Goal: Task Accomplishment & Management: Complete application form

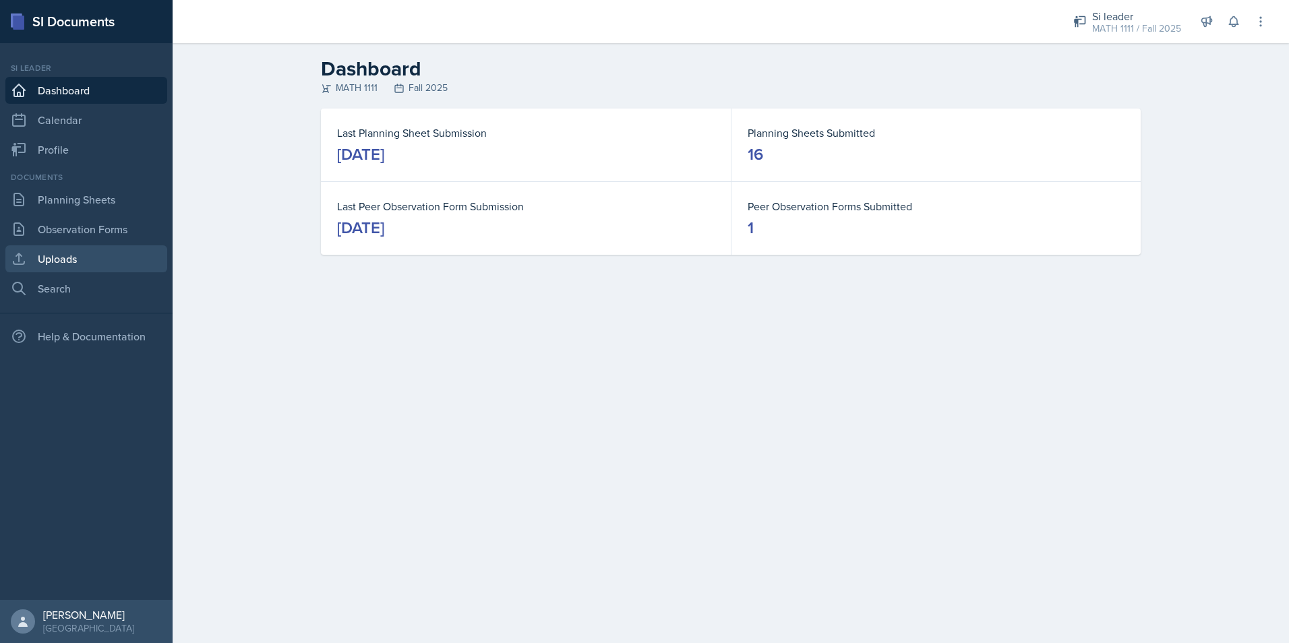
click at [86, 261] on link "Uploads" at bounding box center [86, 258] width 162 height 27
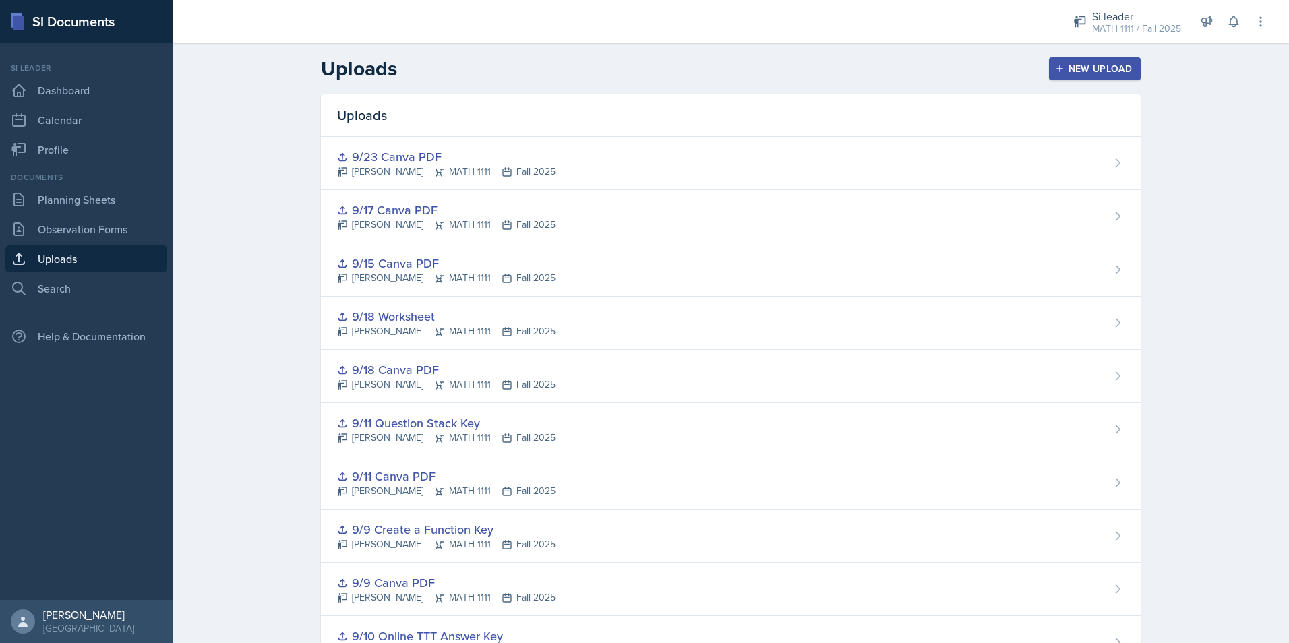
click at [1084, 69] on div "New Upload" at bounding box center [1094, 68] width 75 height 11
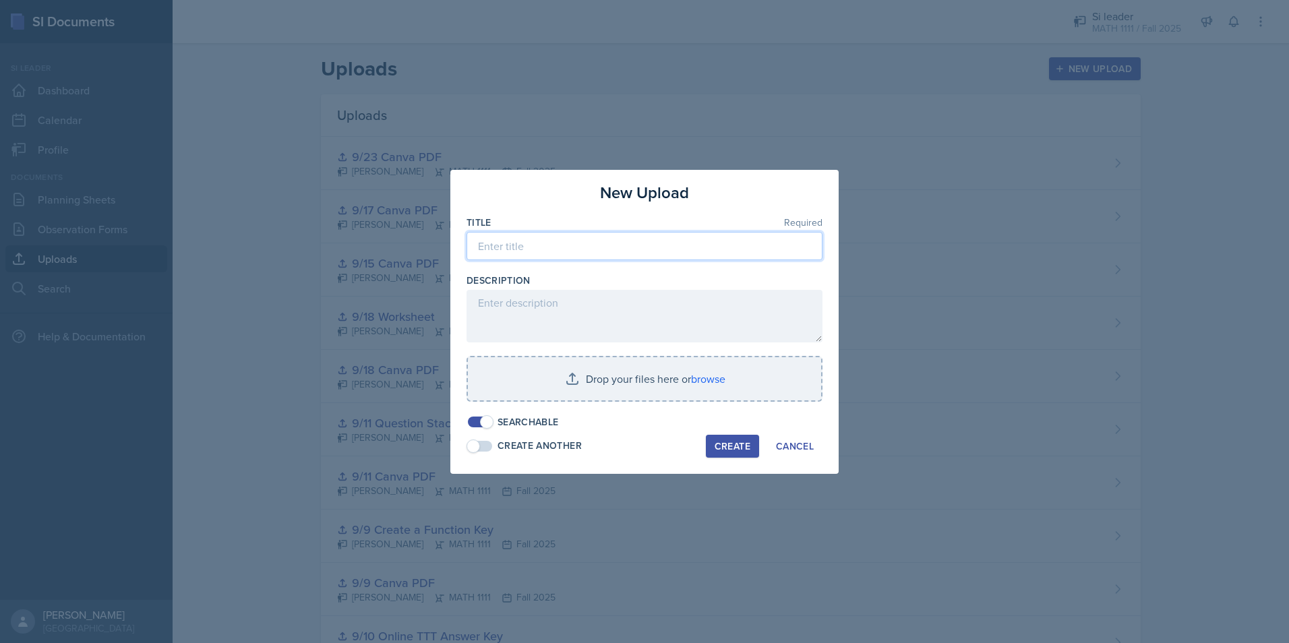
click at [608, 243] on input at bounding box center [644, 246] width 356 height 28
click at [796, 447] on div "Cancel" at bounding box center [795, 446] width 38 height 11
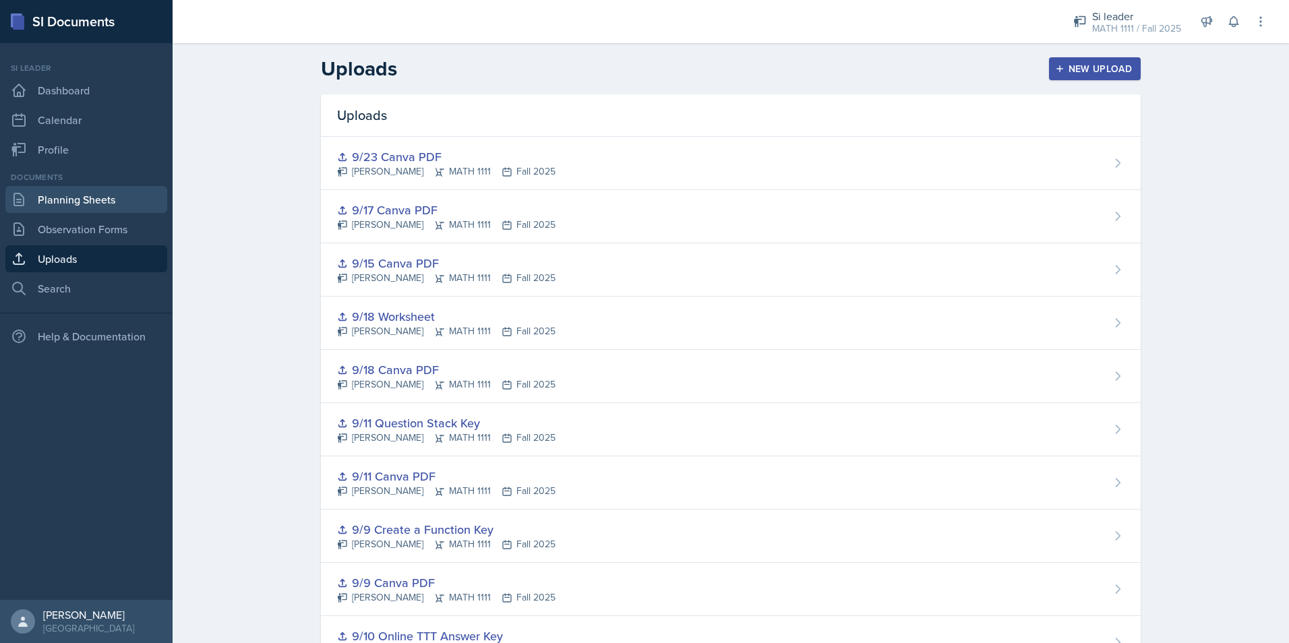
click at [56, 197] on link "Planning Sheets" at bounding box center [86, 199] width 162 height 27
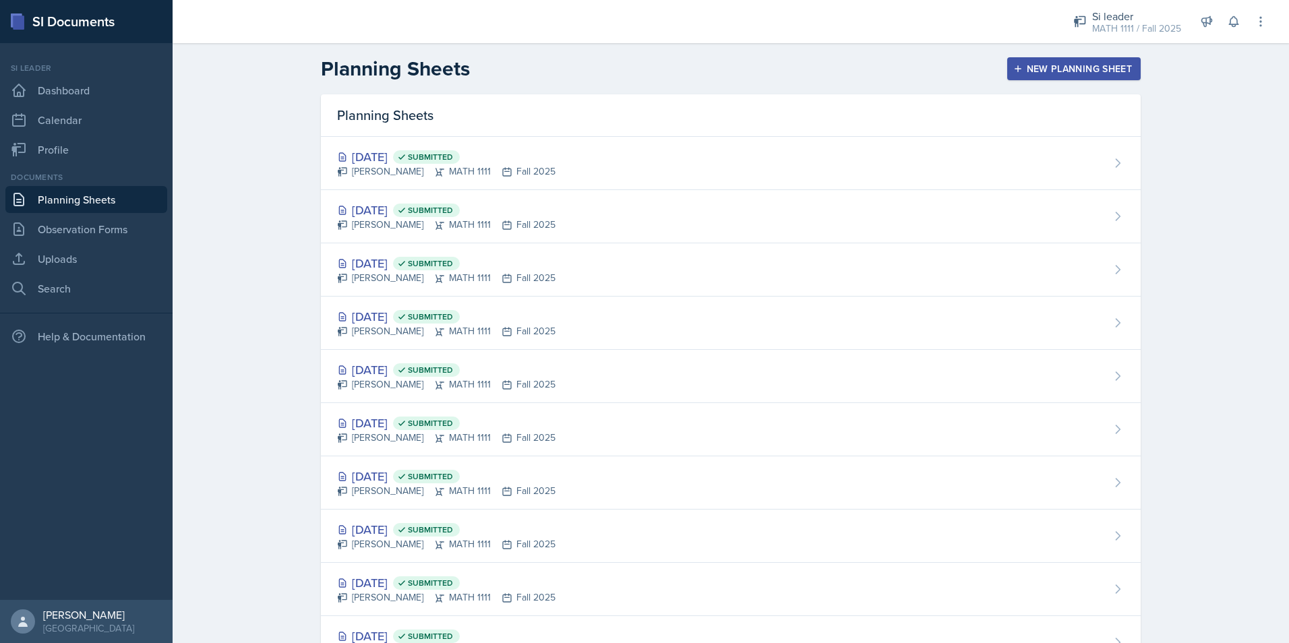
click at [1034, 77] on button "New Planning Sheet" at bounding box center [1073, 68] width 133 height 23
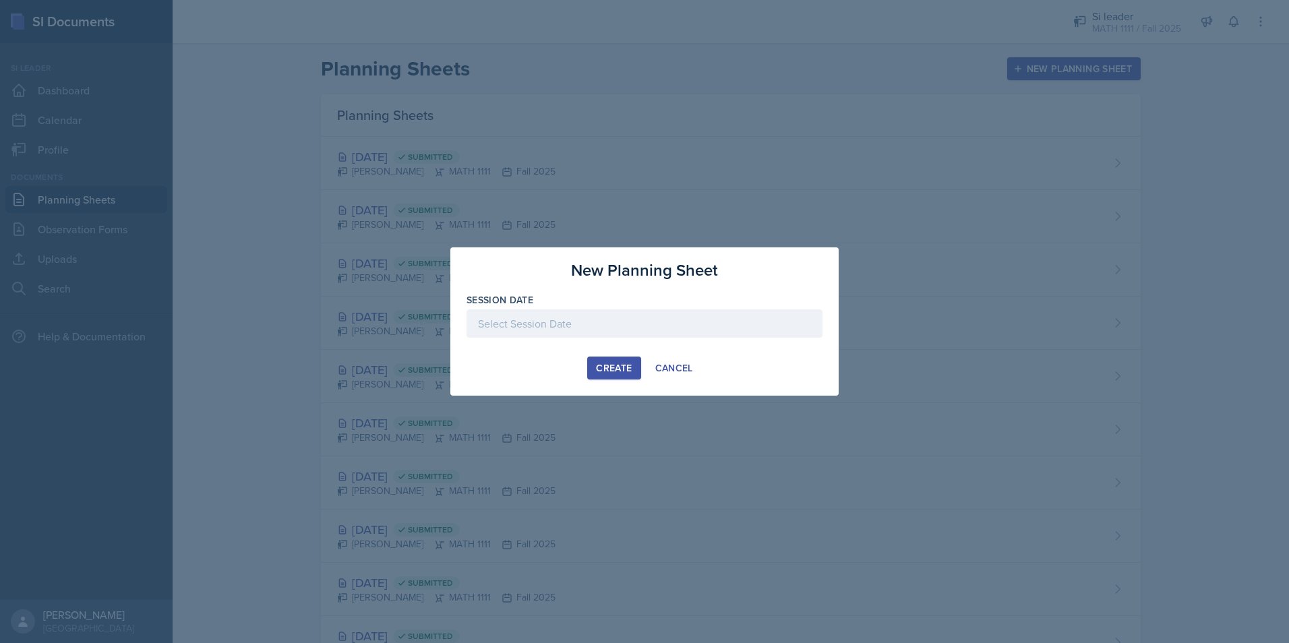
click at [578, 336] on div at bounding box center [644, 323] width 356 height 28
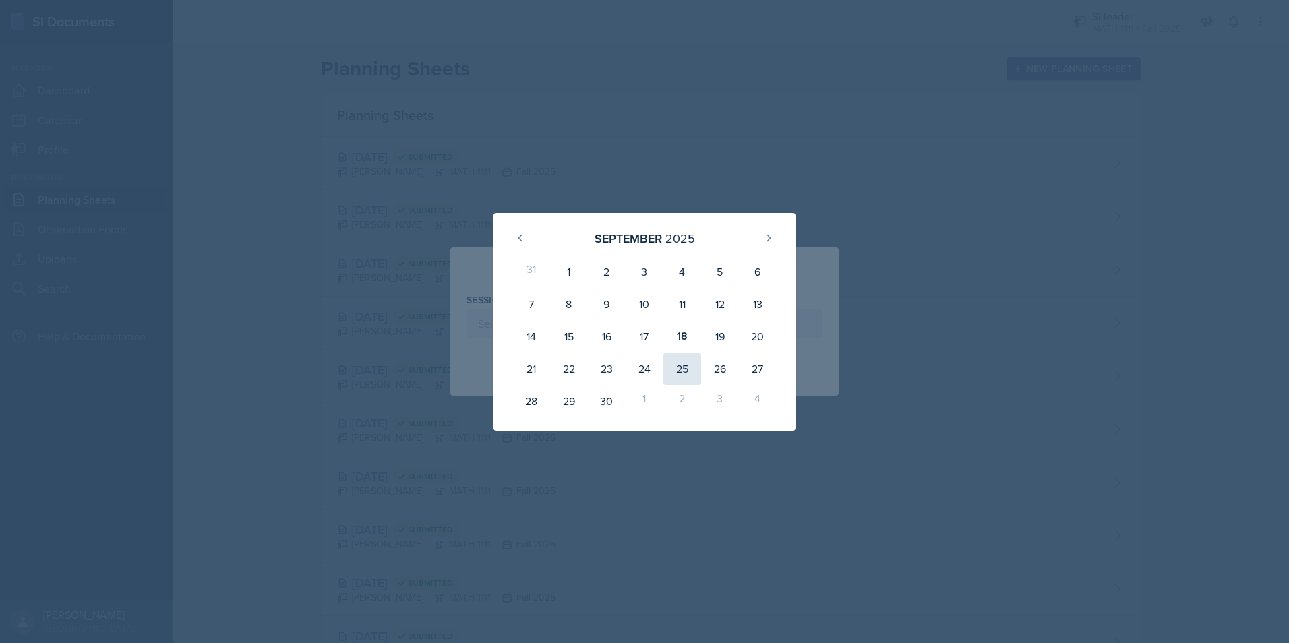
click at [675, 368] on div "25" at bounding box center [682, 368] width 38 height 32
type input "[DATE]"
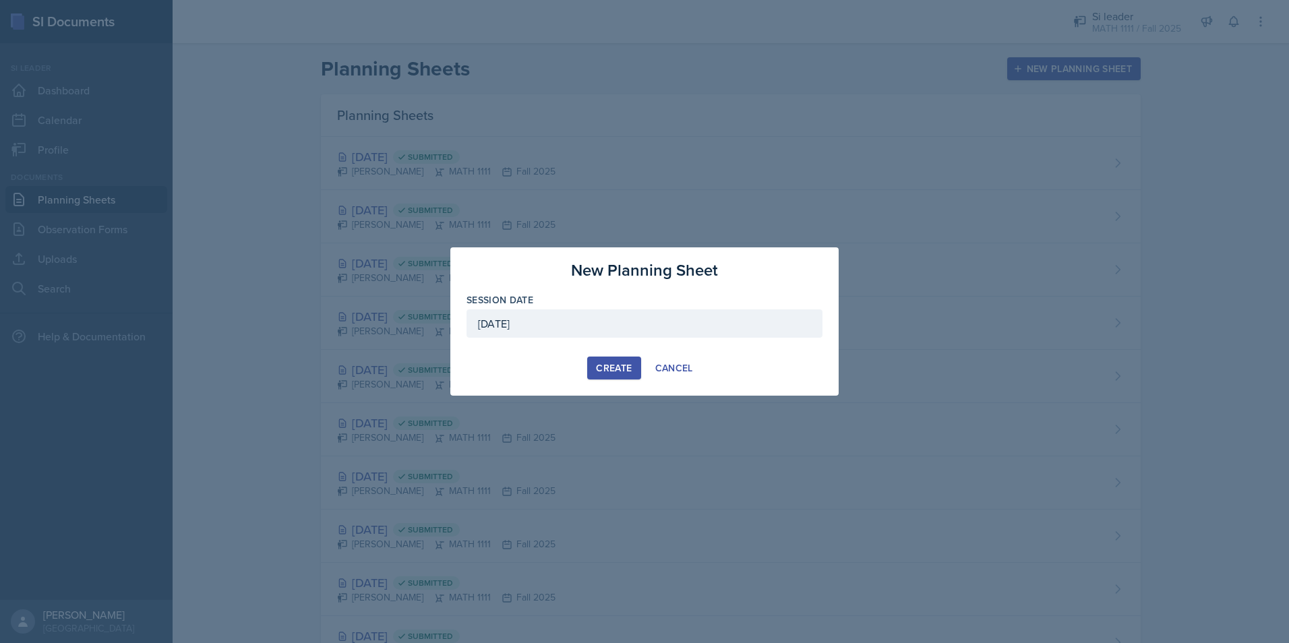
click at [619, 367] on div "Create" at bounding box center [614, 368] width 36 height 11
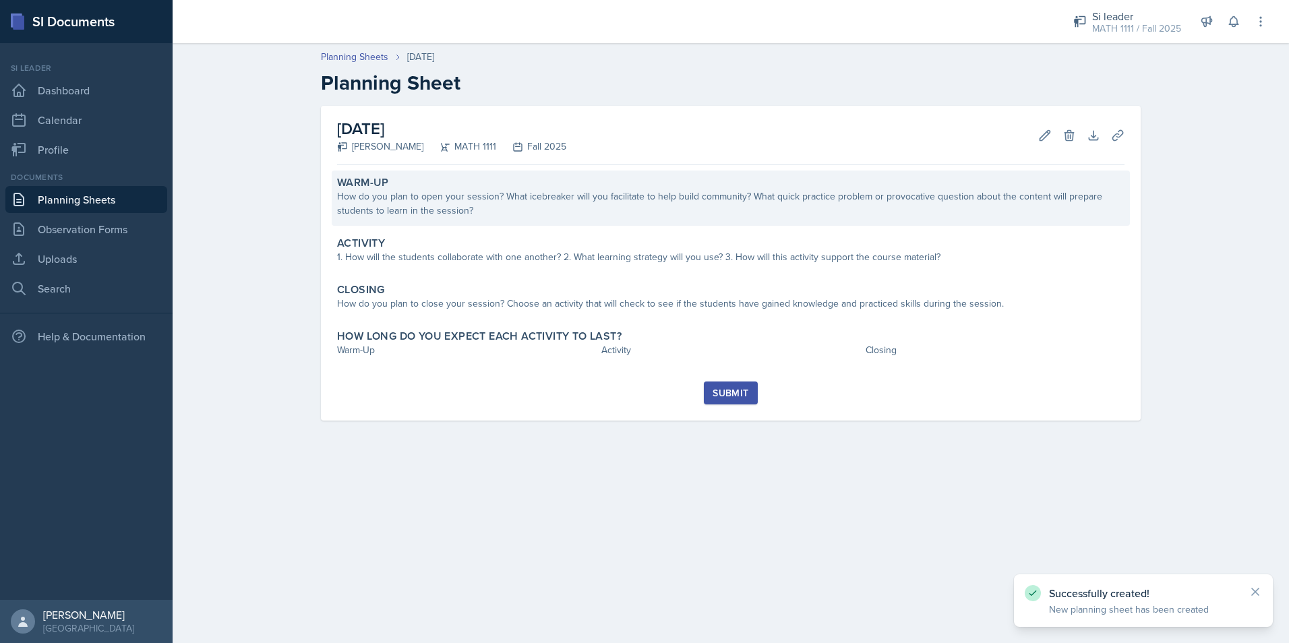
click at [468, 187] on div "Warm-Up" at bounding box center [730, 182] width 787 height 13
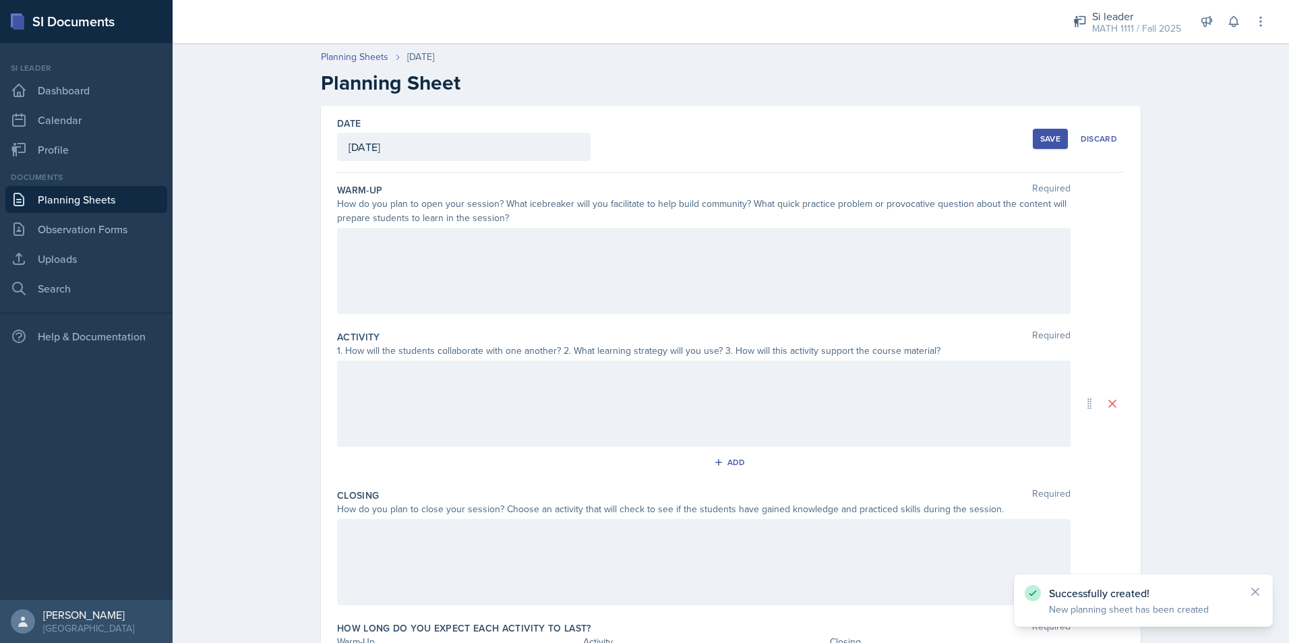
click at [450, 268] on div at bounding box center [703, 271] width 733 height 86
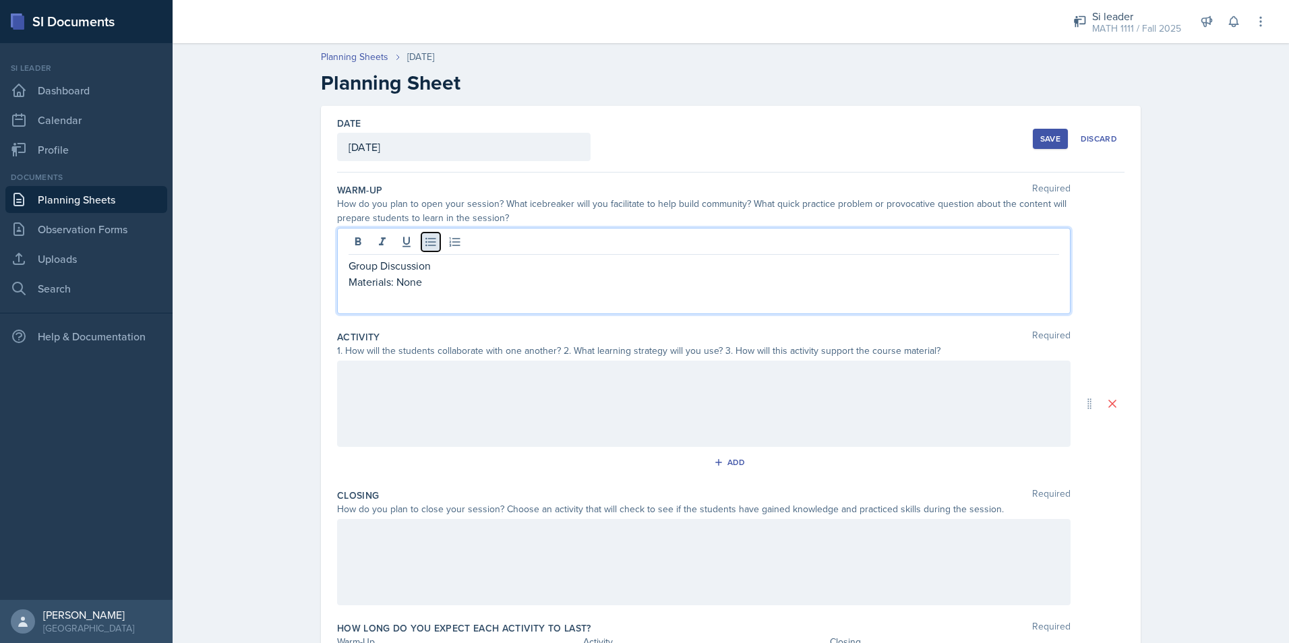
click at [431, 243] on icon at bounding box center [430, 241] width 13 height 13
click at [456, 388] on div at bounding box center [703, 404] width 733 height 86
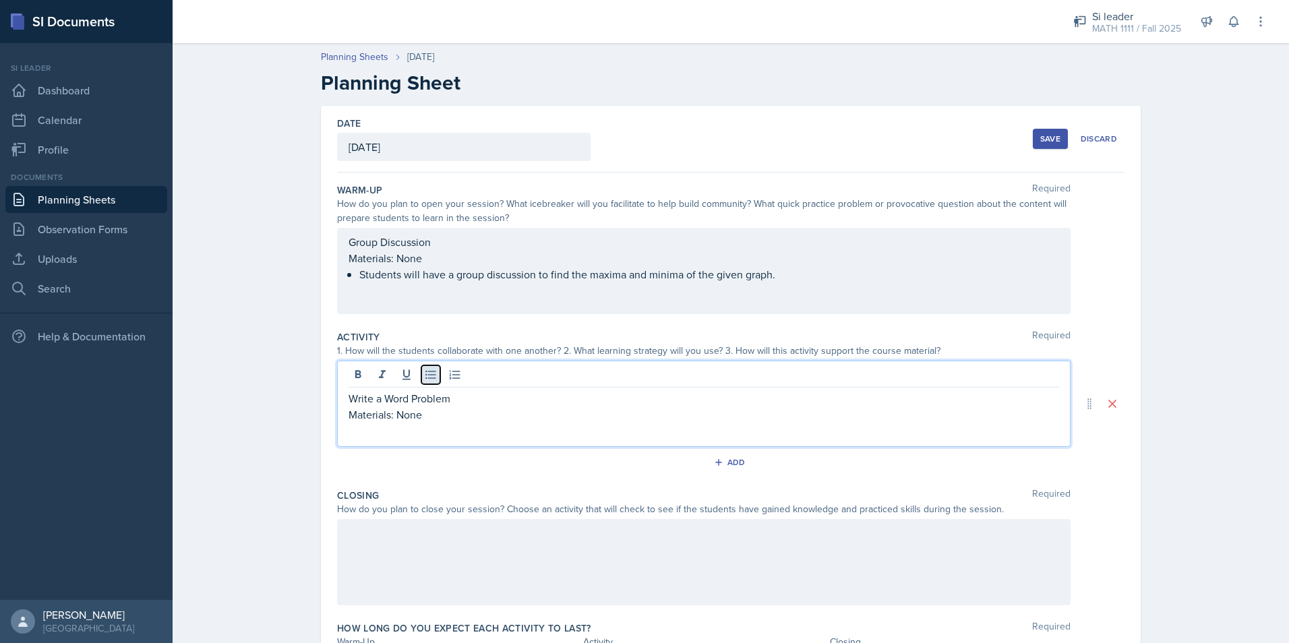
click at [430, 371] on icon at bounding box center [430, 375] width 10 height 9
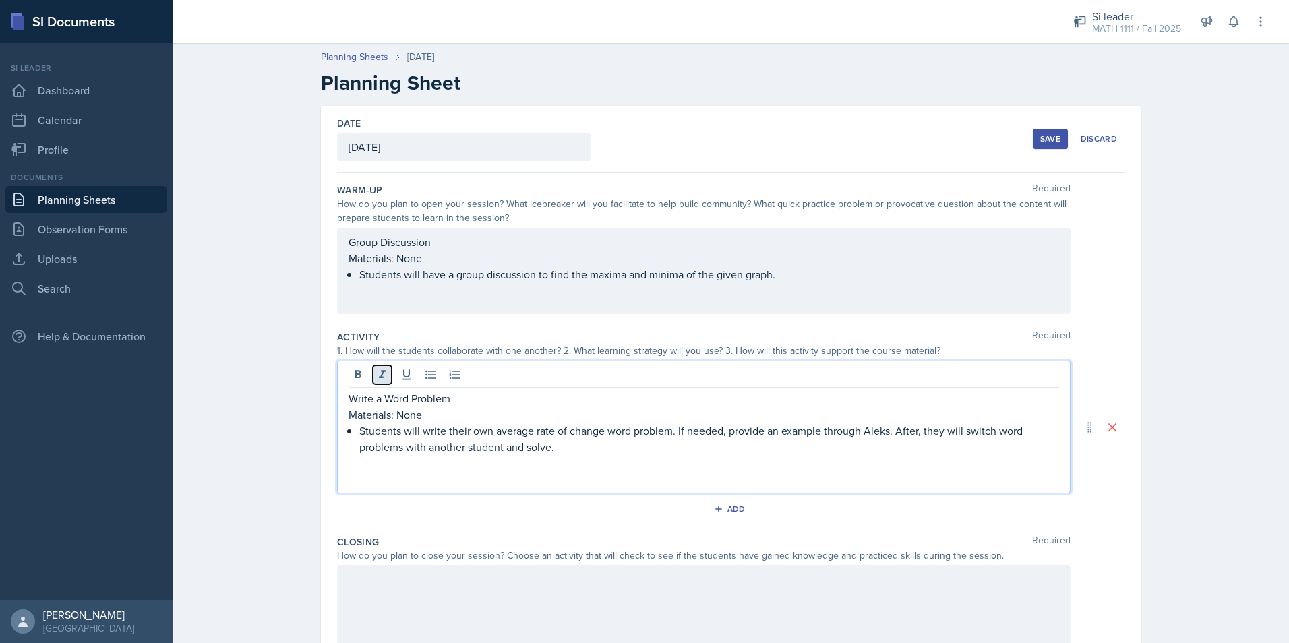
click at [381, 369] on icon at bounding box center [381, 374] width 13 height 13
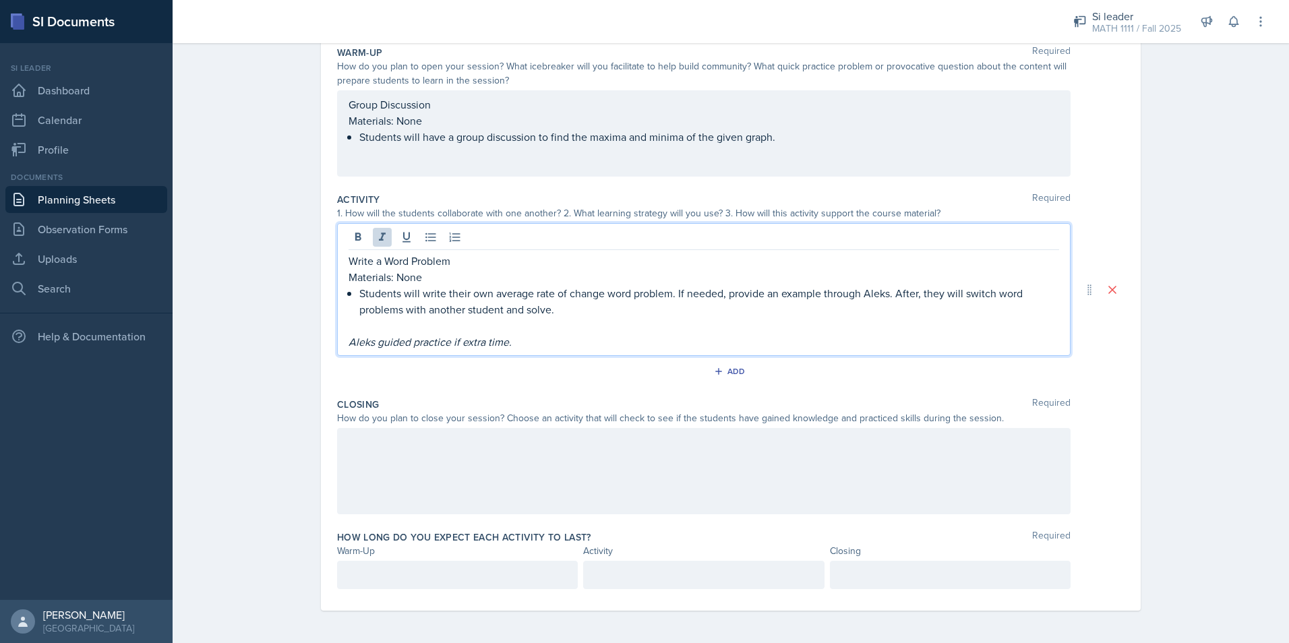
click at [468, 458] on div at bounding box center [703, 471] width 733 height 86
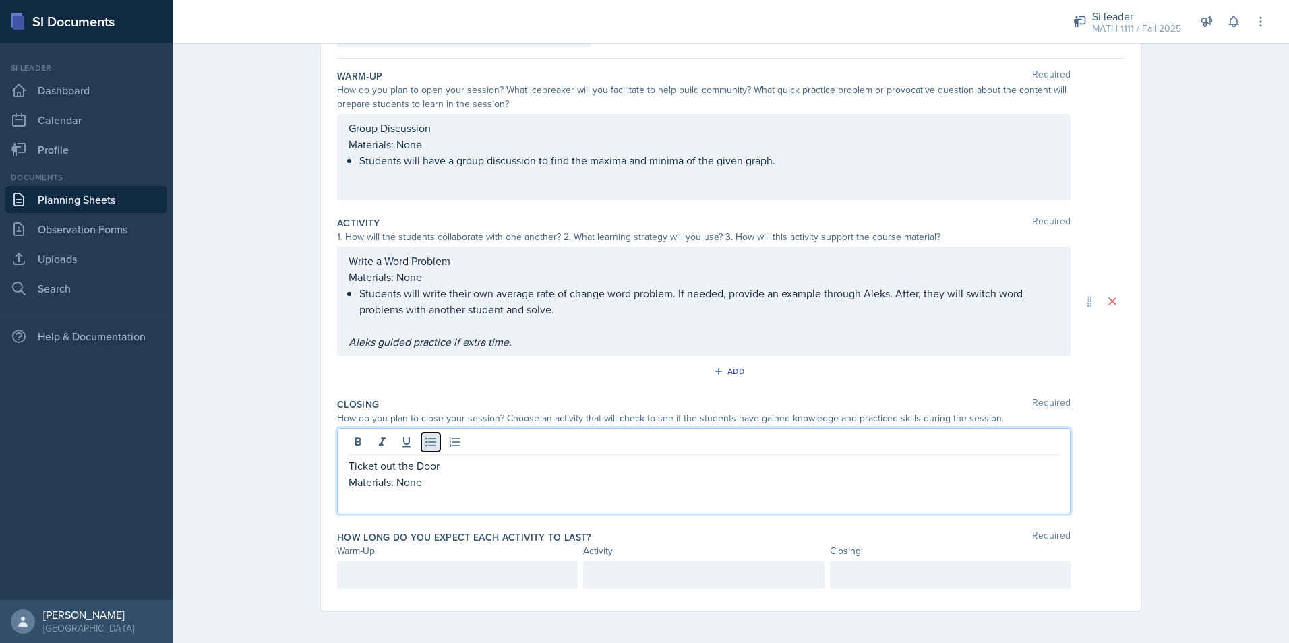
click at [428, 445] on icon at bounding box center [430, 442] width 10 height 9
click at [455, 580] on div at bounding box center [457, 575] width 241 height 28
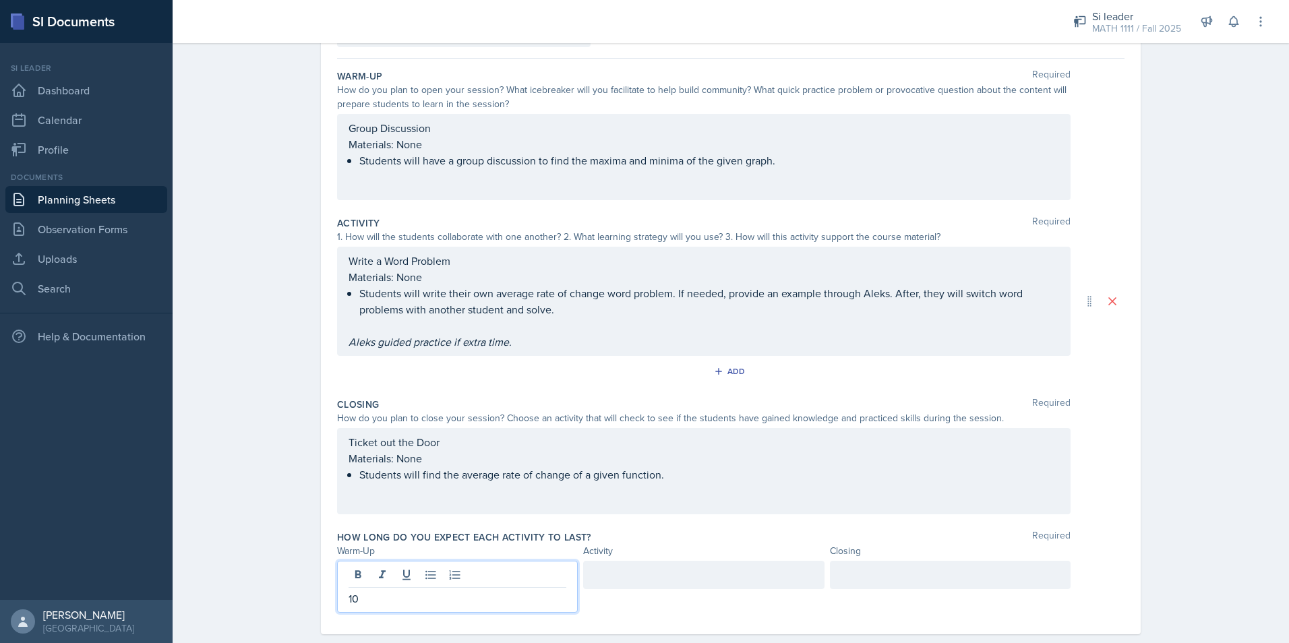
click at [674, 580] on div at bounding box center [703, 575] width 241 height 28
click at [840, 580] on div at bounding box center [950, 575] width 241 height 28
click at [1142, 389] on div "Date [DATE] [DATE] 31 1 2 3 4 5 6 7 8 9 10 11 12 13 14 15 16 17 18 19 20 21 22 …" at bounding box center [730, 329] width 863 height 675
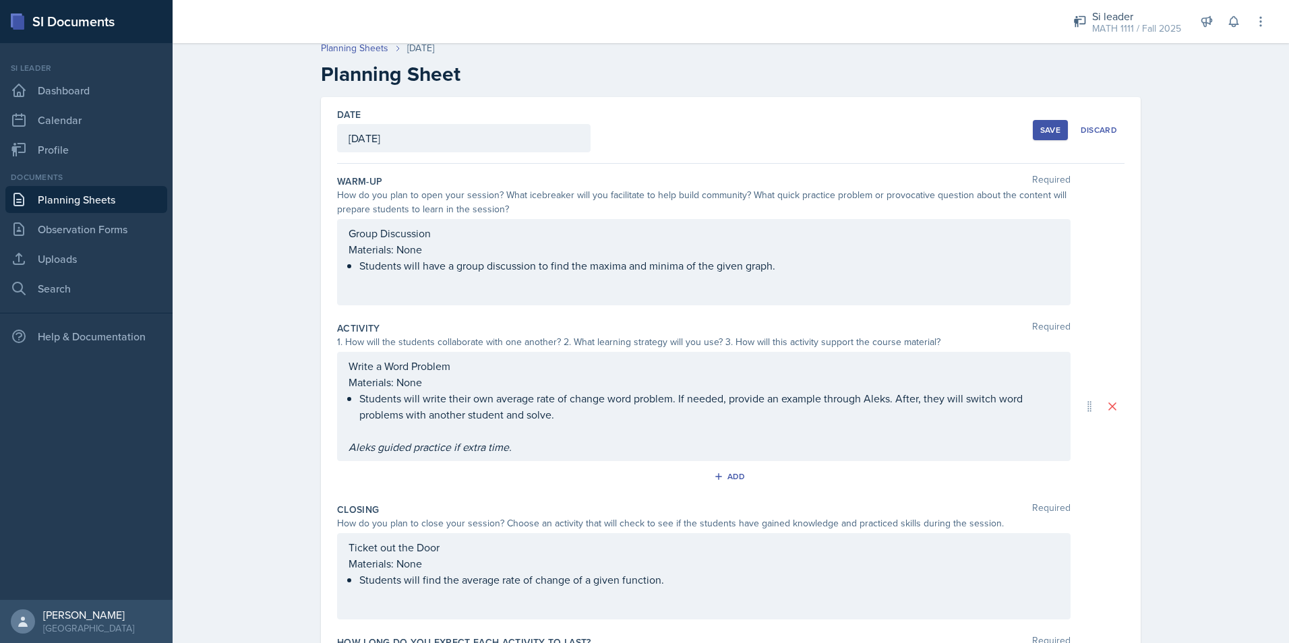
scroll to position [0, 0]
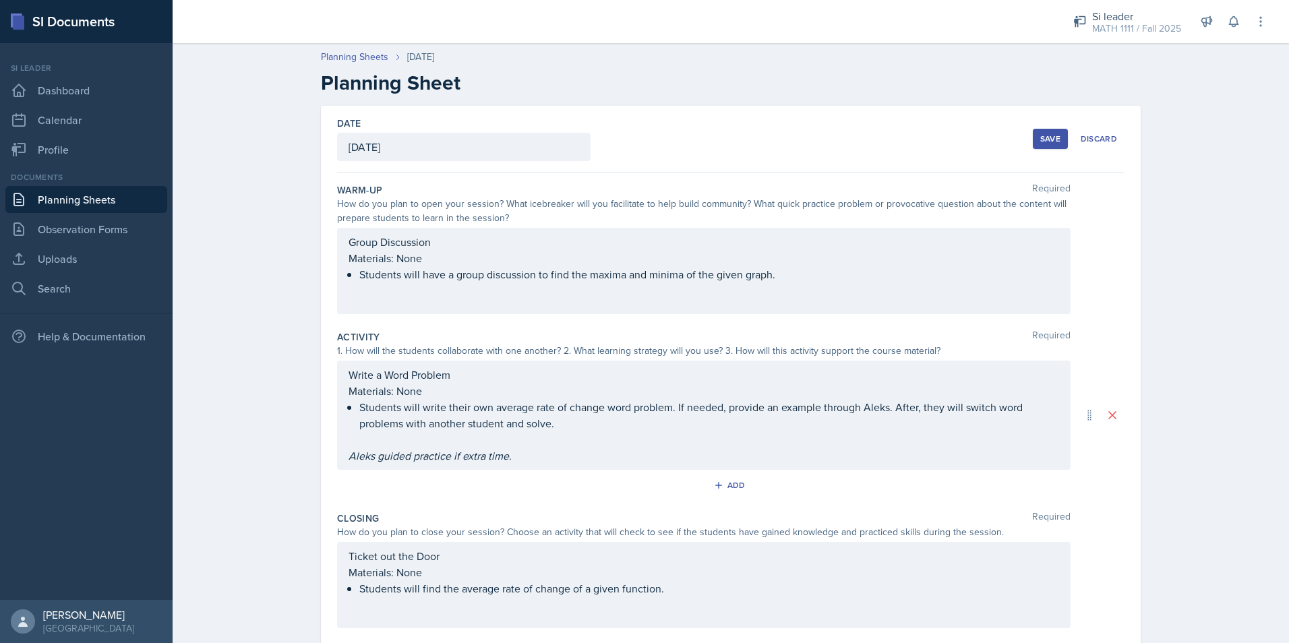
click at [1052, 134] on div "Save" at bounding box center [1050, 138] width 20 height 11
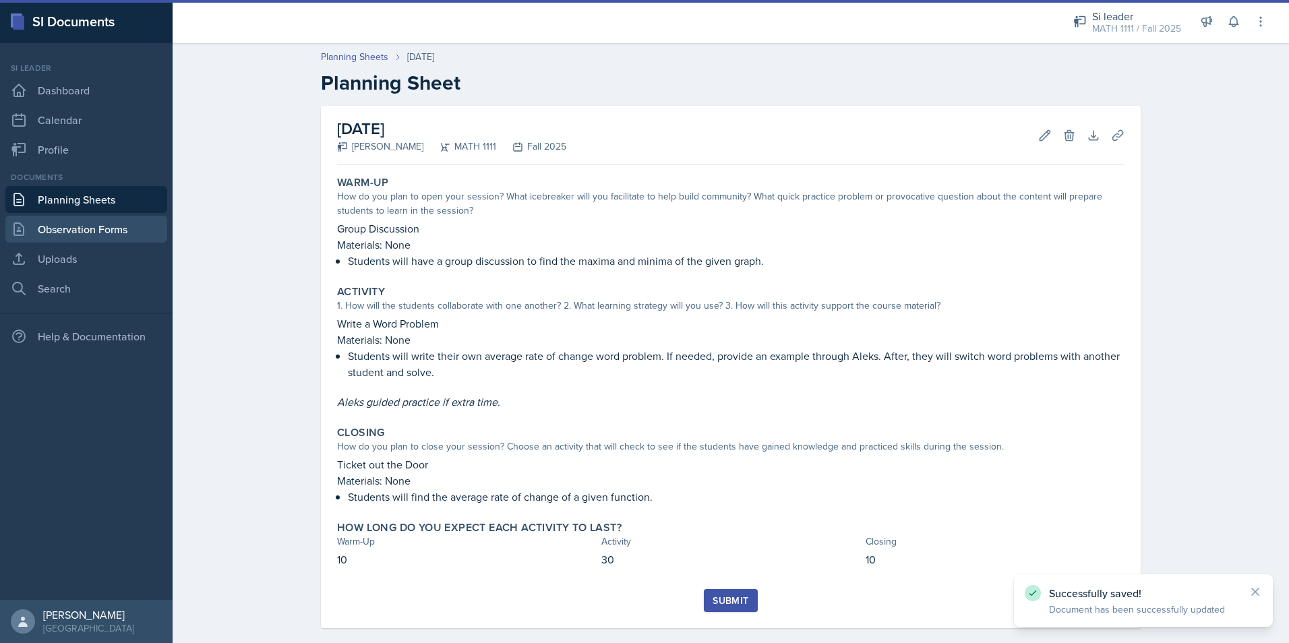
click at [52, 234] on link "Observation Forms" at bounding box center [86, 229] width 162 height 27
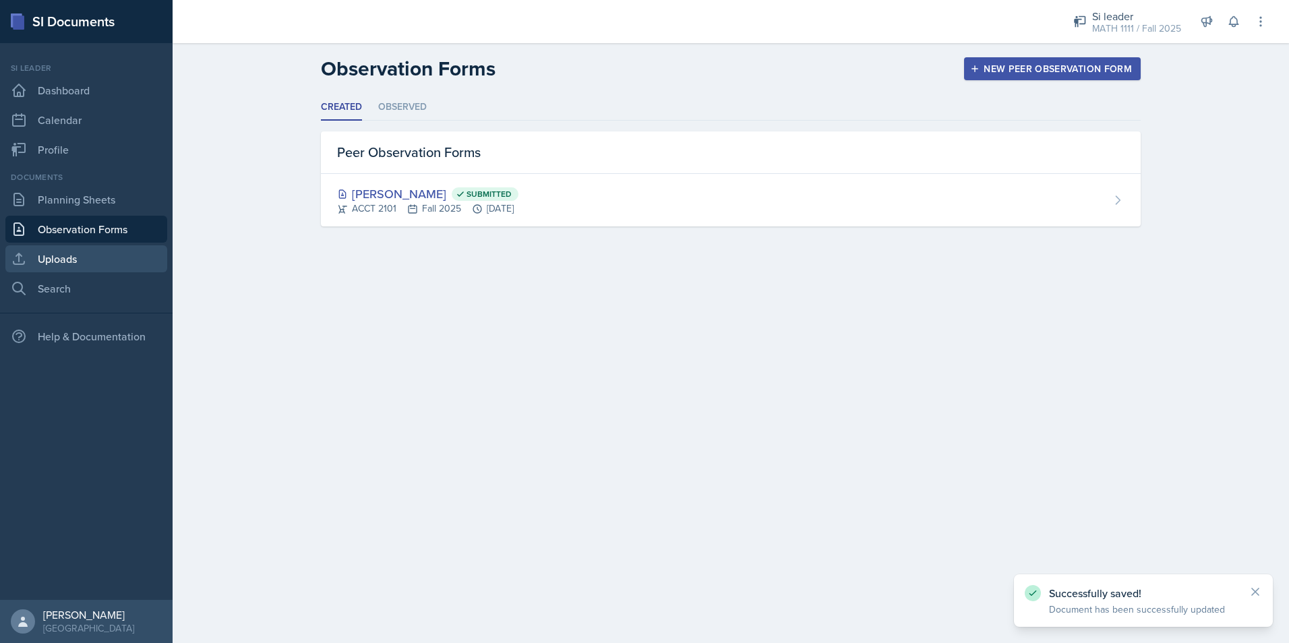
click at [55, 255] on link "Uploads" at bounding box center [86, 258] width 162 height 27
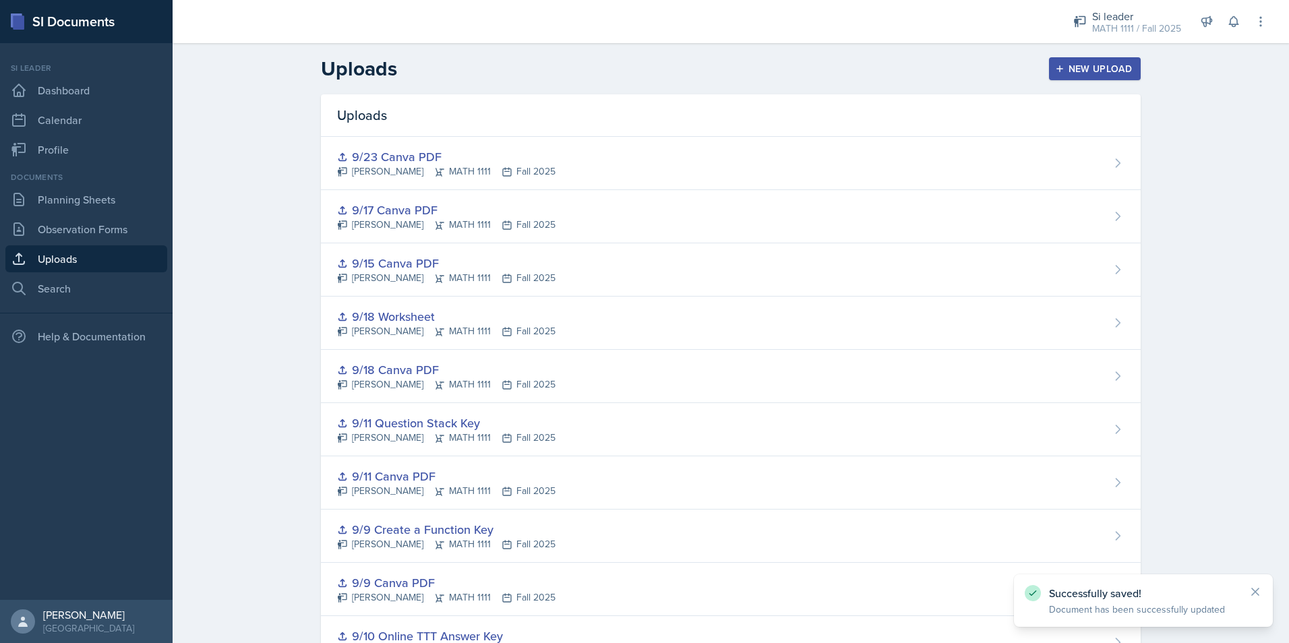
click at [1072, 65] on div "New Upload" at bounding box center [1094, 68] width 75 height 11
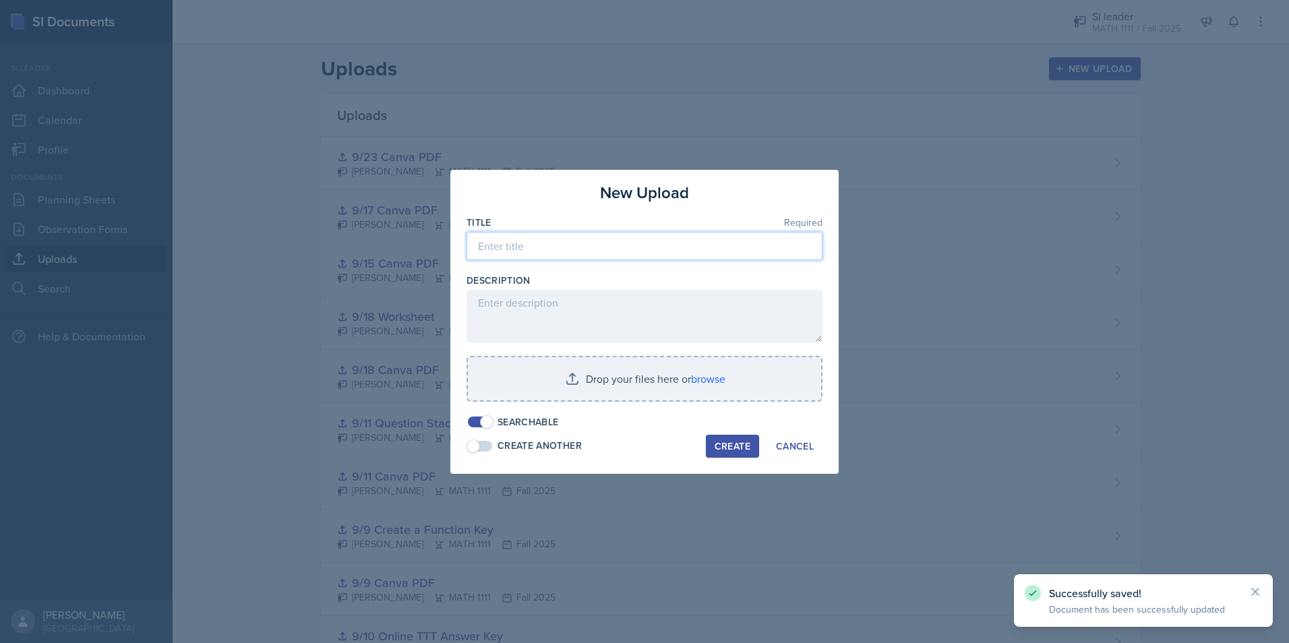
click at [580, 245] on input at bounding box center [644, 246] width 356 height 28
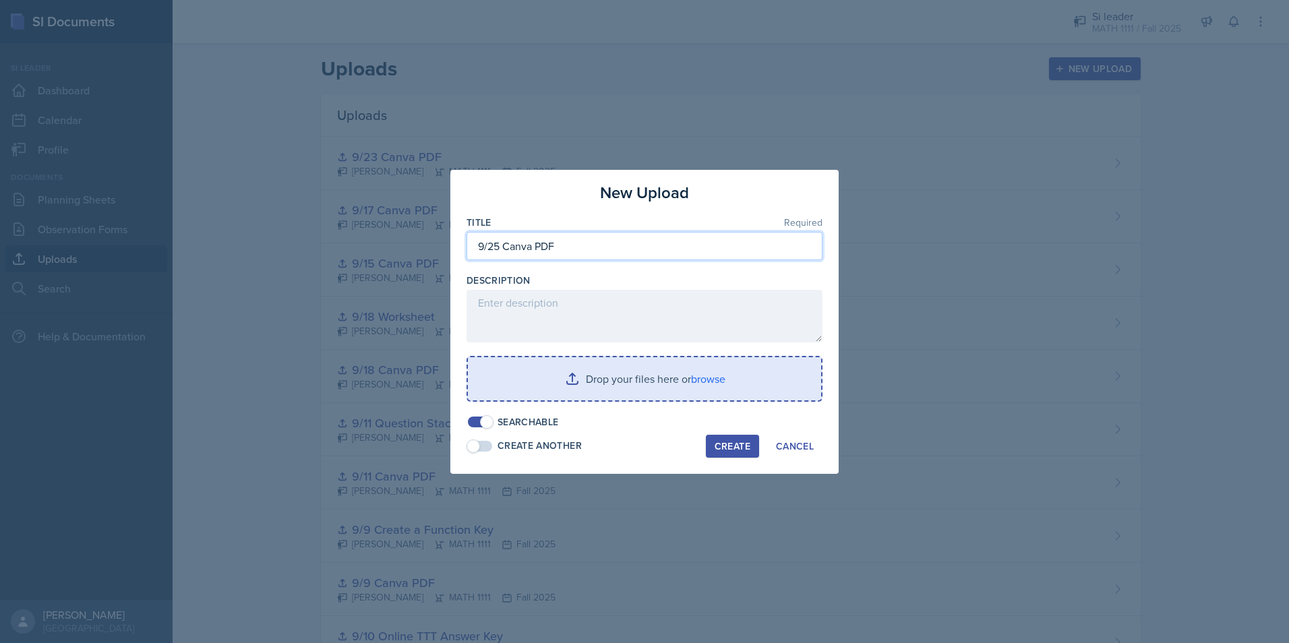
type input "9/25 Canva PDF"
click at [620, 386] on input "file" at bounding box center [644, 378] width 353 height 43
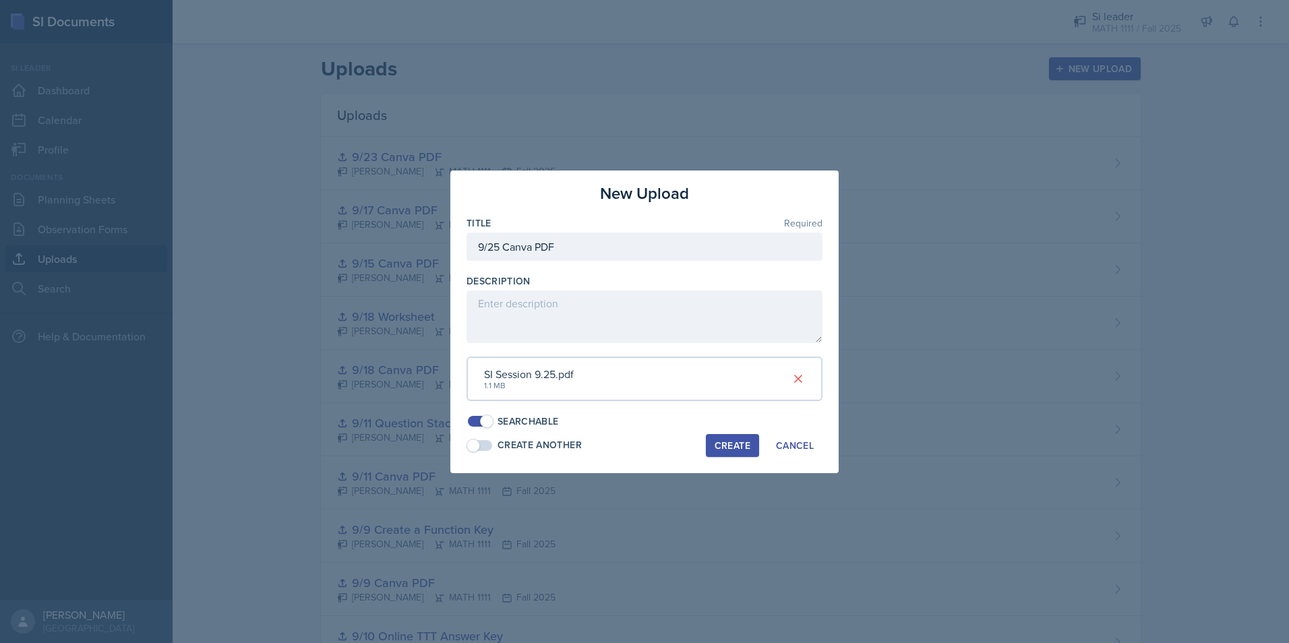
click at [727, 443] on div "Create" at bounding box center [732, 445] width 36 height 11
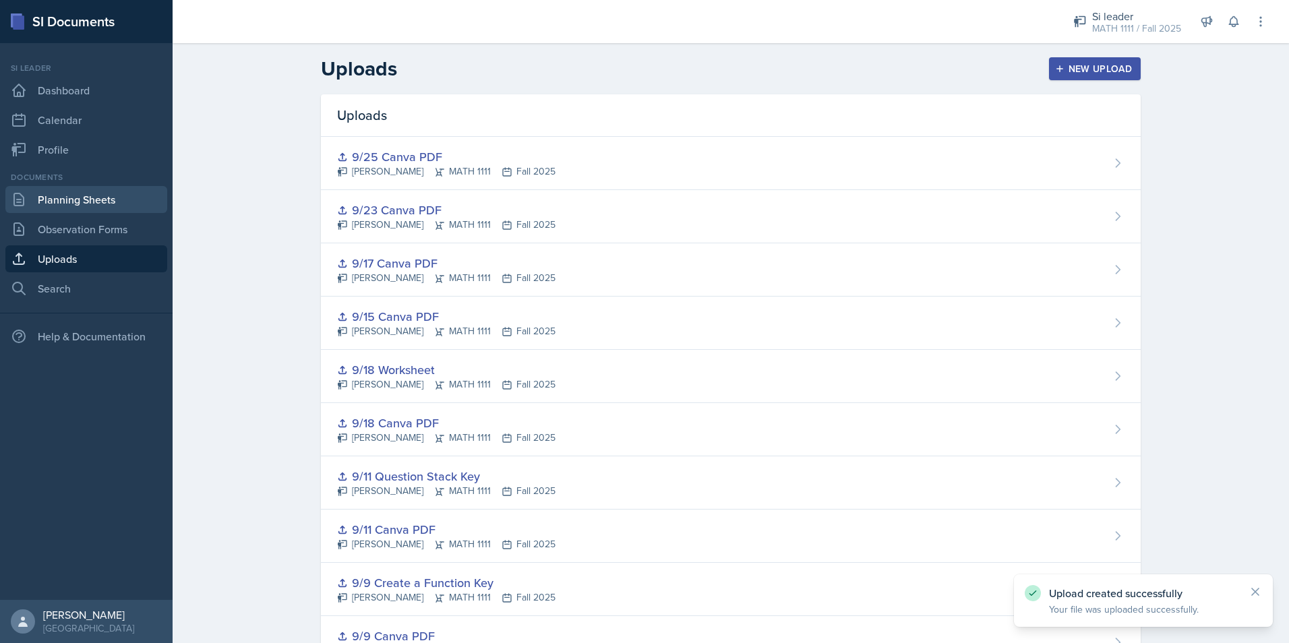
click at [57, 202] on link "Planning Sheets" at bounding box center [86, 199] width 162 height 27
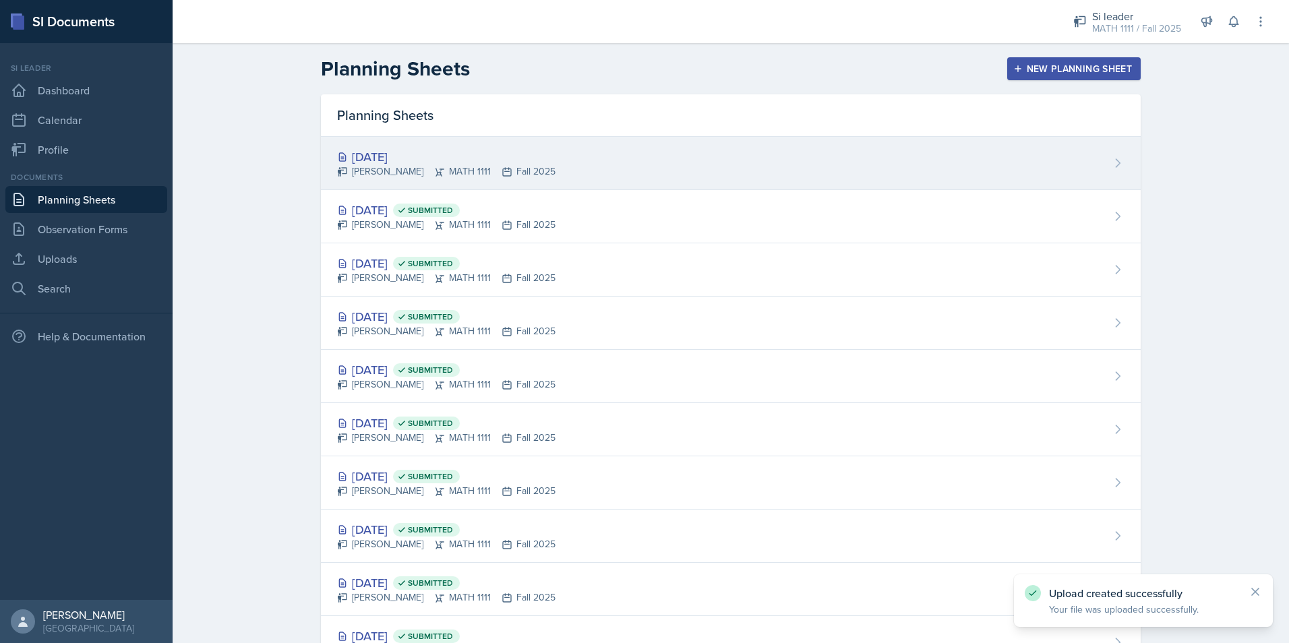
click at [425, 160] on div "[DATE]" at bounding box center [446, 157] width 218 height 18
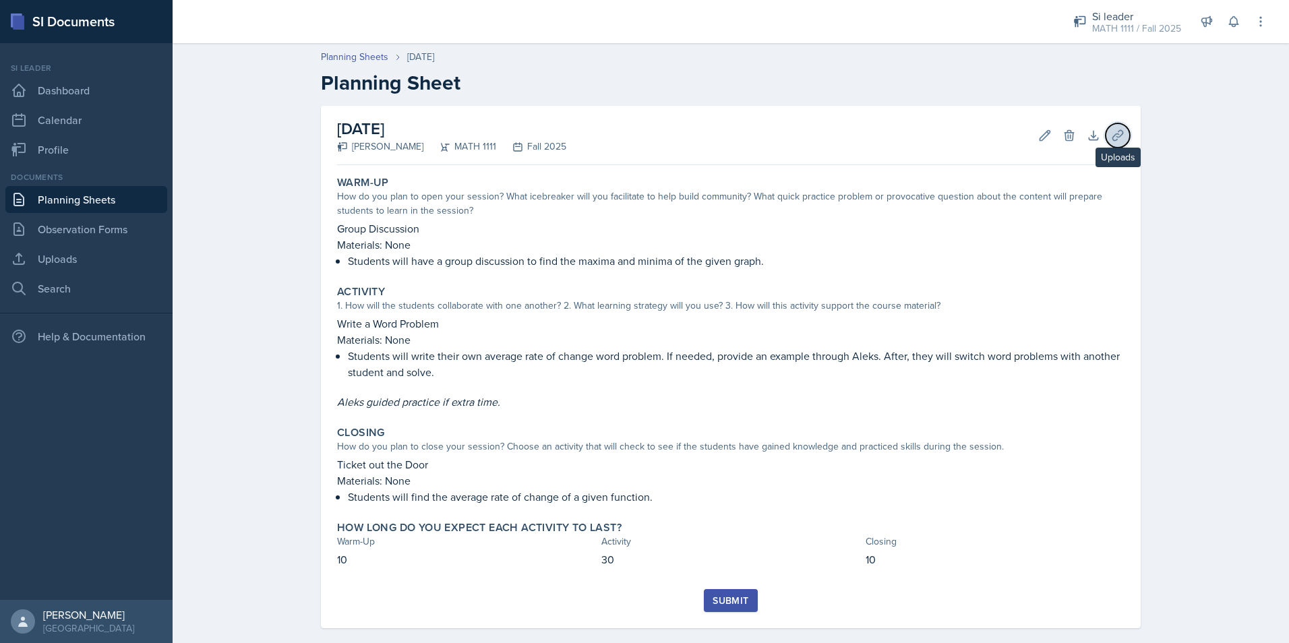
click at [1112, 135] on icon at bounding box center [1117, 135] width 10 height 10
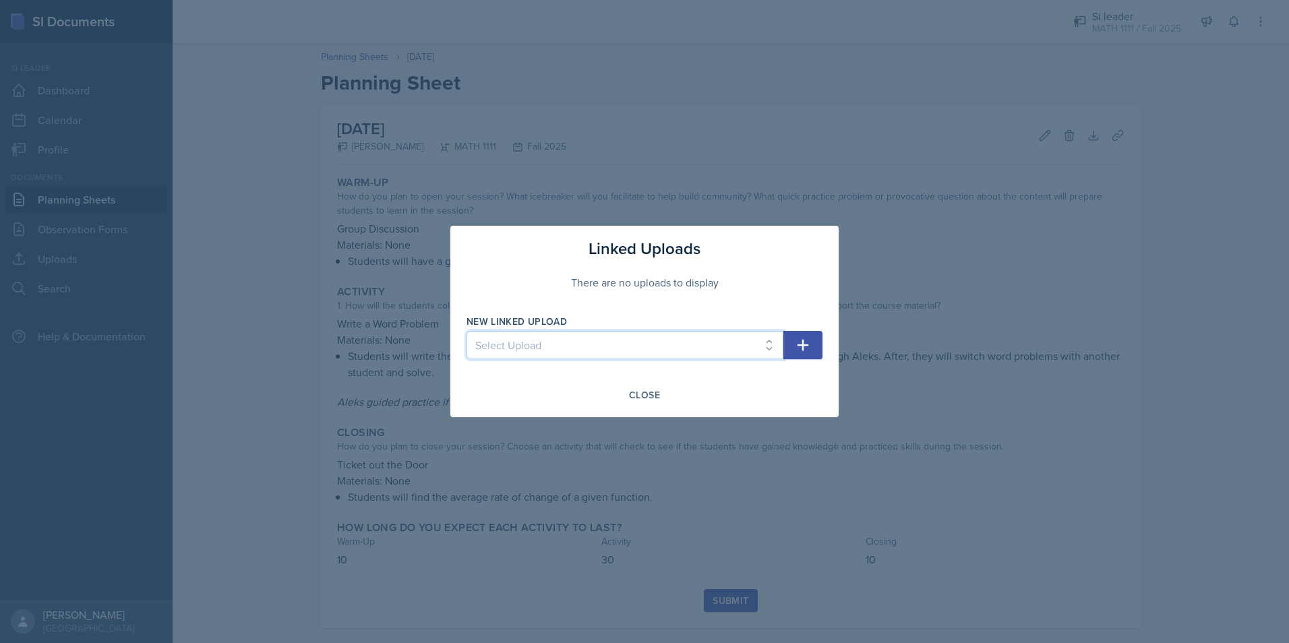
click at [640, 346] on select "Select Upload Mock Session Plan 8/26 Canva PDF 8/28 Canva PDF 8/28 Worksheet 9/…" at bounding box center [624, 345] width 317 height 28
select select "12063355-90d6-44a7-a8e9-ca7ac2797d6f"
click at [466, 331] on select "Select Upload Mock Session Plan 8/26 Canva PDF 8/28 Canva PDF 8/28 Worksheet 9/…" at bounding box center [624, 345] width 317 height 28
click at [810, 341] on icon "button" at bounding box center [803, 345] width 16 height 16
select select
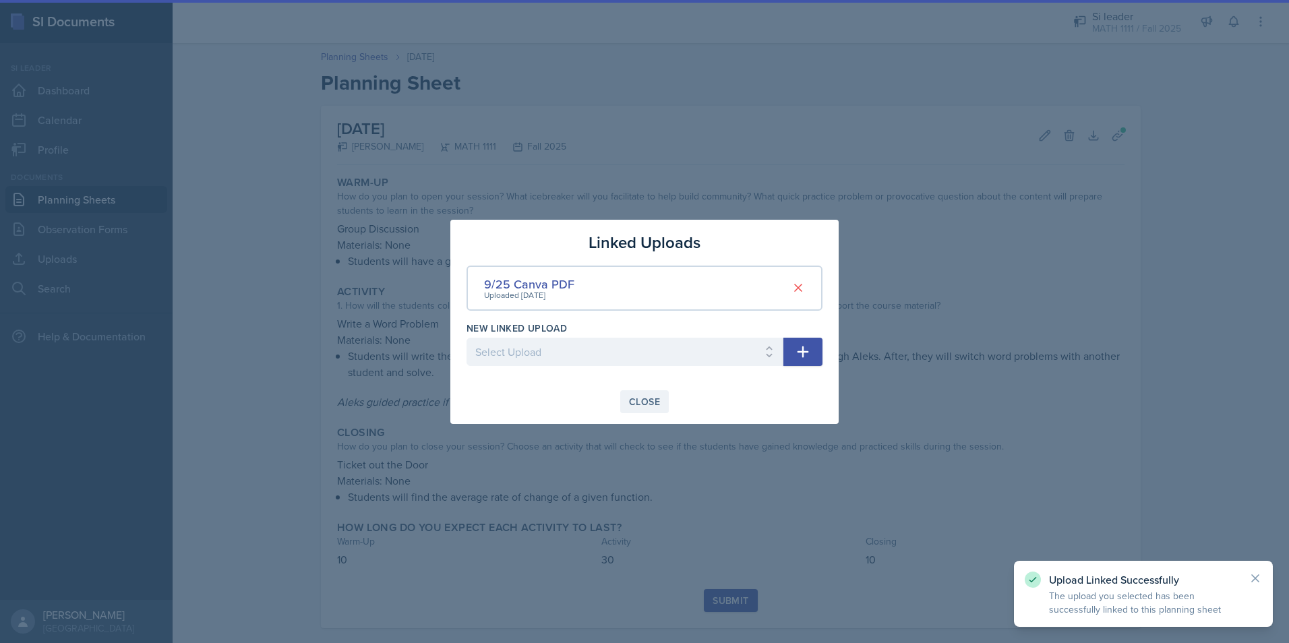
click at [656, 400] on div "Close" at bounding box center [644, 401] width 31 height 11
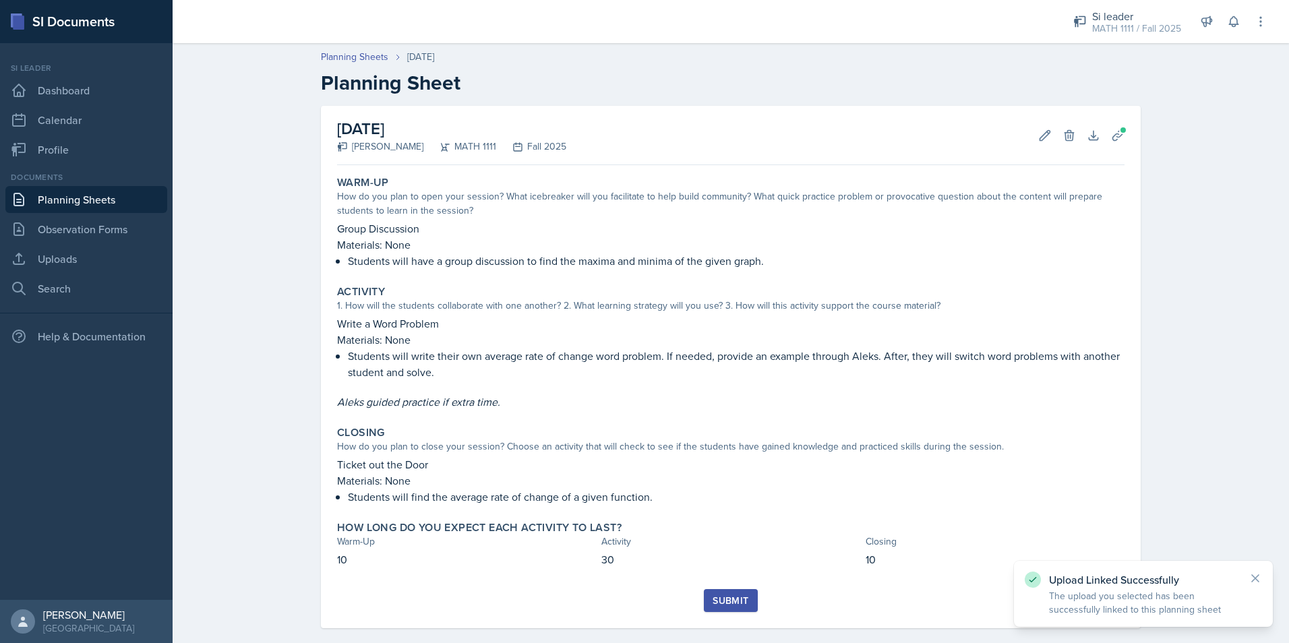
click at [725, 596] on div "Submit" at bounding box center [730, 600] width 36 height 11
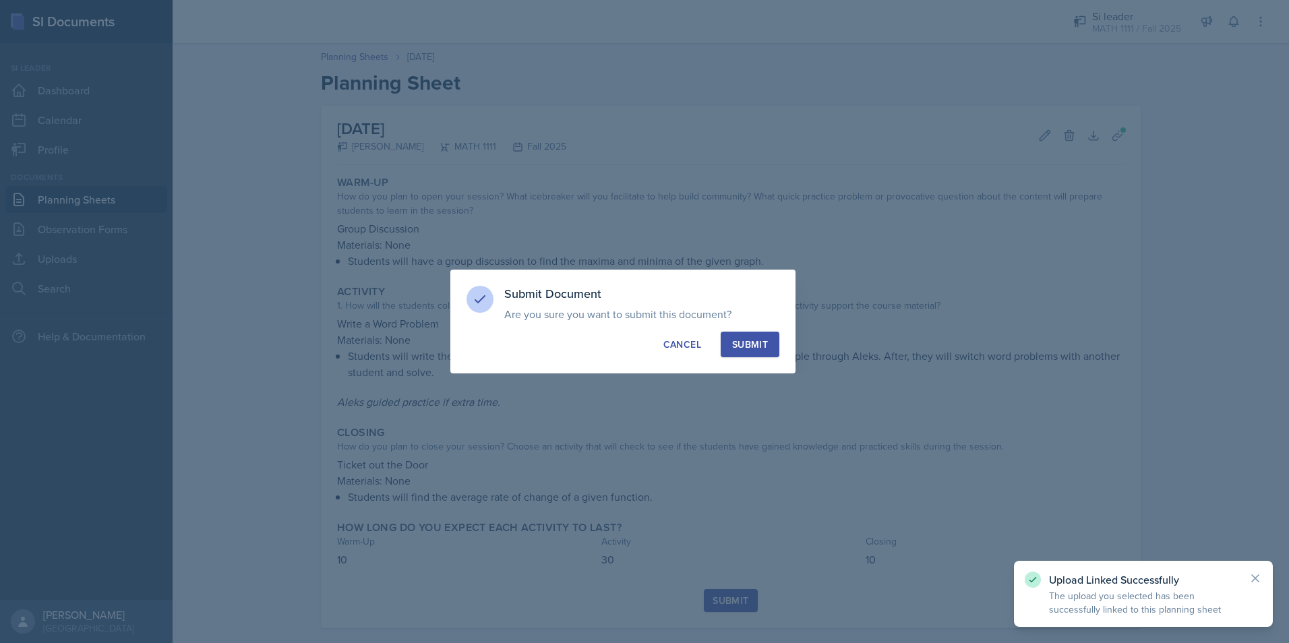
click at [750, 346] on div "Submit" at bounding box center [750, 344] width 36 height 13
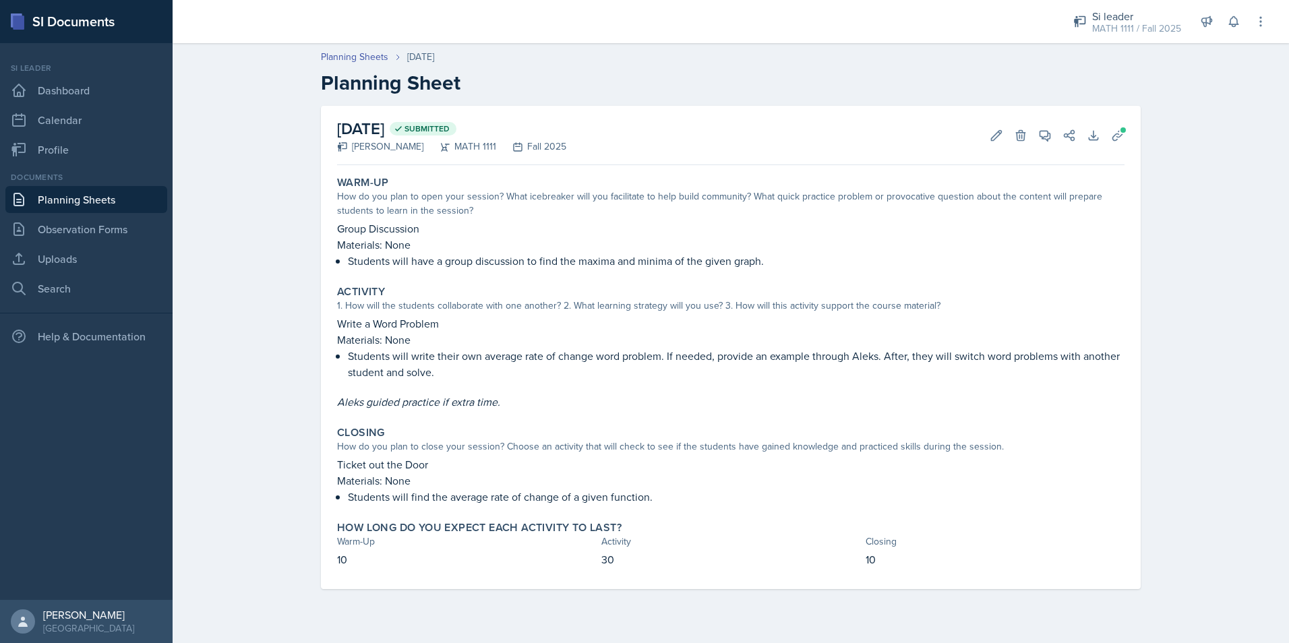
drag, startPoint x: 1165, startPoint y: 24, endPoint x: 1003, endPoint y: 104, distance: 181.1
click at [1003, 104] on header "Planning Sheets [DATE] Planning Sheet" at bounding box center [731, 72] width 1116 height 72
click at [1128, 28] on div "MATH 1111 / Fall 2025" at bounding box center [1136, 29] width 89 height 14
drag, startPoint x: 1123, startPoint y: 113, endPoint x: 993, endPoint y: 141, distance: 132.3
click at [993, 141] on icon at bounding box center [995, 135] width 13 height 13
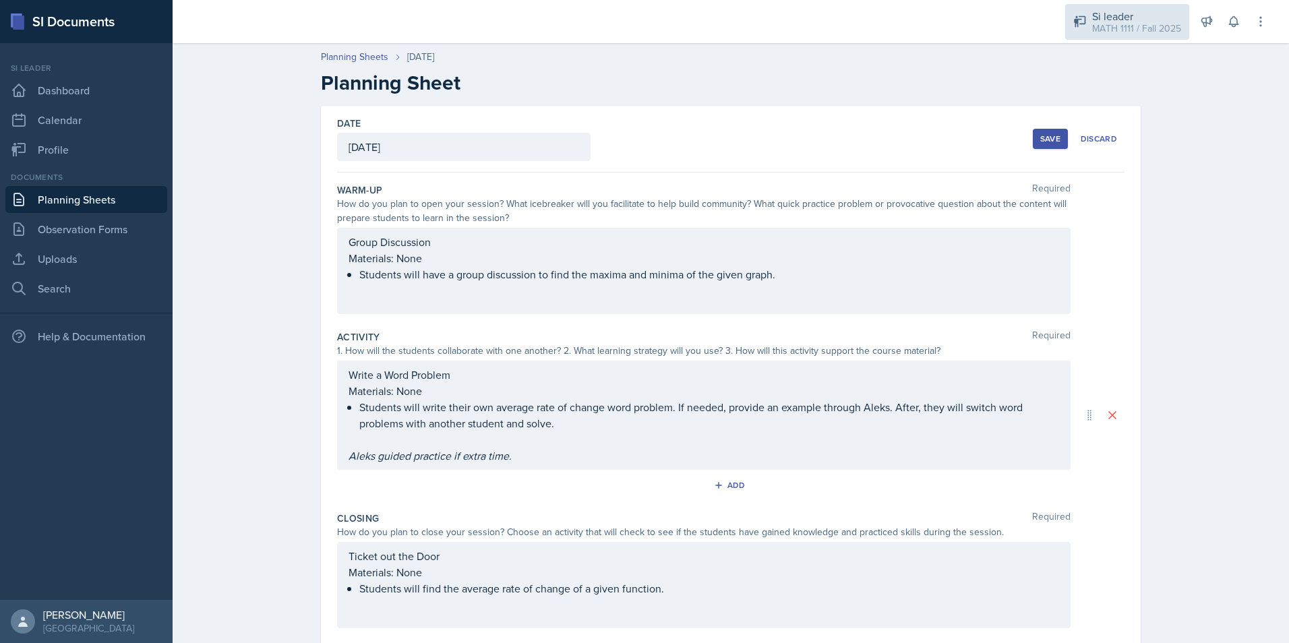
click at [1119, 32] on div "MATH 1111 / Fall 2025" at bounding box center [1136, 29] width 89 height 14
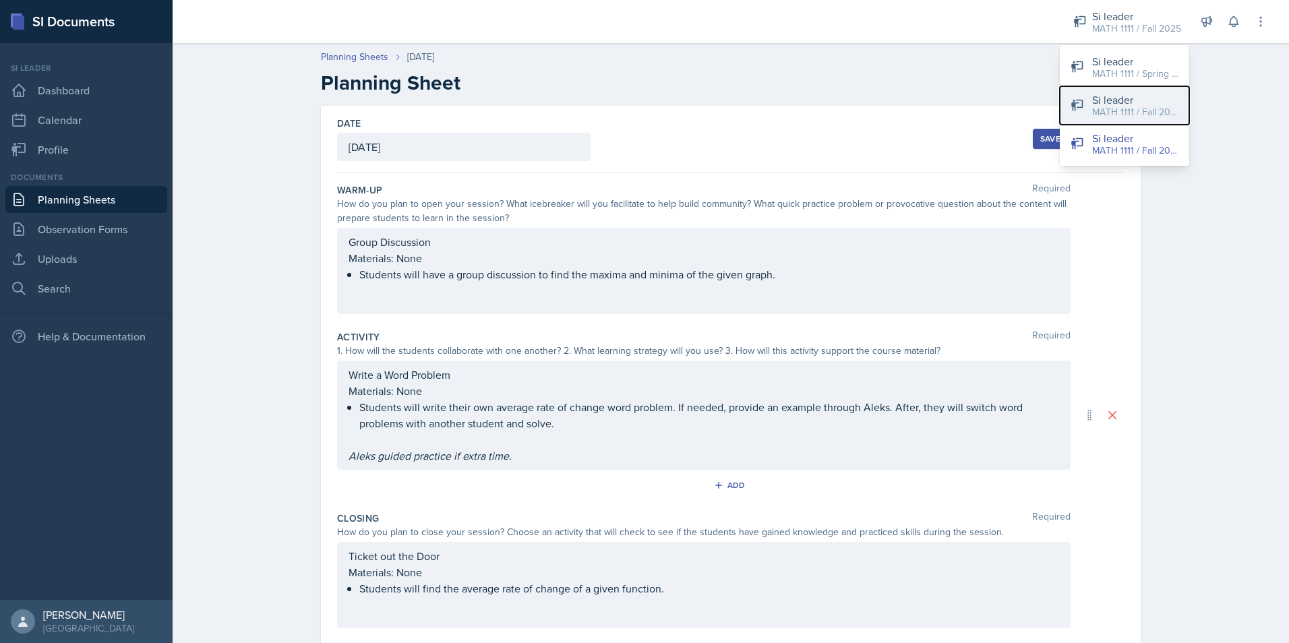
click at [1118, 110] on div "MATH 1111 / Fall 2025" at bounding box center [1135, 112] width 86 height 14
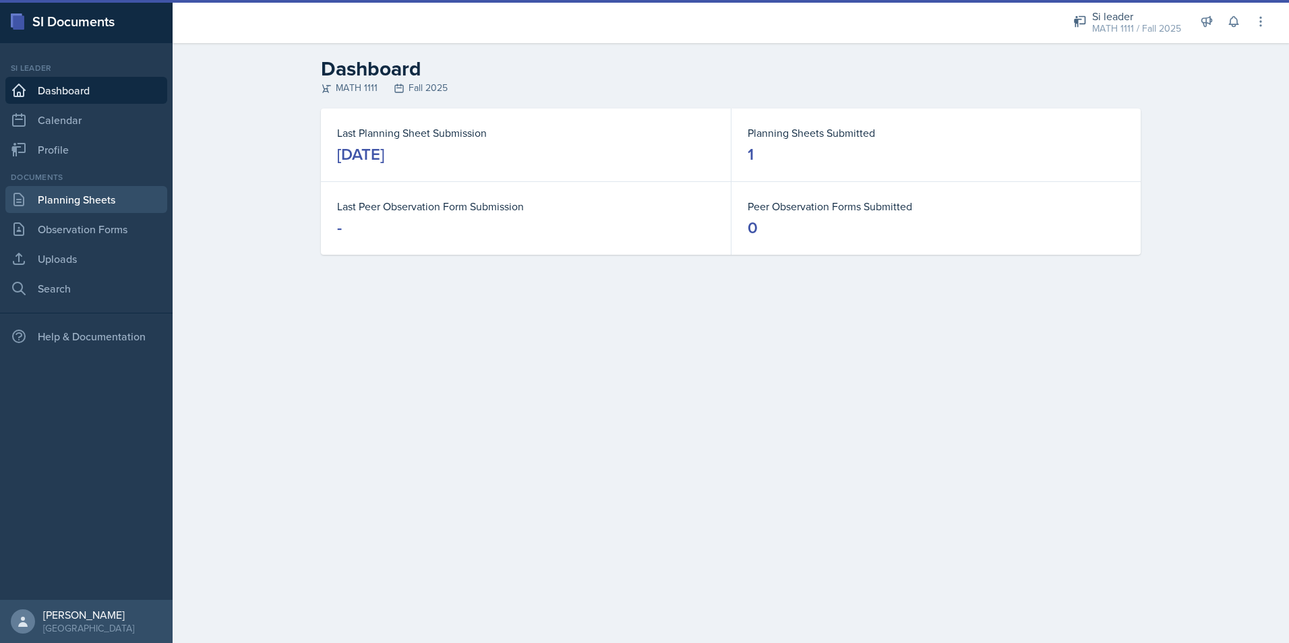
click at [98, 196] on link "Planning Sheets" at bounding box center [86, 199] width 162 height 27
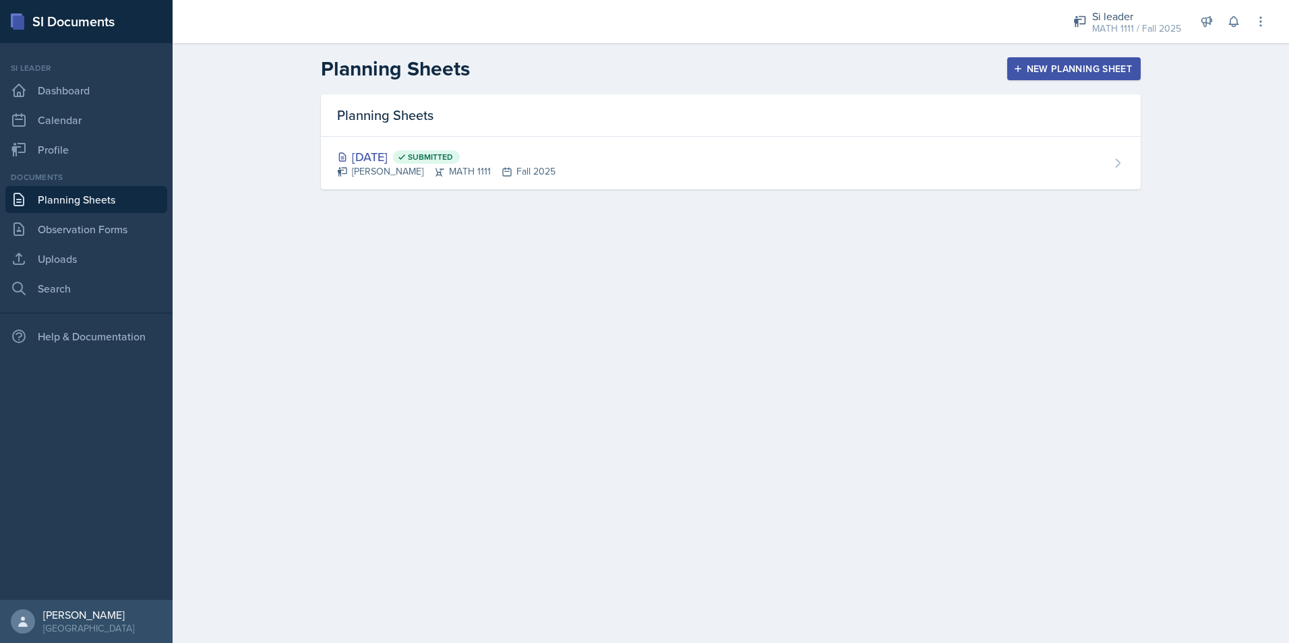
click at [603, 348] on main "Planning Sheets New Planning Sheet Planning Sheets [DATE] Submitted [PERSON_NAM…" at bounding box center [731, 343] width 1116 height 600
click at [86, 255] on link "Uploads" at bounding box center [86, 258] width 162 height 27
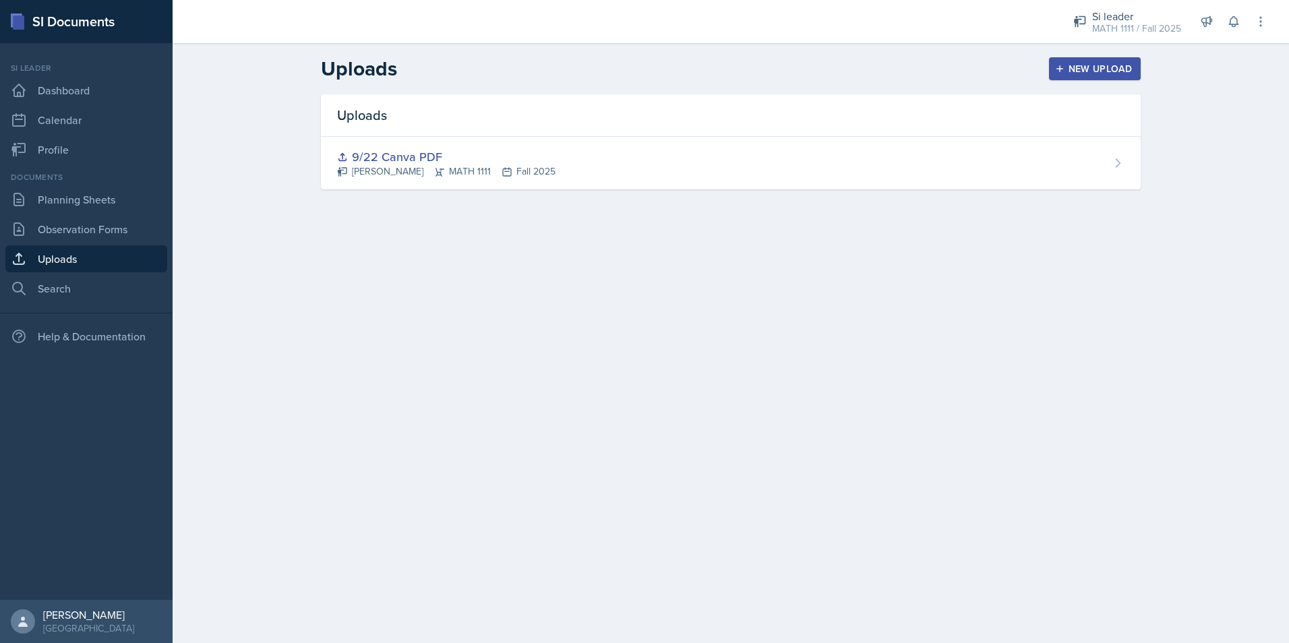
click at [1081, 71] on div "New Upload" at bounding box center [1094, 68] width 75 height 11
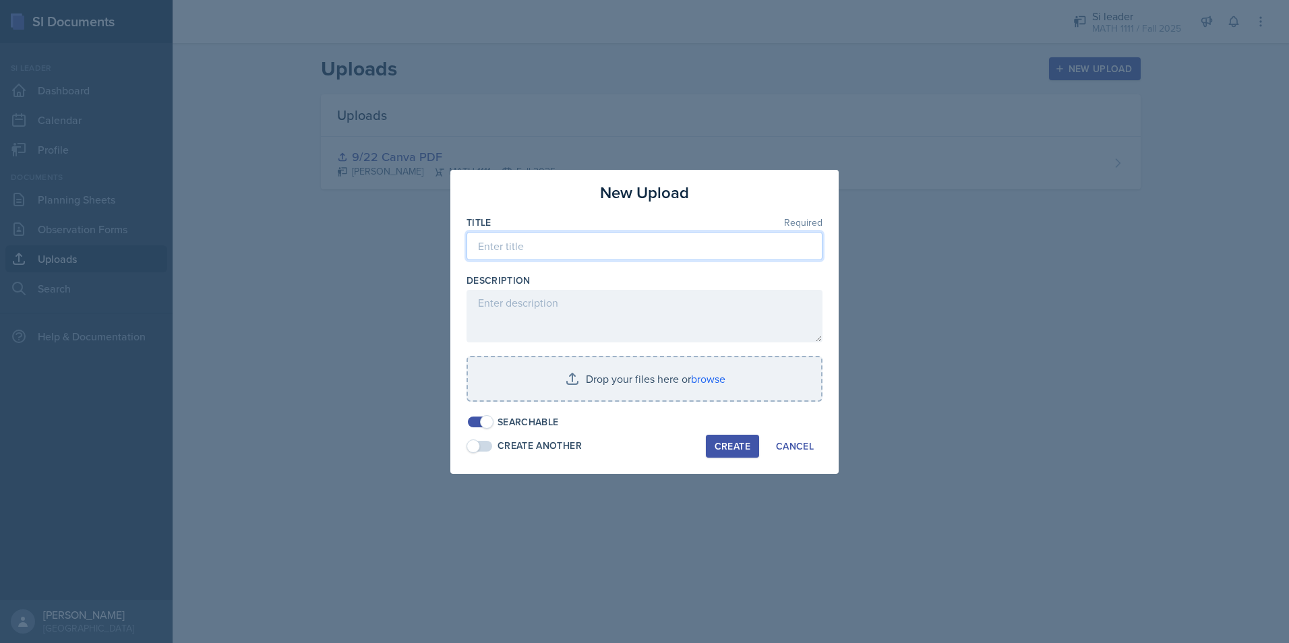
click at [646, 257] on input at bounding box center [644, 246] width 356 height 28
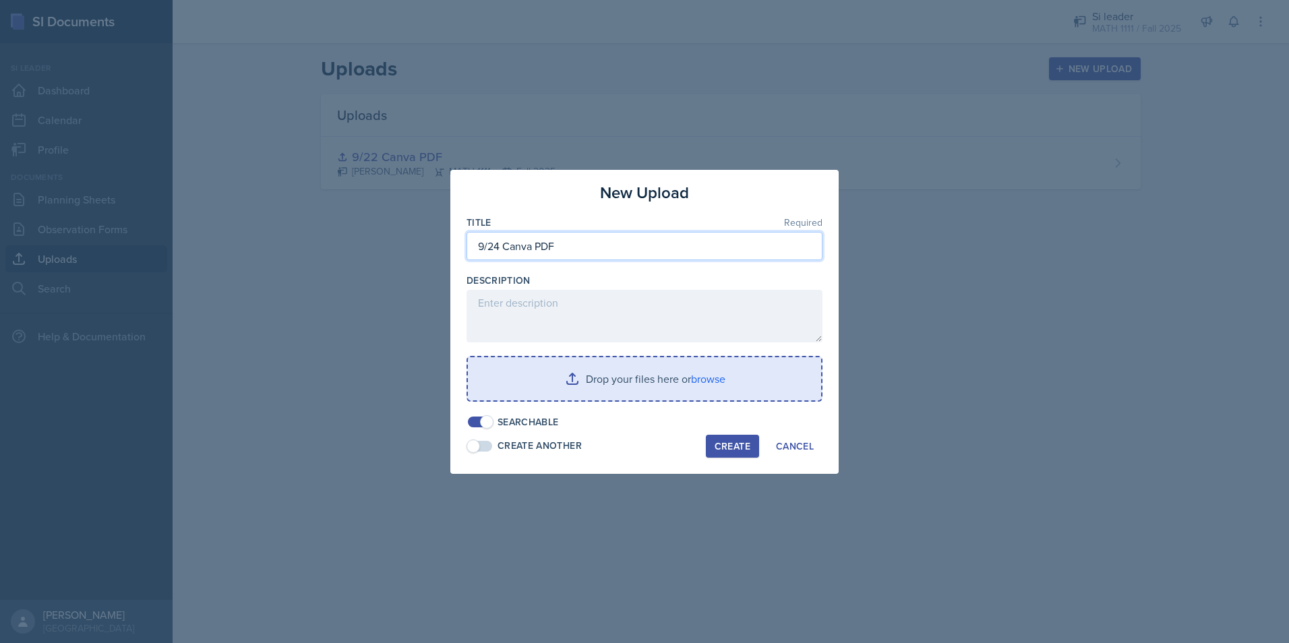
type input "9/24 Canva PDF"
click at [669, 375] on input "file" at bounding box center [644, 378] width 353 height 43
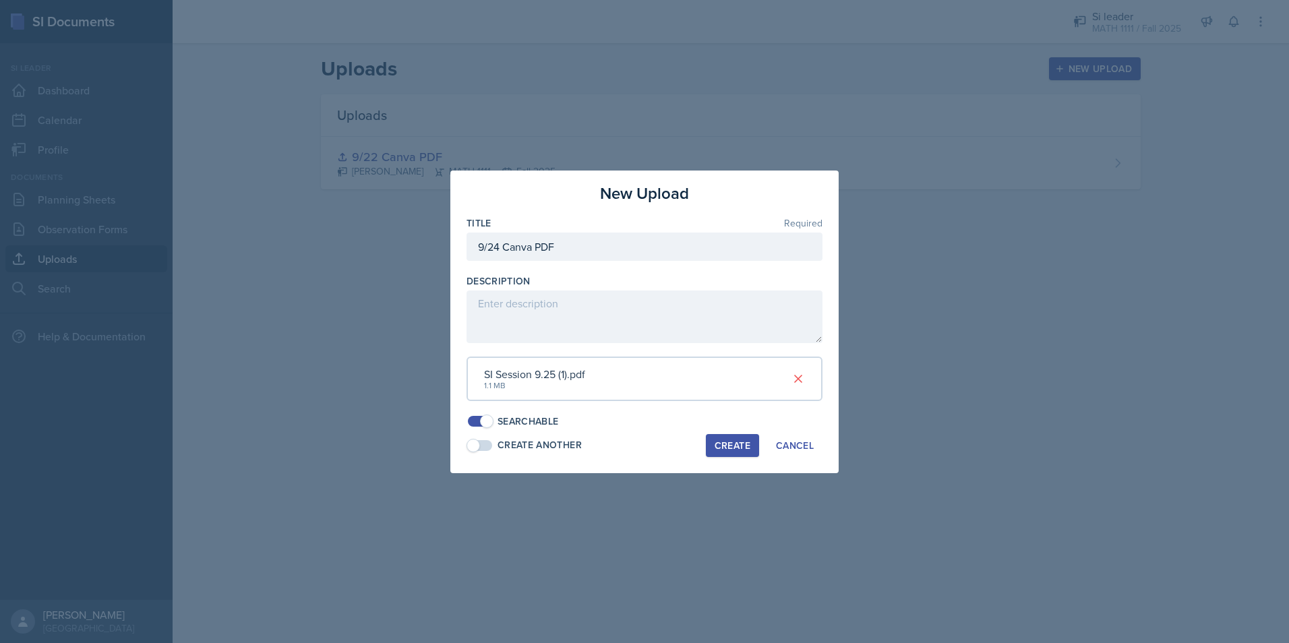
click at [730, 442] on div "Create" at bounding box center [732, 445] width 36 height 11
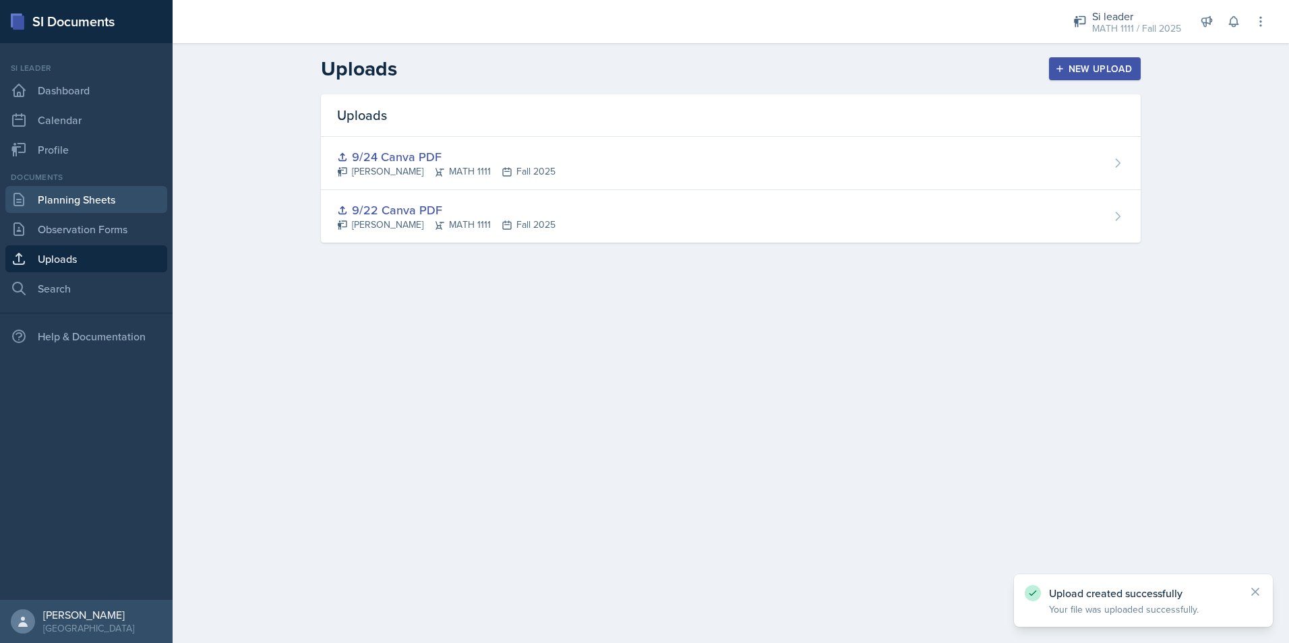
click at [68, 202] on link "Planning Sheets" at bounding box center [86, 199] width 162 height 27
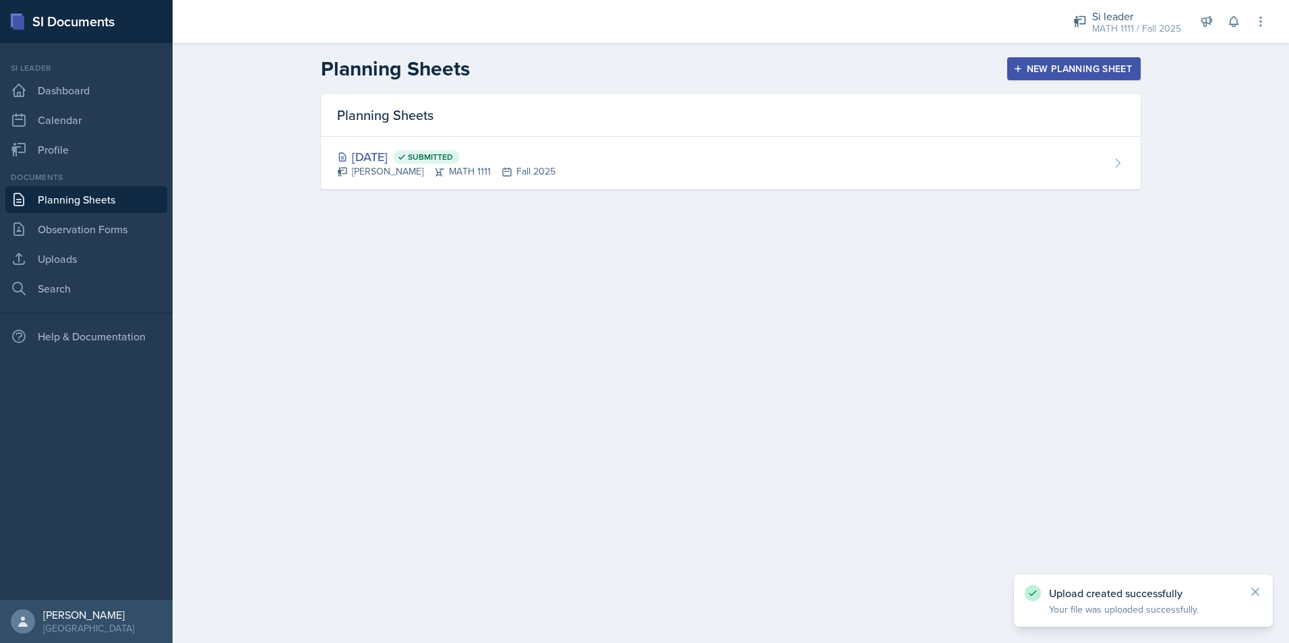
click at [1093, 71] on div "New Planning Sheet" at bounding box center [1074, 68] width 116 height 11
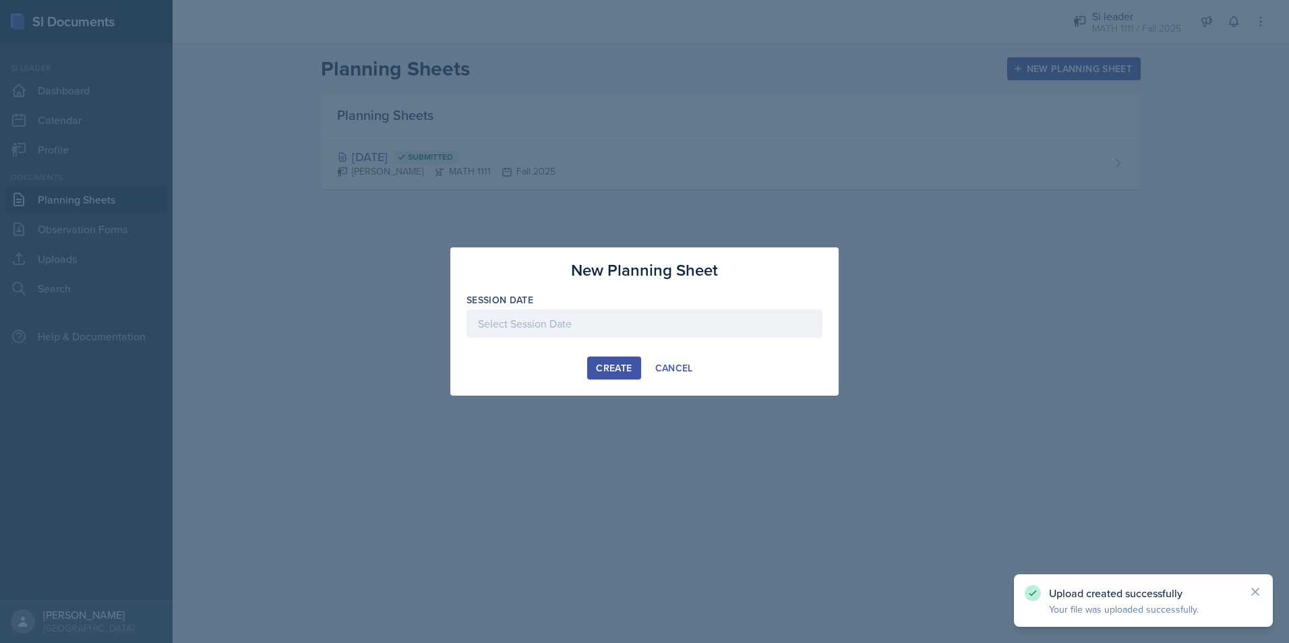
click at [683, 327] on div at bounding box center [644, 323] width 356 height 28
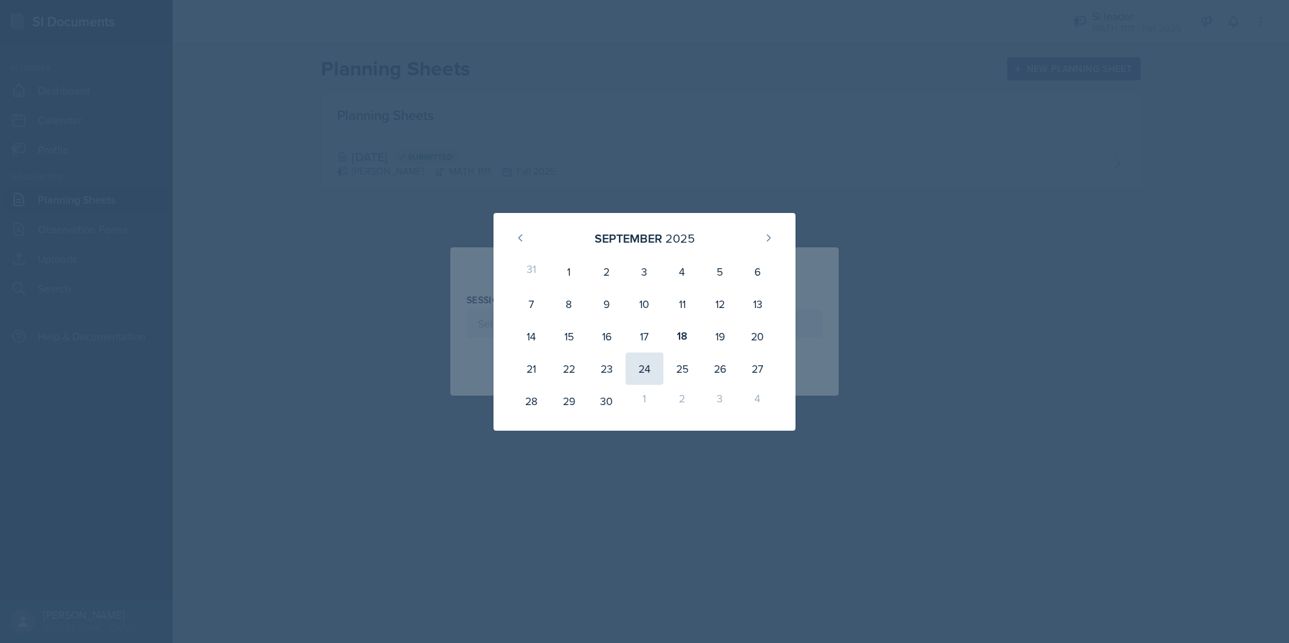
click at [640, 375] on div "24" at bounding box center [644, 368] width 38 height 32
type input "[DATE]"
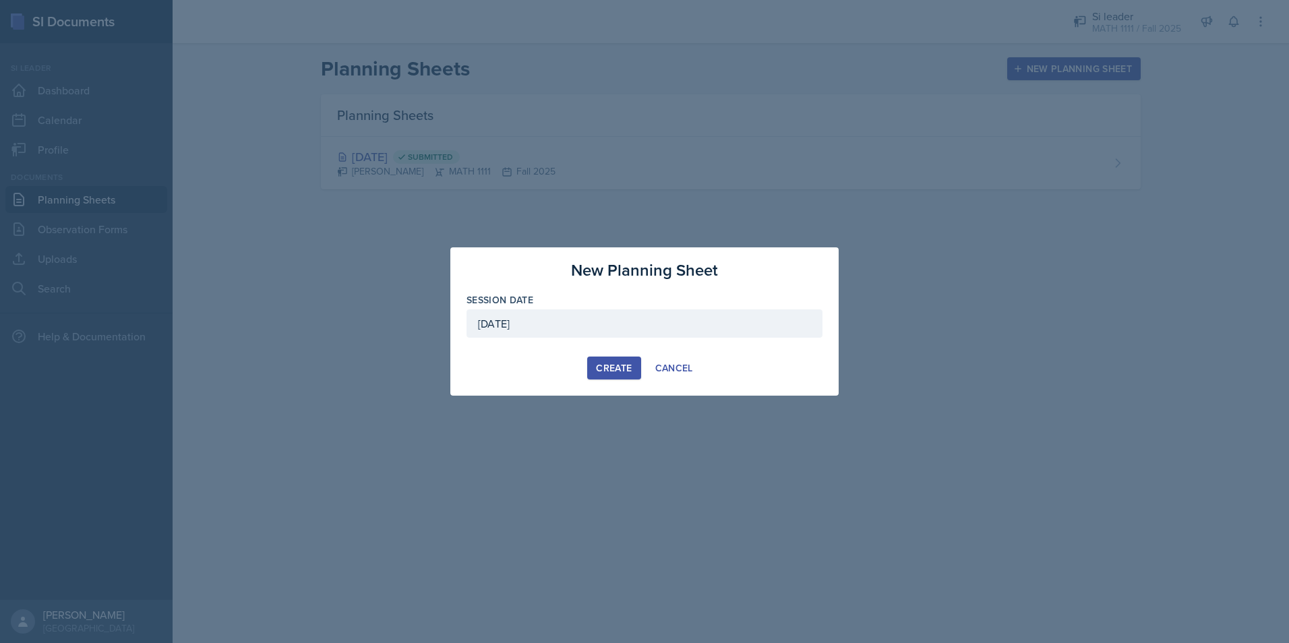
click at [618, 372] on div "Create" at bounding box center [614, 368] width 36 height 11
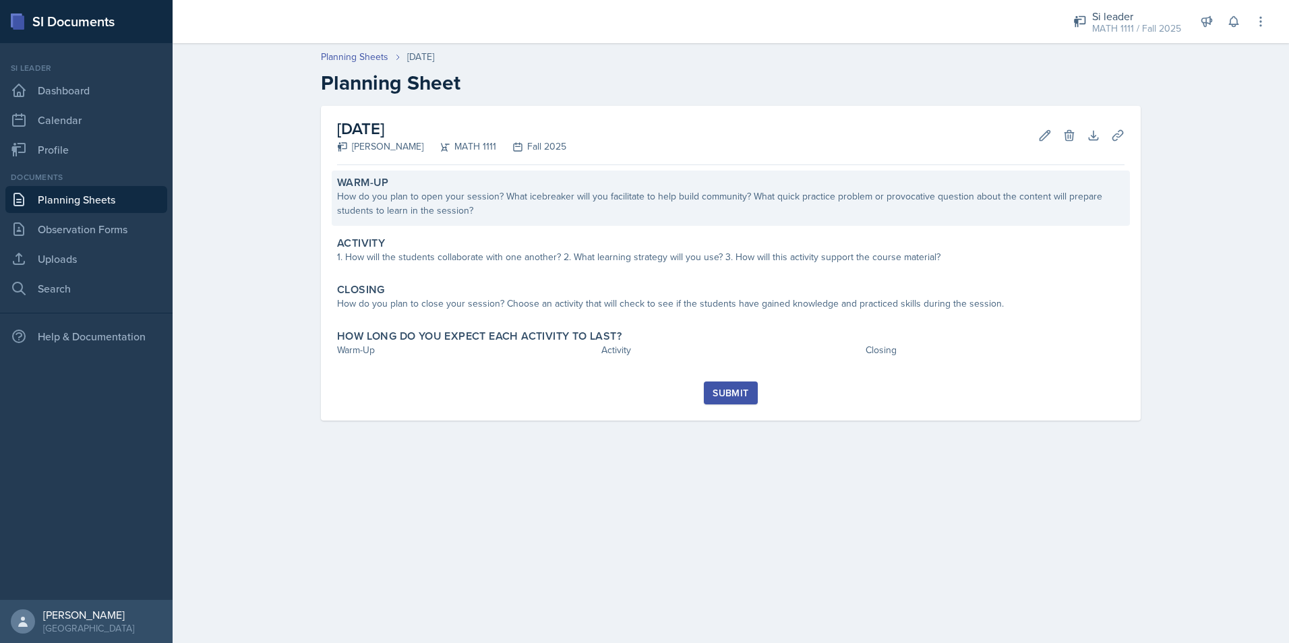
click at [388, 208] on div "How do you plan to open your session? What icebreaker will you facilitate to he…" at bounding box center [730, 203] width 787 height 28
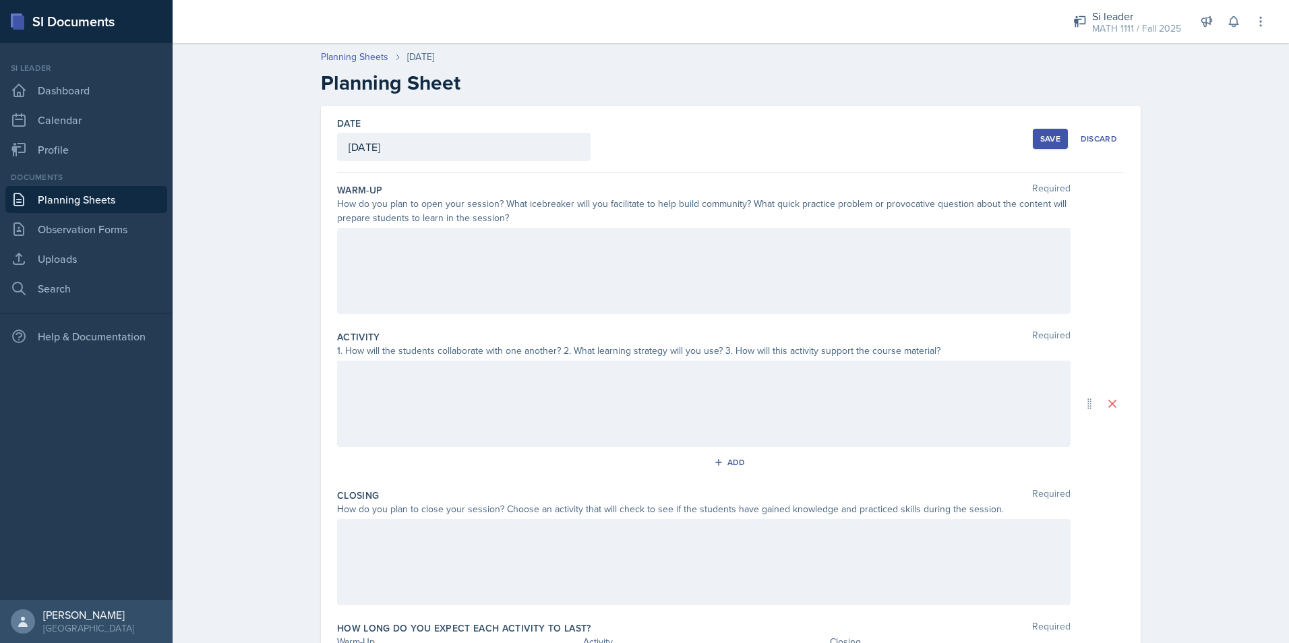
click at [426, 270] on div at bounding box center [703, 271] width 733 height 86
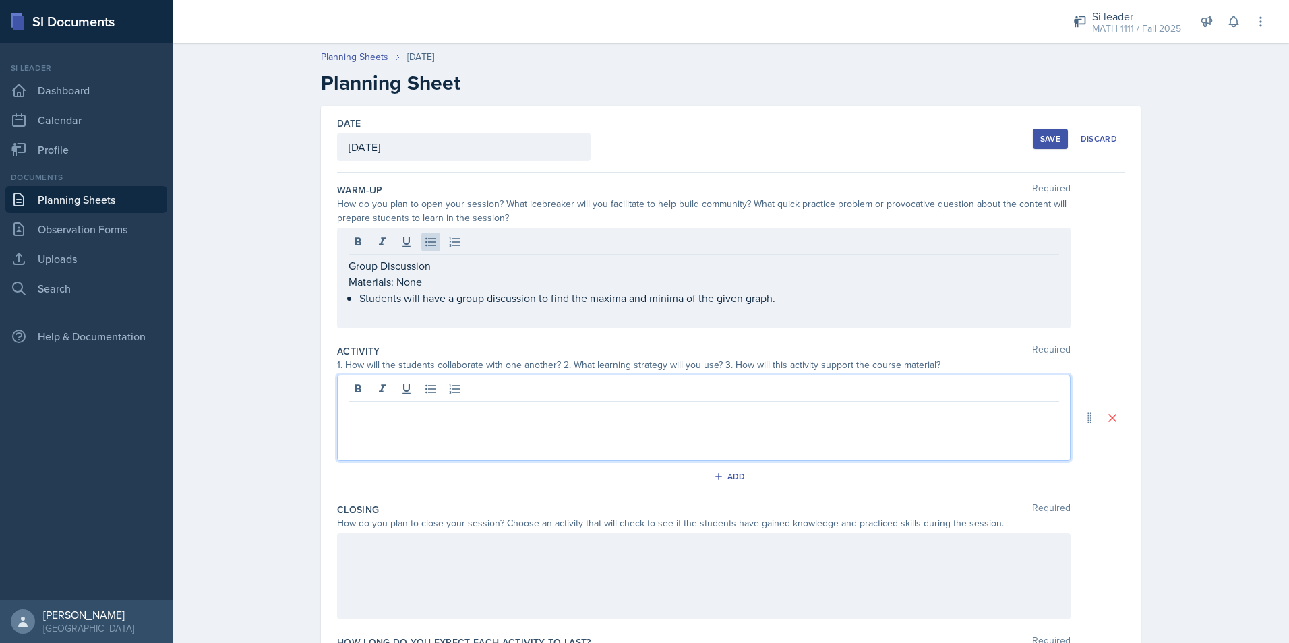
click at [452, 385] on div at bounding box center [703, 418] width 733 height 86
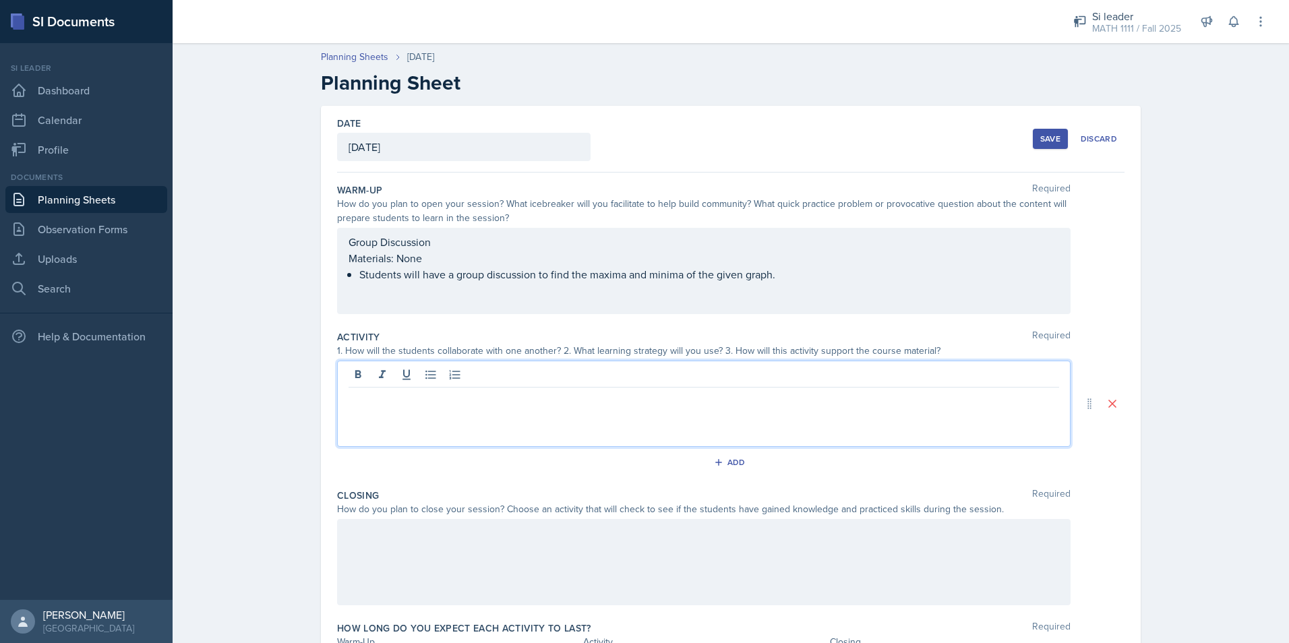
paste div
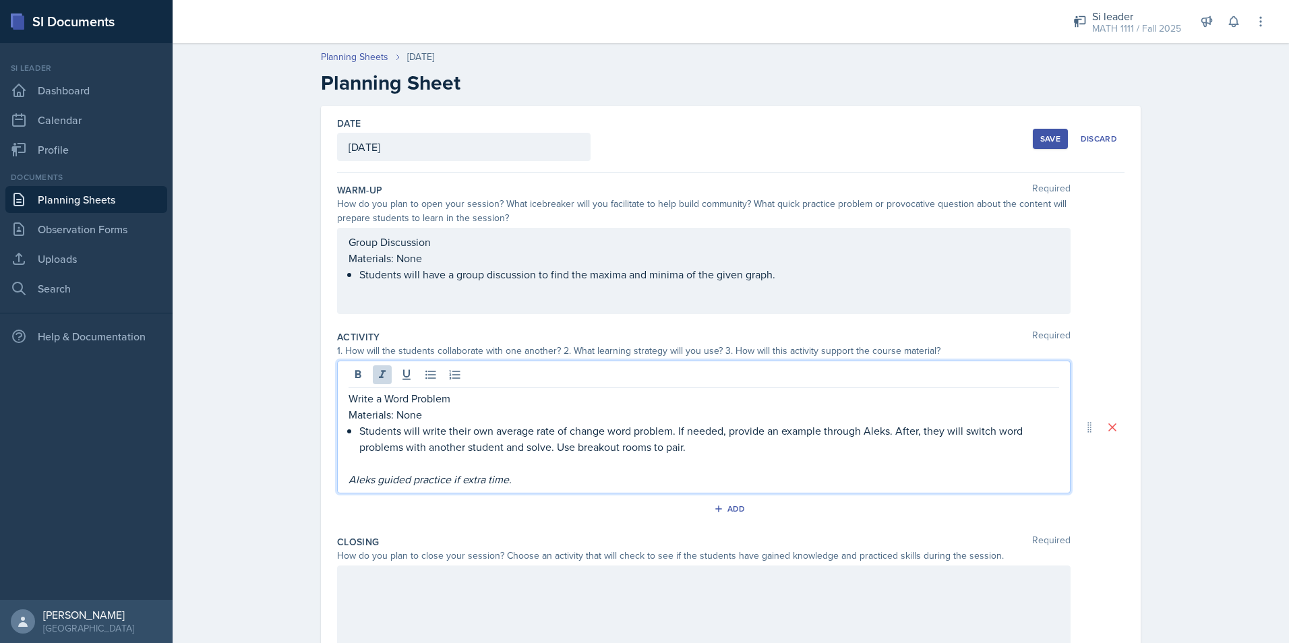
click at [427, 591] on div at bounding box center [703, 608] width 733 height 86
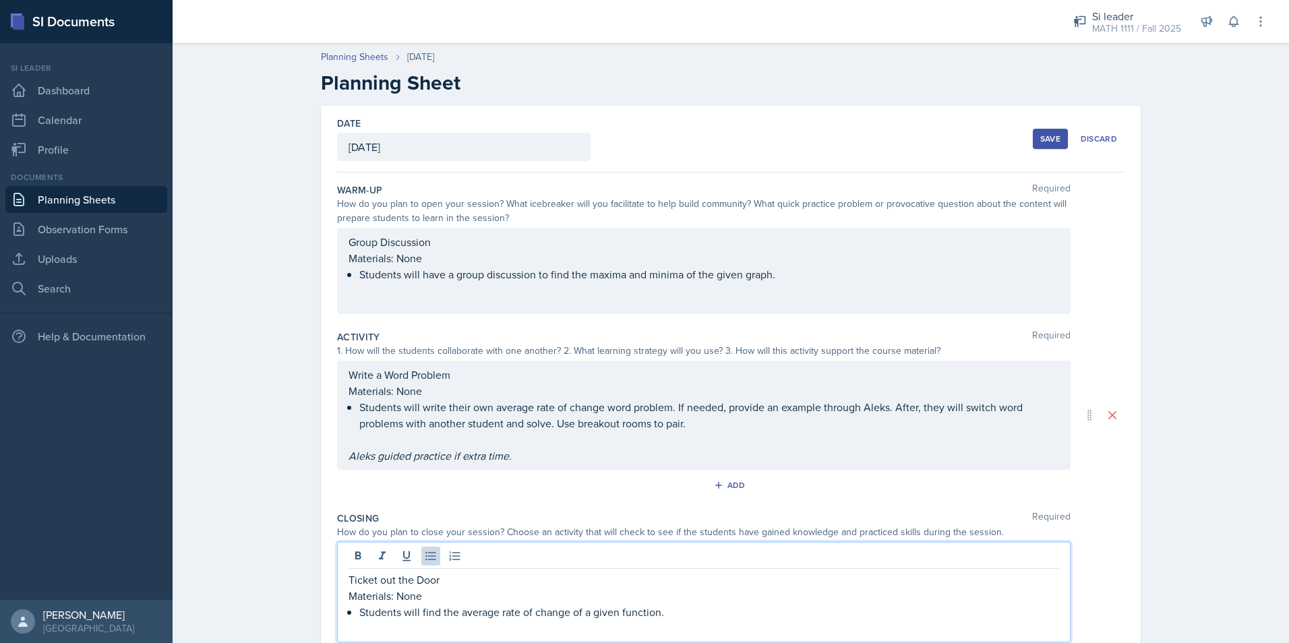
scroll to position [128, 0]
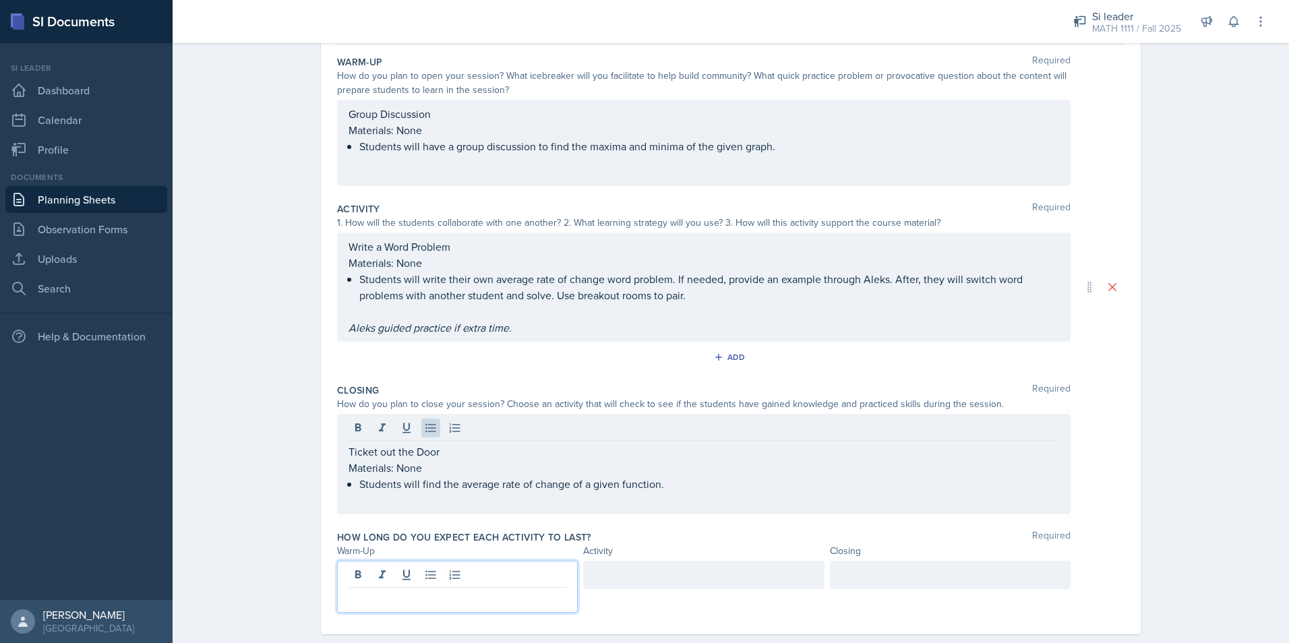
click at [471, 590] on p at bounding box center [457, 598] width 218 height 16
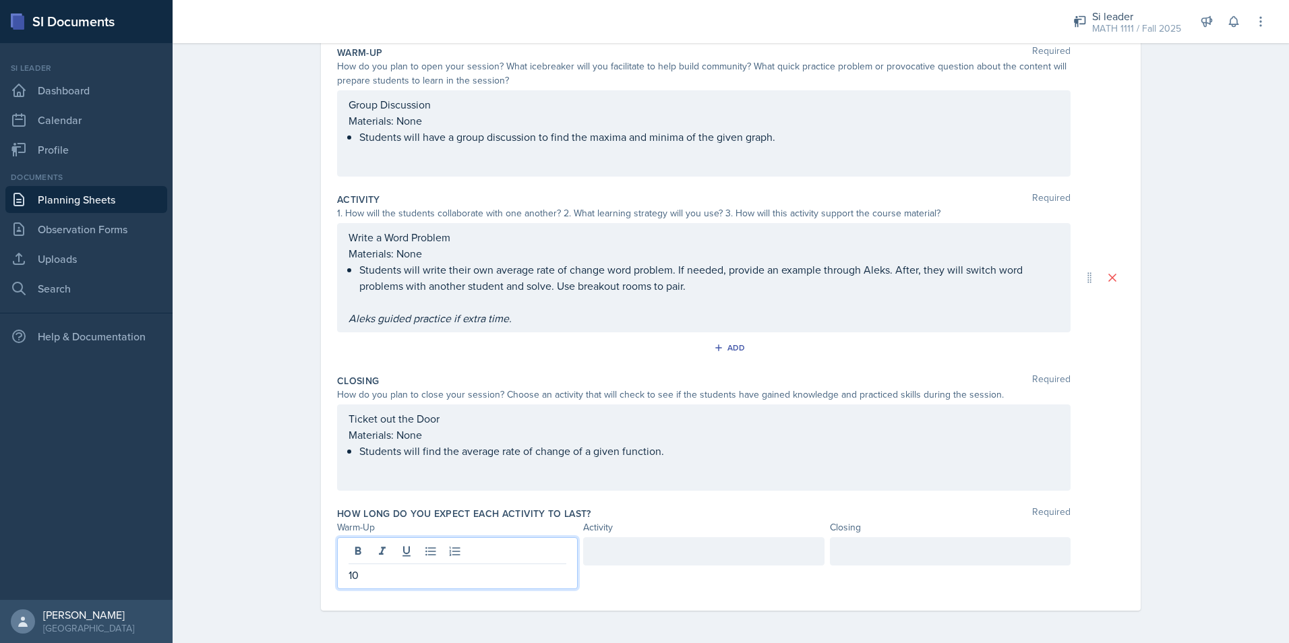
click at [757, 560] on div at bounding box center [703, 551] width 241 height 28
click at [917, 558] on div at bounding box center [950, 563] width 241 height 52
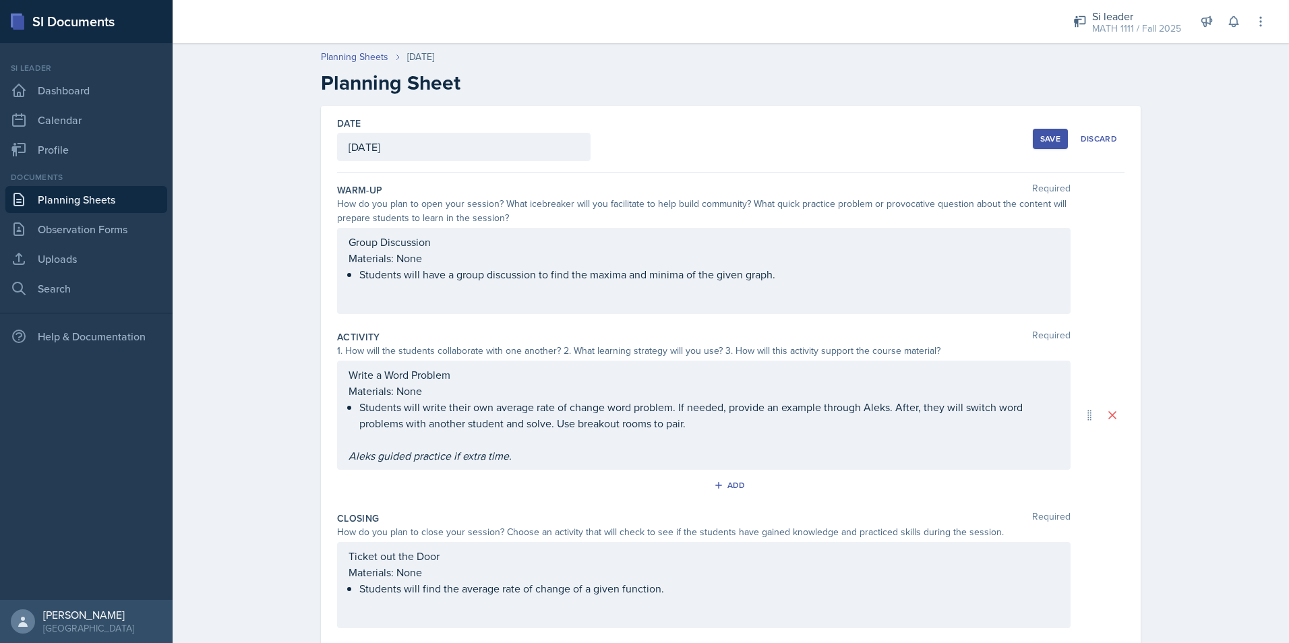
click at [1049, 146] on button "Save" at bounding box center [1049, 139] width 35 height 20
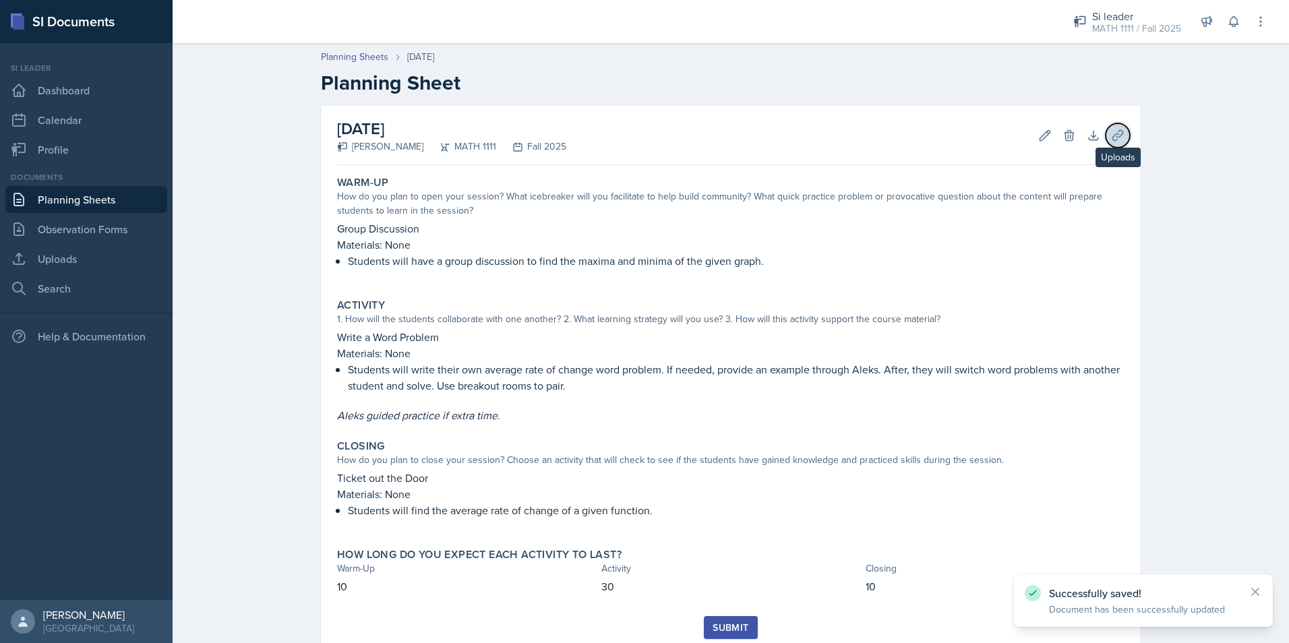
click at [1112, 135] on icon at bounding box center [1117, 135] width 10 height 10
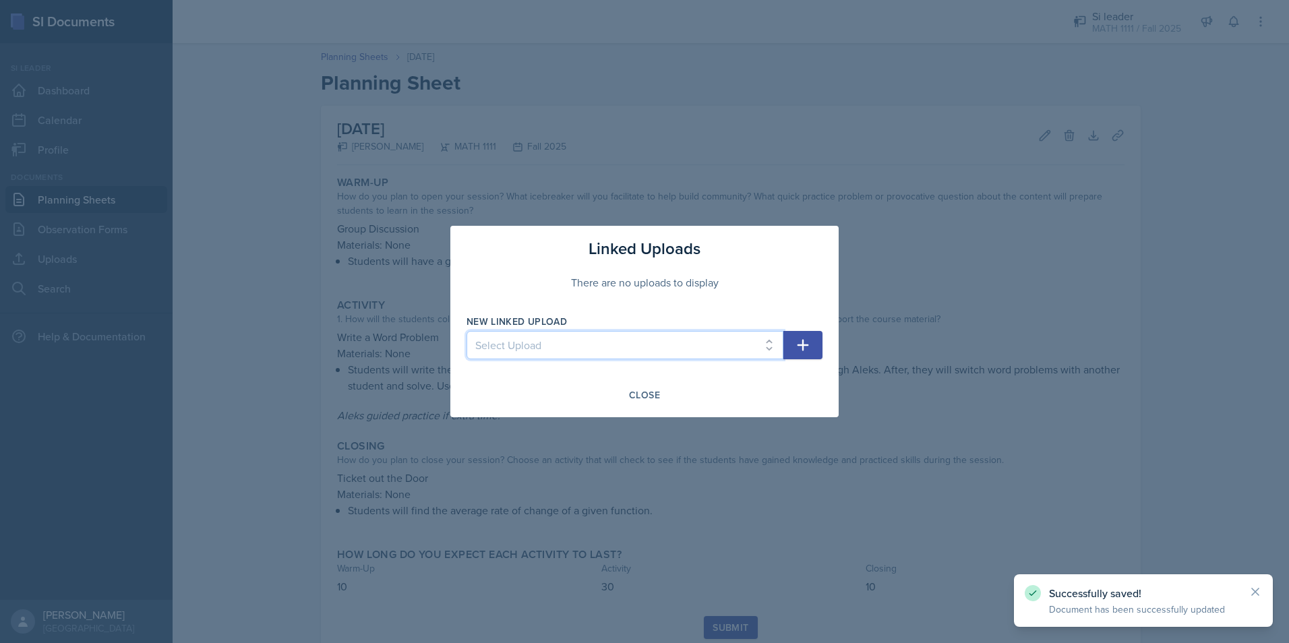
click at [619, 346] on select "Select Upload 9/22 Canva PDF 9/24 Canva PDF" at bounding box center [624, 345] width 317 height 28
select select "258ca433-0db2-480b-a36d-650eee8eaaf0"
click at [466, 331] on select "Select Upload 9/22 Canva PDF 9/24 Canva PDF" at bounding box center [624, 345] width 317 height 28
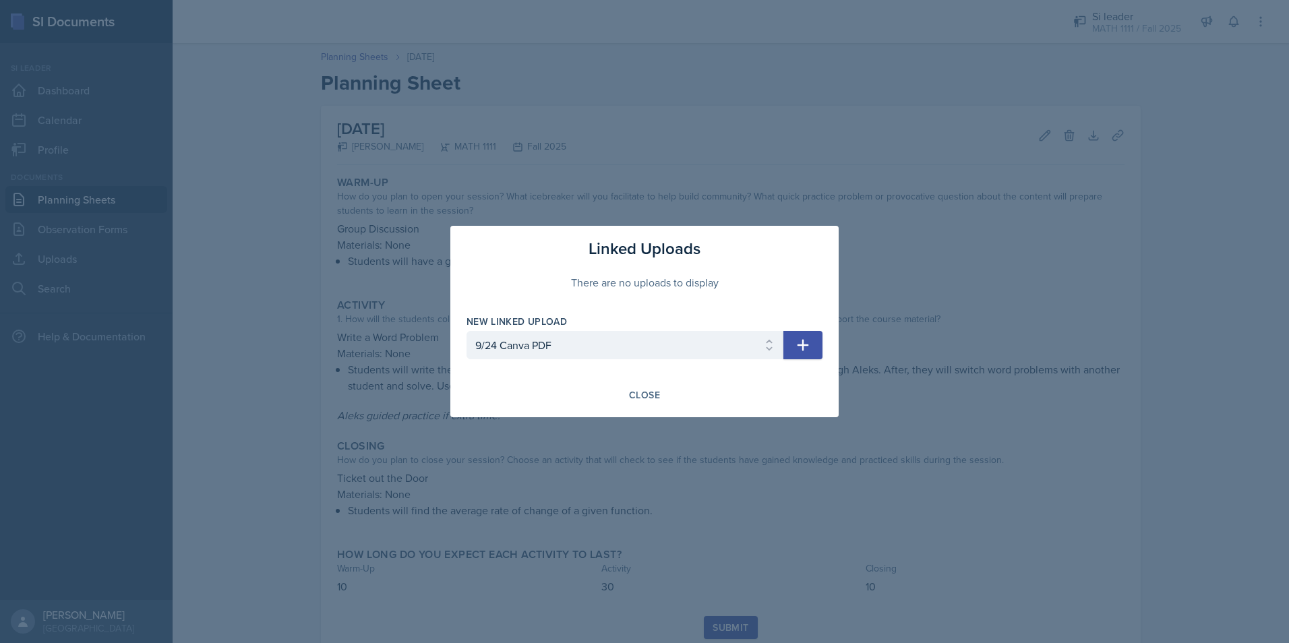
click at [793, 355] on button "button" at bounding box center [802, 345] width 39 height 28
click at [654, 400] on div "Close" at bounding box center [644, 395] width 31 height 11
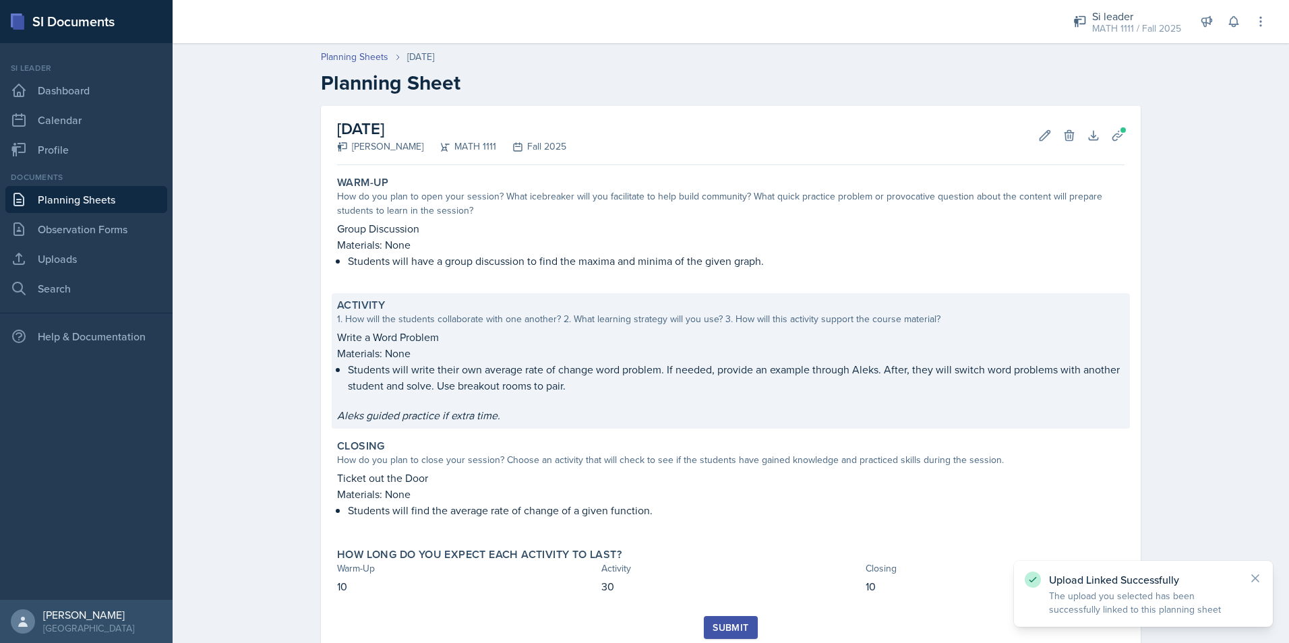
scroll to position [44, 0]
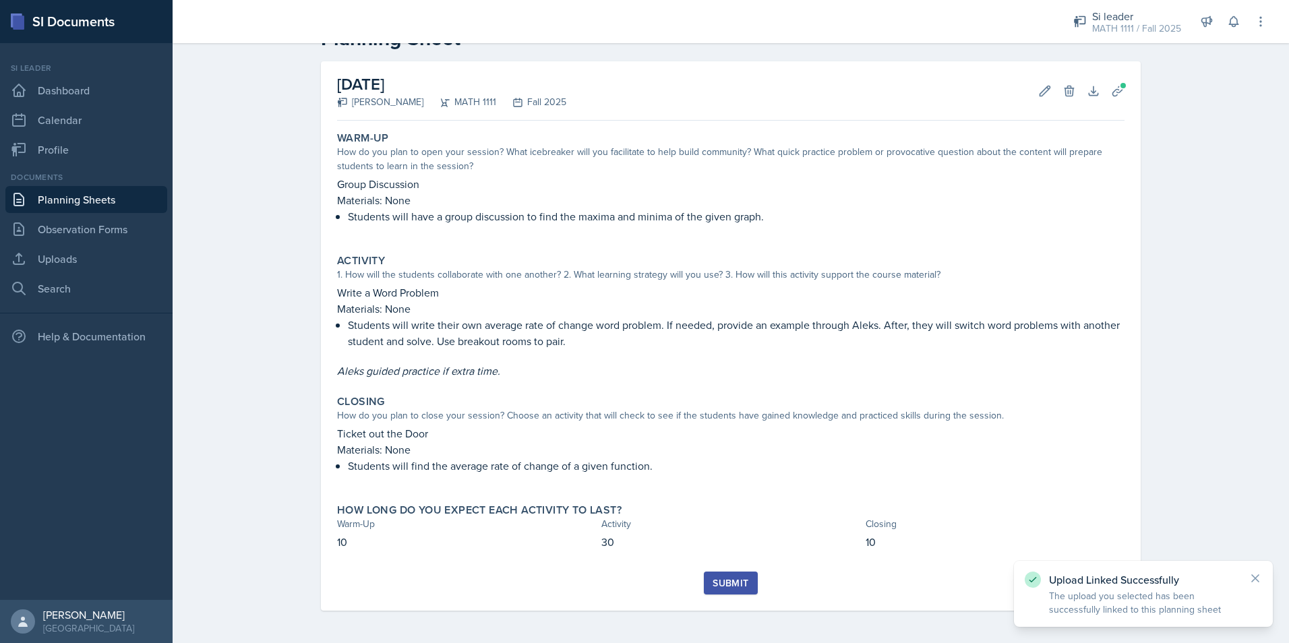
click at [734, 584] on div "Submit" at bounding box center [730, 583] width 36 height 11
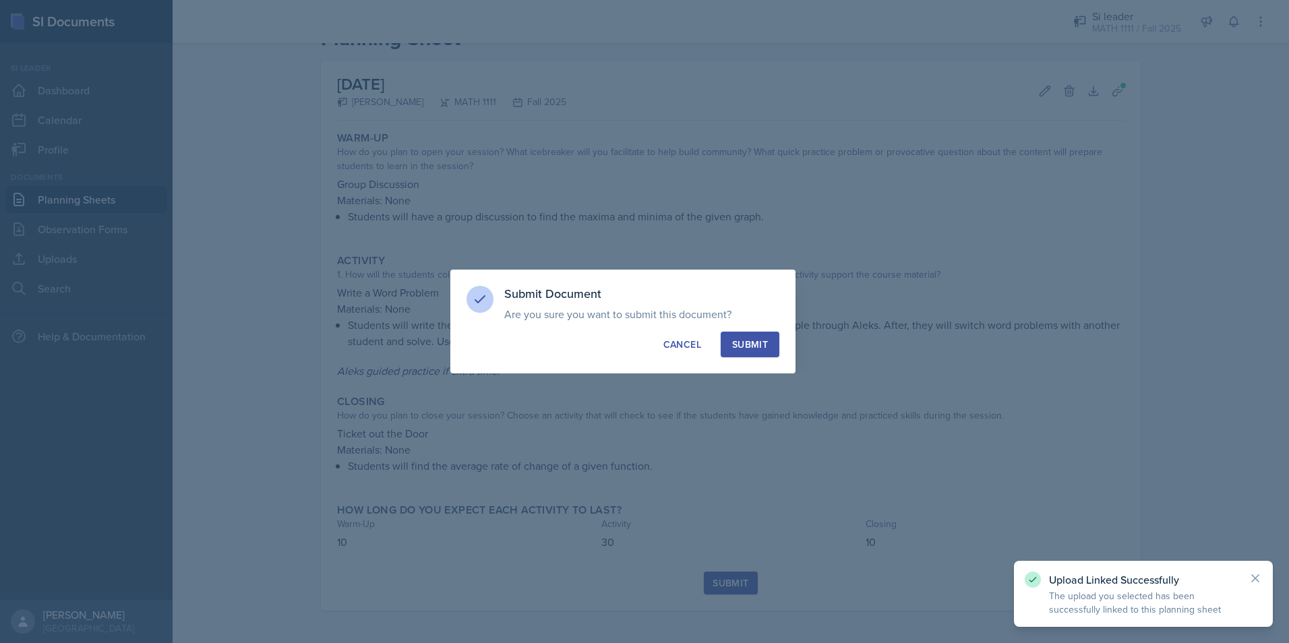
click at [749, 343] on div "Submit" at bounding box center [750, 344] width 36 height 13
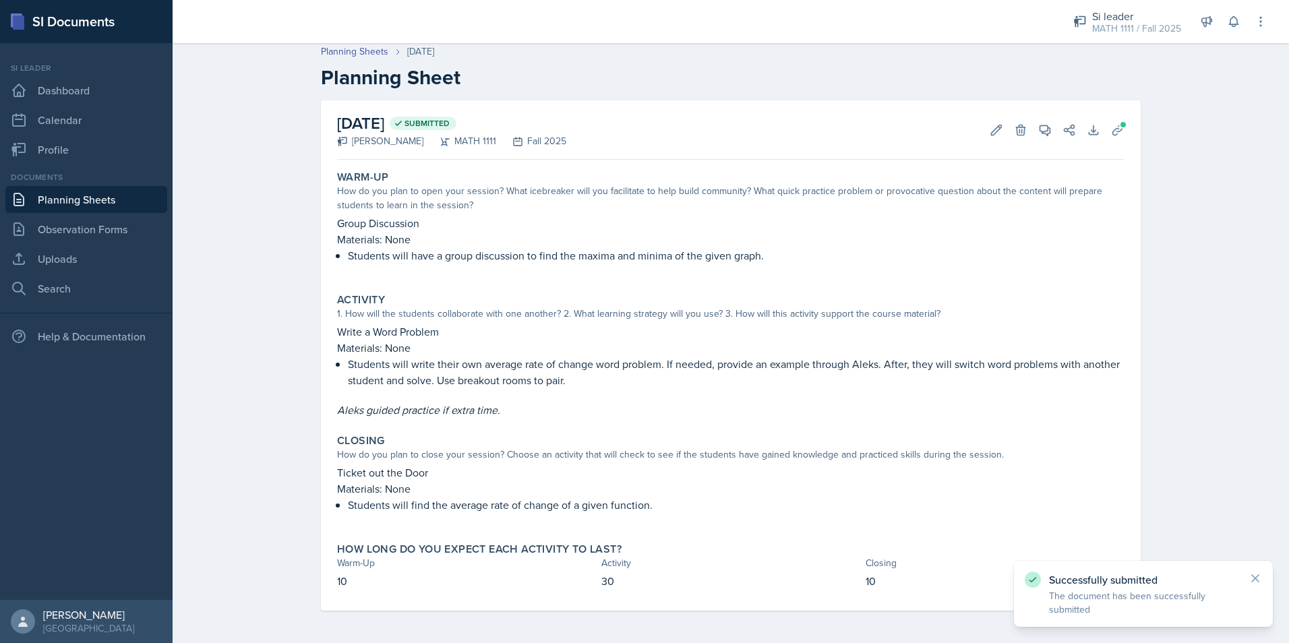
scroll to position [5, 0]
click at [367, 49] on link "Planning Sheets" at bounding box center [354, 51] width 67 height 14
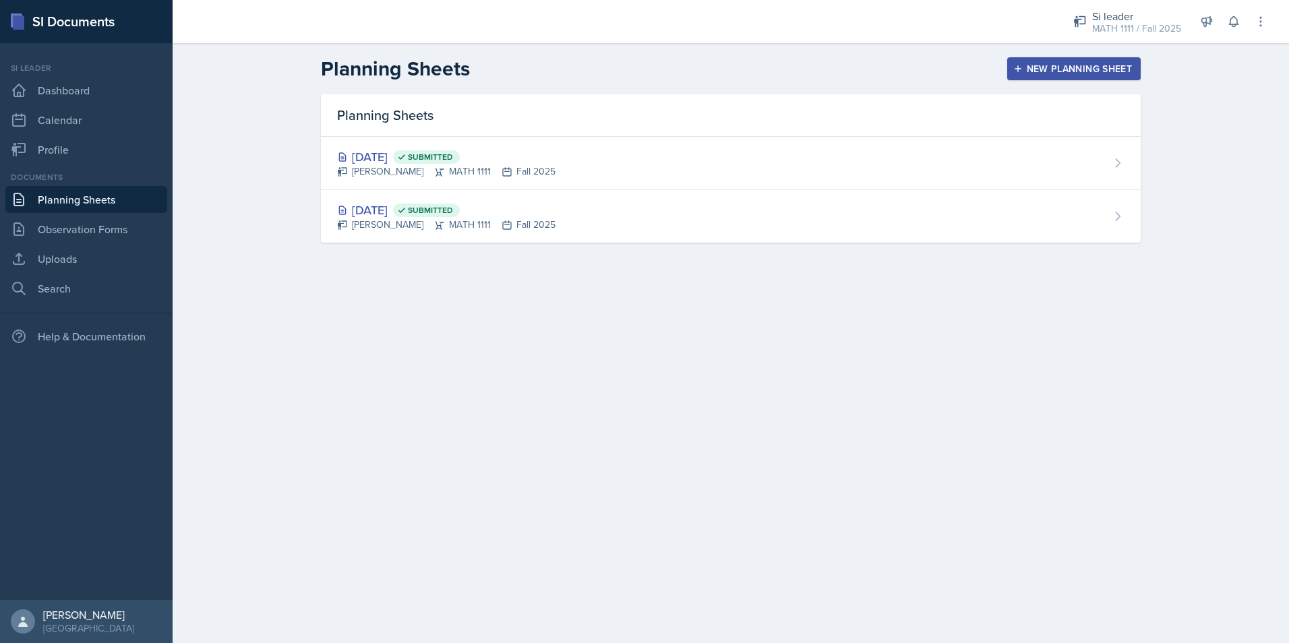
click at [1079, 68] on div "New Planning Sheet" at bounding box center [1074, 68] width 116 height 11
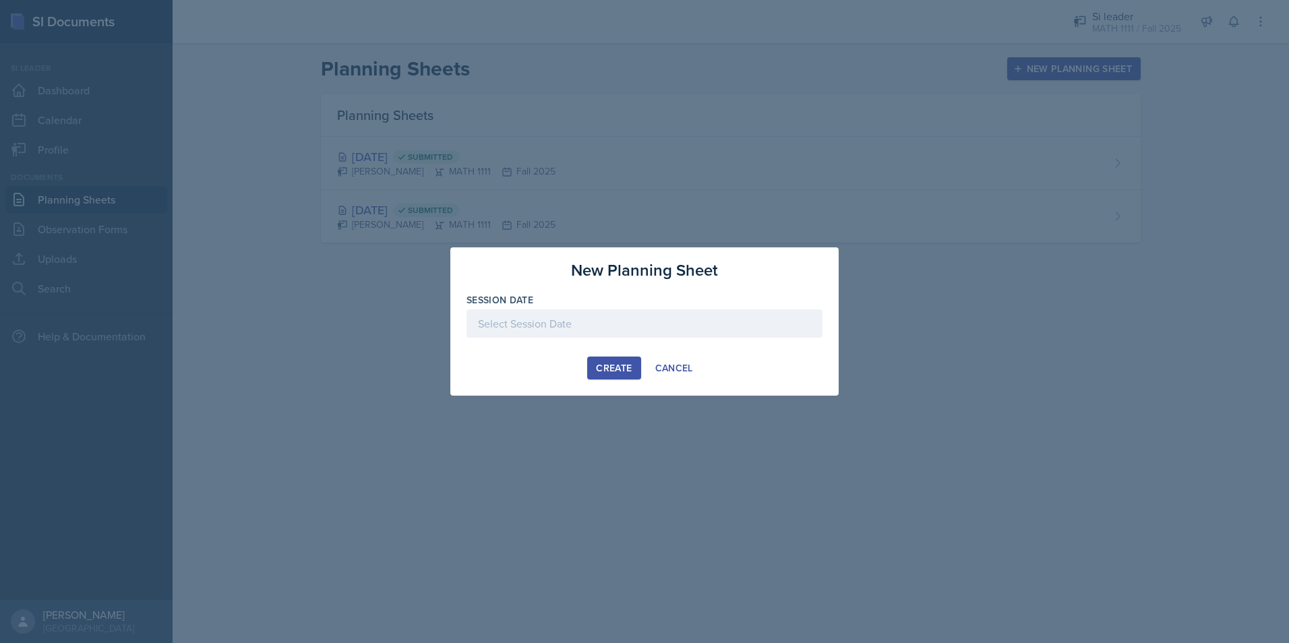
click at [623, 332] on div at bounding box center [644, 323] width 356 height 28
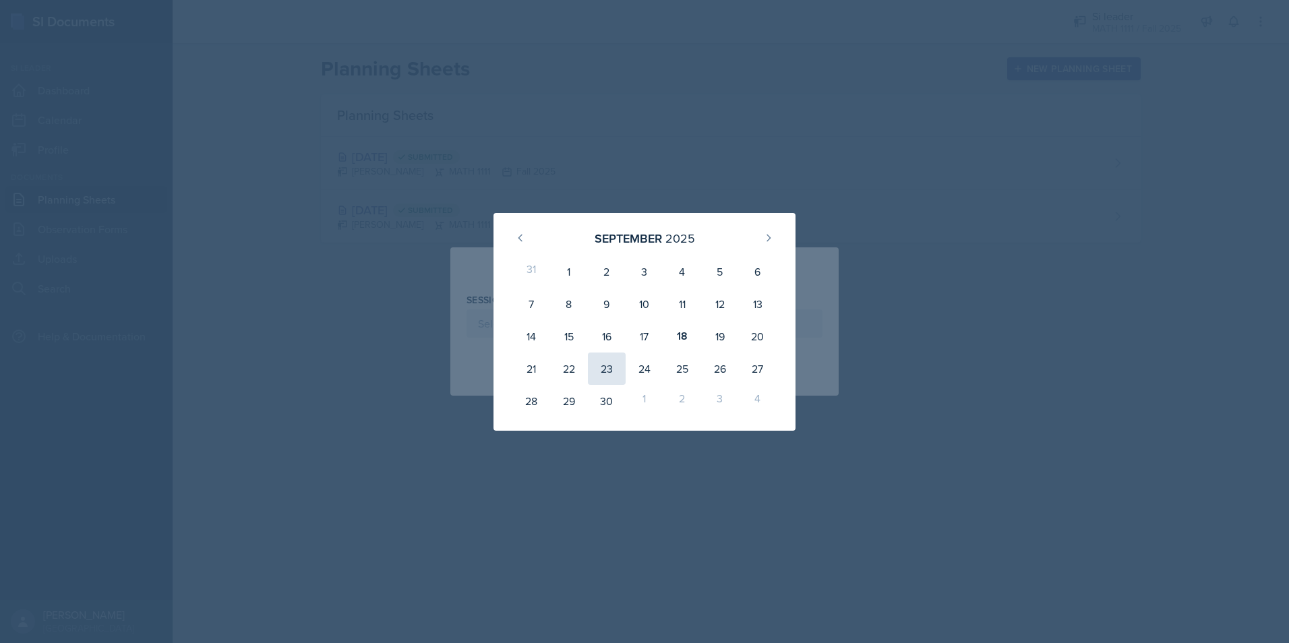
click at [600, 365] on div "23" at bounding box center [607, 368] width 38 height 32
type input "[DATE]"
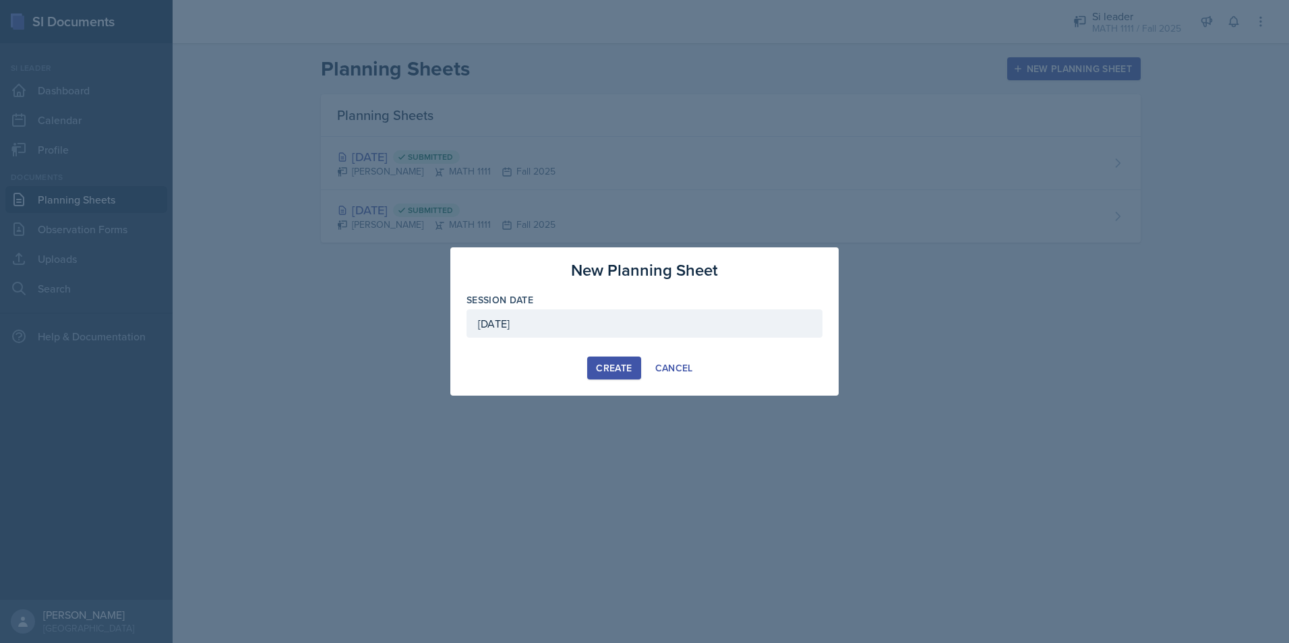
click at [598, 365] on div "Create" at bounding box center [614, 368] width 36 height 11
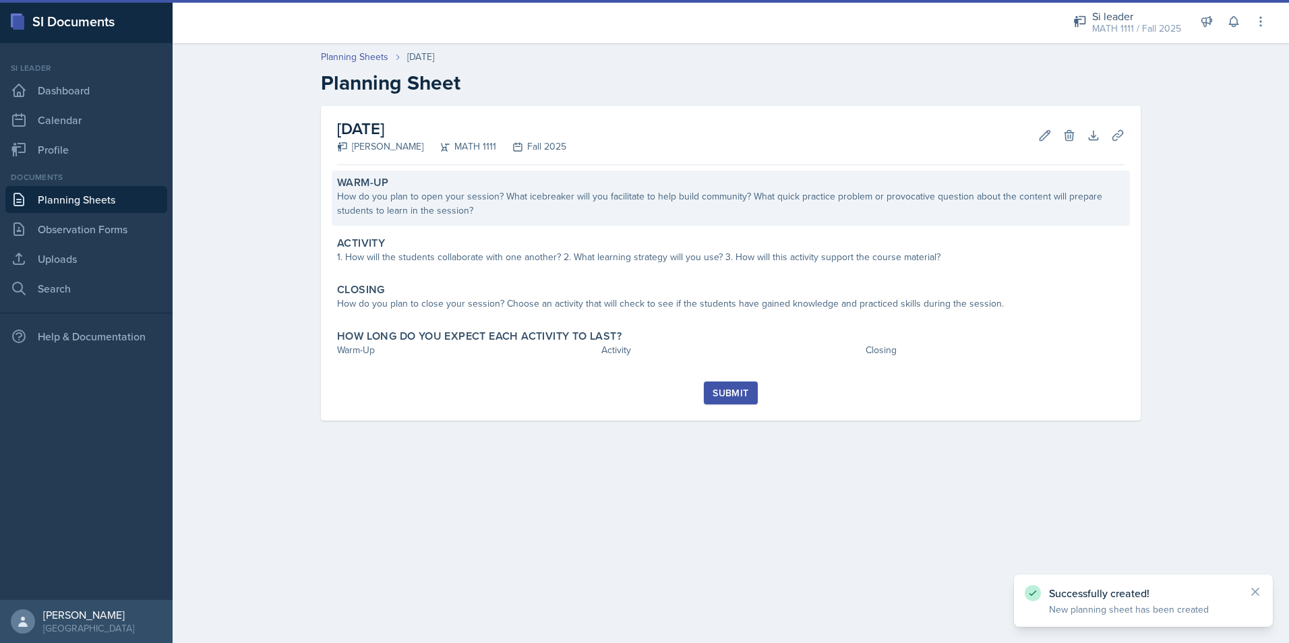
click at [458, 180] on div "Warm-Up" at bounding box center [730, 182] width 787 height 13
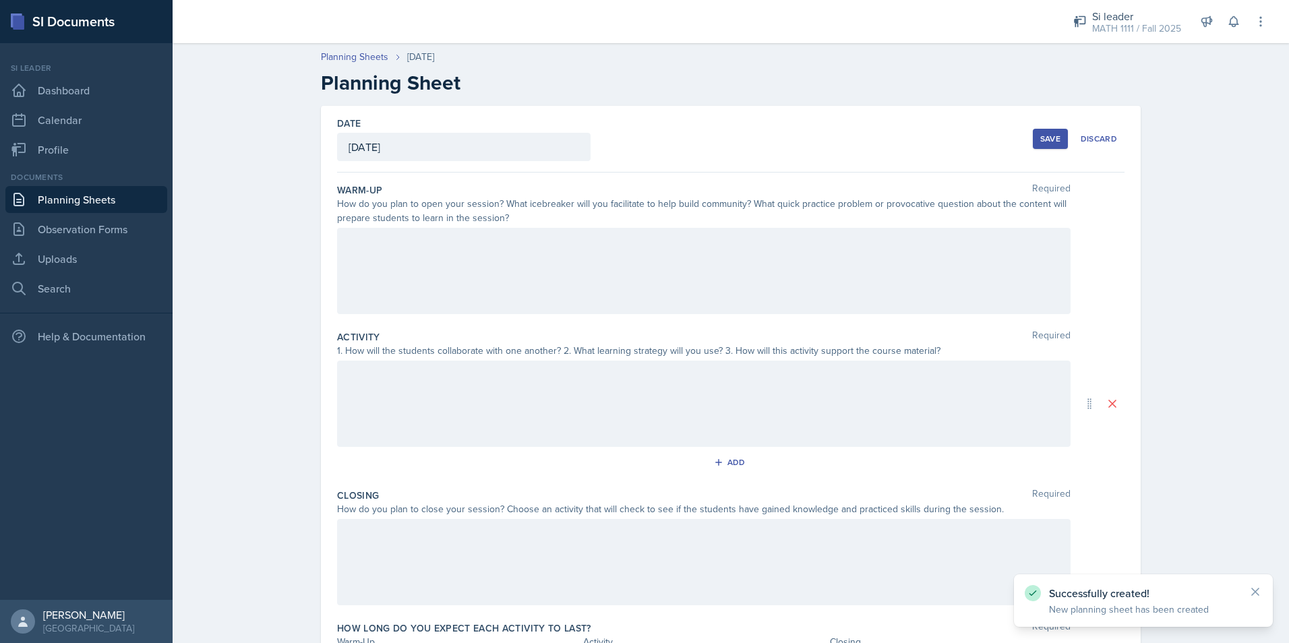
click at [425, 255] on div at bounding box center [703, 271] width 733 height 86
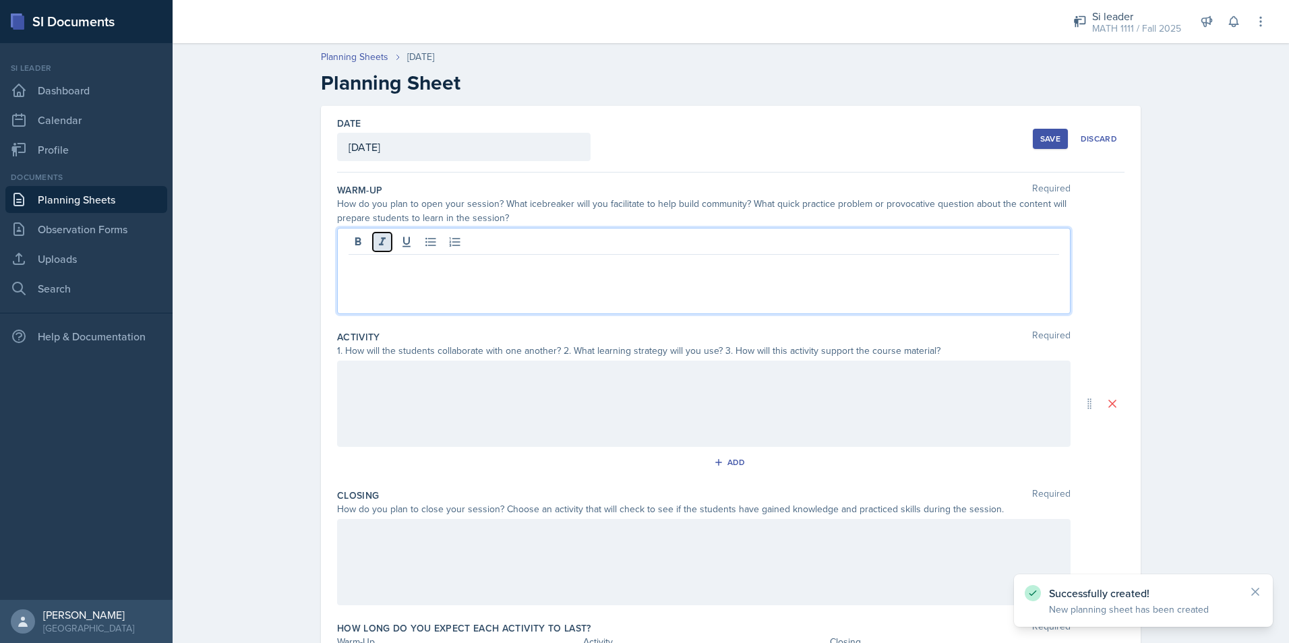
click at [379, 245] on icon at bounding box center [382, 241] width 7 height 8
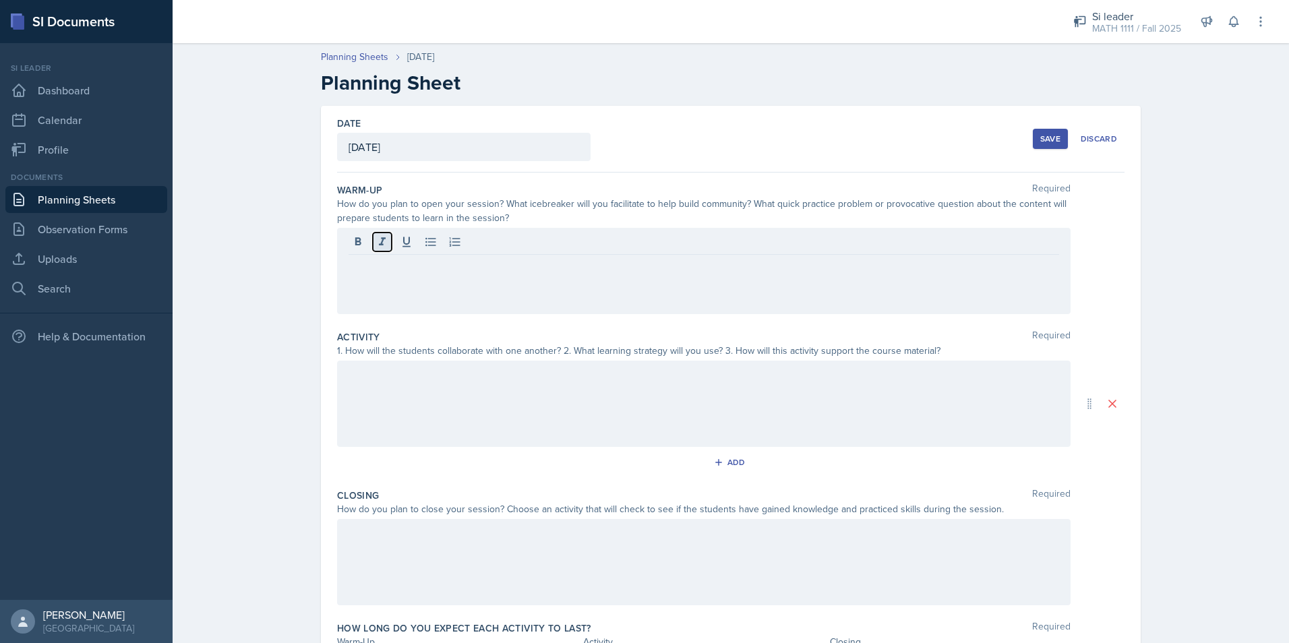
click at [379, 245] on icon at bounding box center [382, 241] width 7 height 8
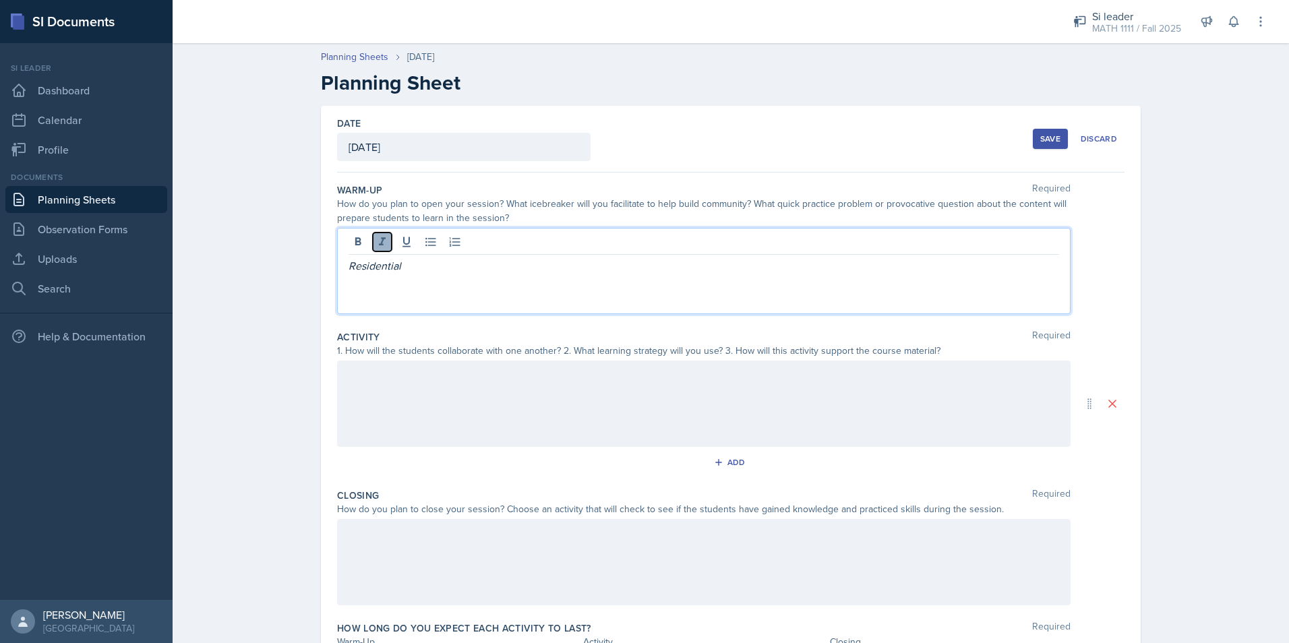
click at [379, 245] on icon at bounding box center [382, 241] width 7 height 8
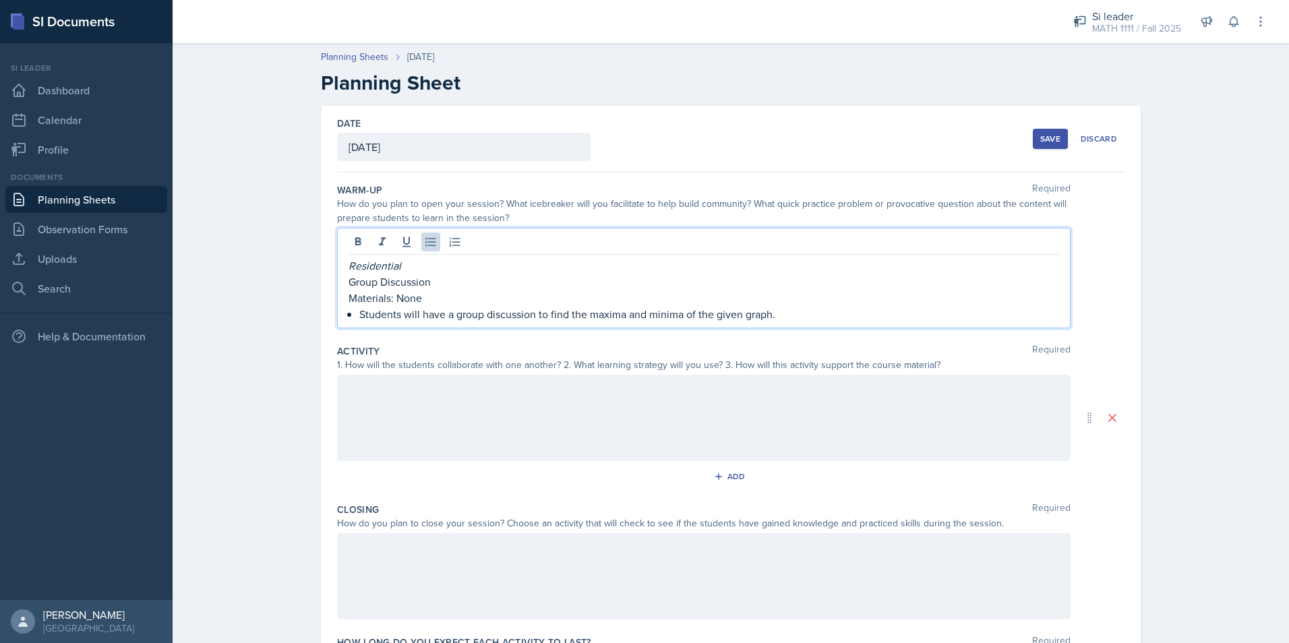
click at [392, 423] on div at bounding box center [703, 418] width 733 height 86
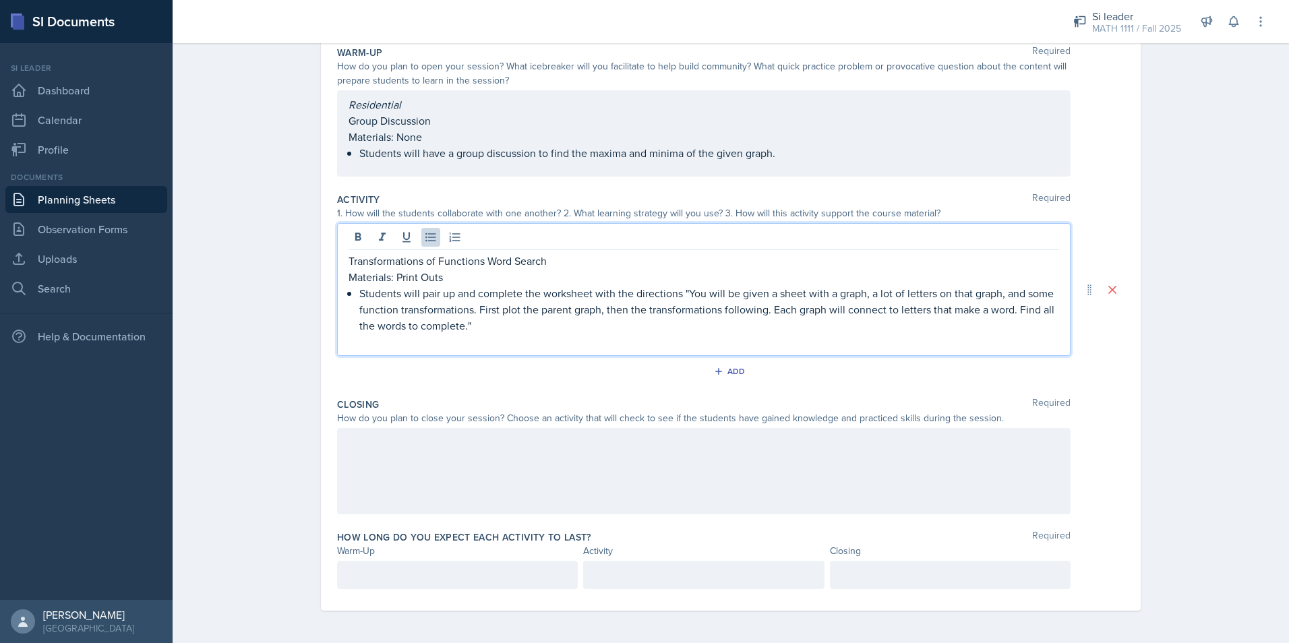
click at [519, 450] on div at bounding box center [703, 471] width 733 height 86
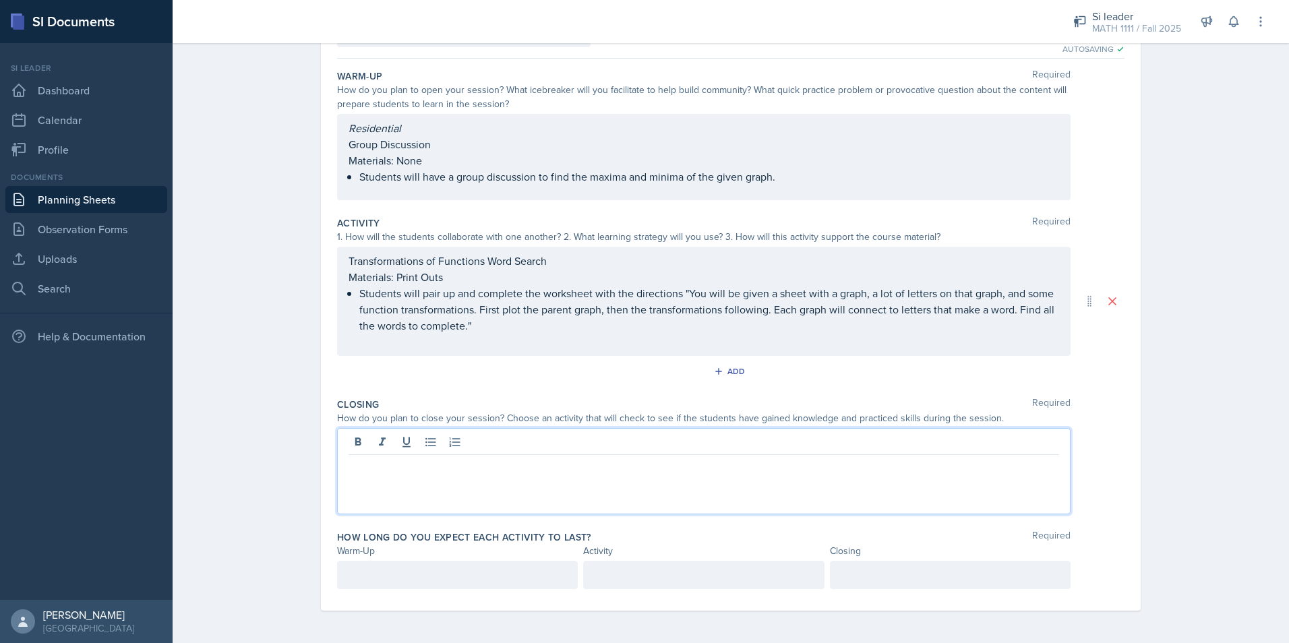
scroll to position [114, 0]
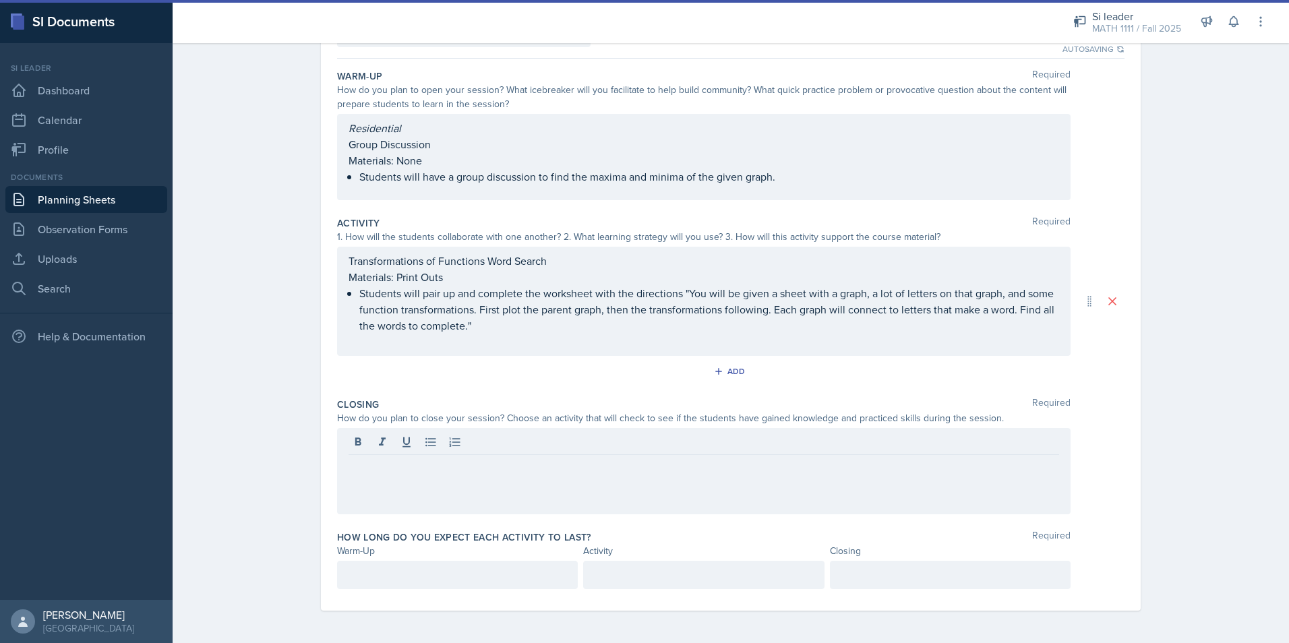
click at [472, 487] on div at bounding box center [703, 471] width 733 height 86
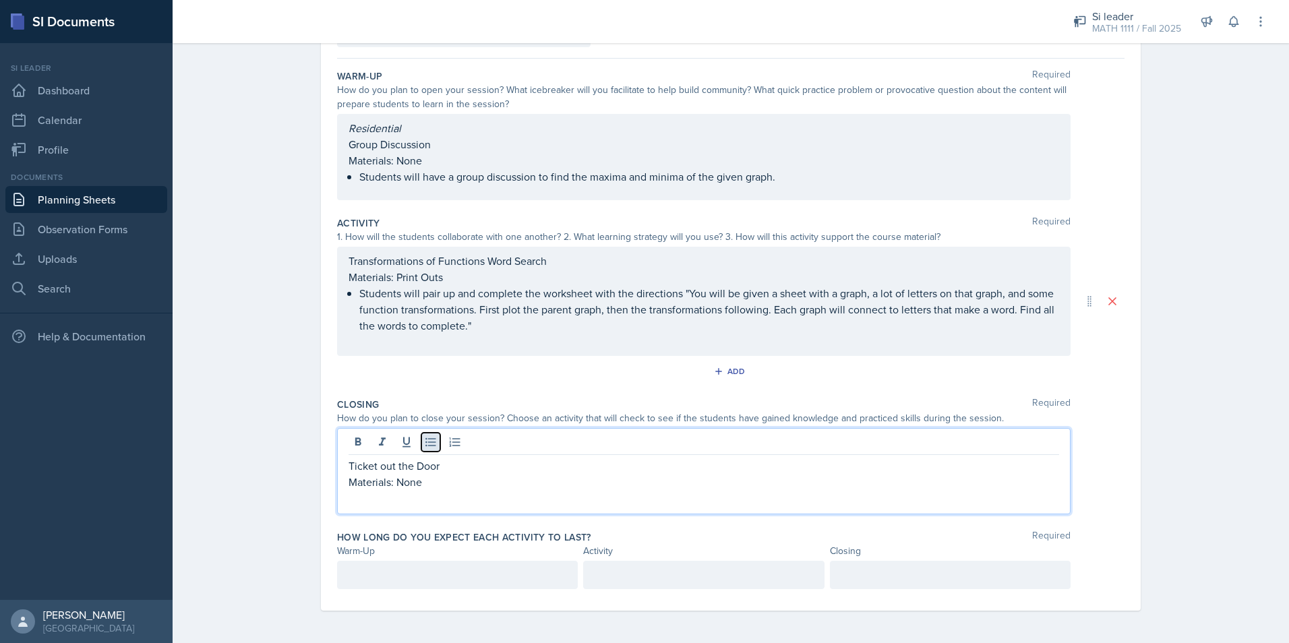
click at [424, 449] on button at bounding box center [430, 442] width 19 height 19
drag, startPoint x: 392, startPoint y: 484, endPoint x: 425, endPoint y: 489, distance: 33.4
click at [425, 489] on p "Materials: None" at bounding box center [703, 482] width 710 height 16
click at [425, 489] on p "Materials: Graphing Paper" at bounding box center [703, 482] width 710 height 16
click at [412, 502] on p "s" at bounding box center [709, 498] width 700 height 16
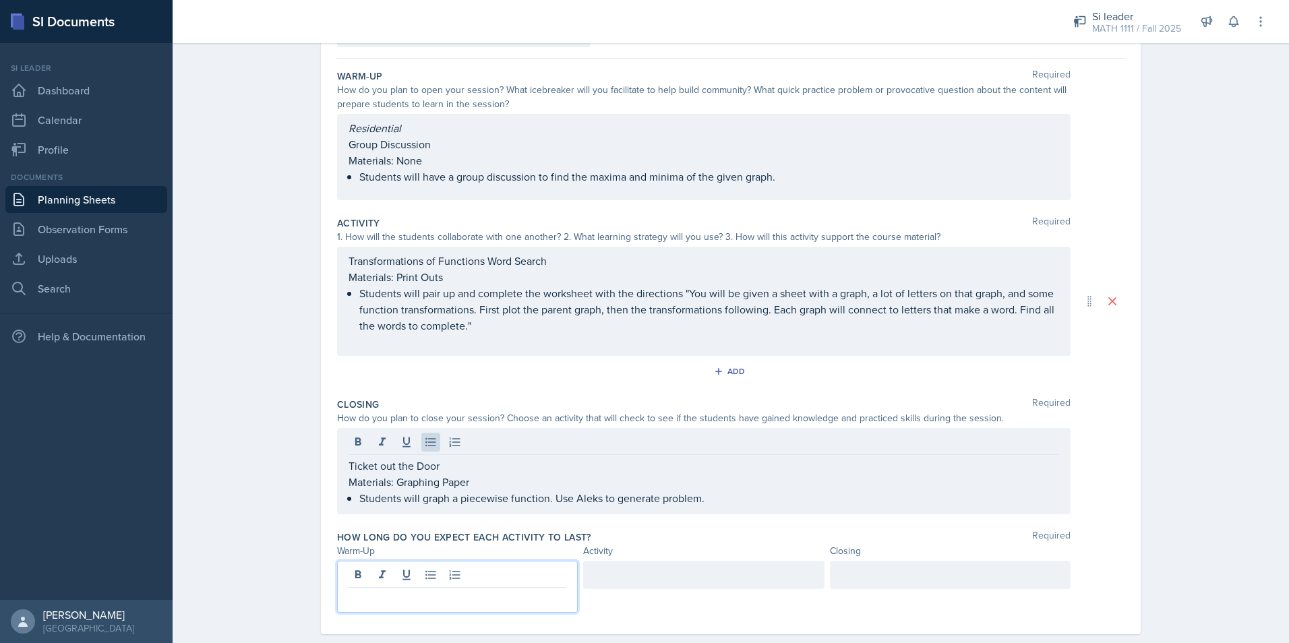
click at [415, 577] on div at bounding box center [457, 587] width 241 height 52
click at [683, 588] on div at bounding box center [703, 575] width 241 height 28
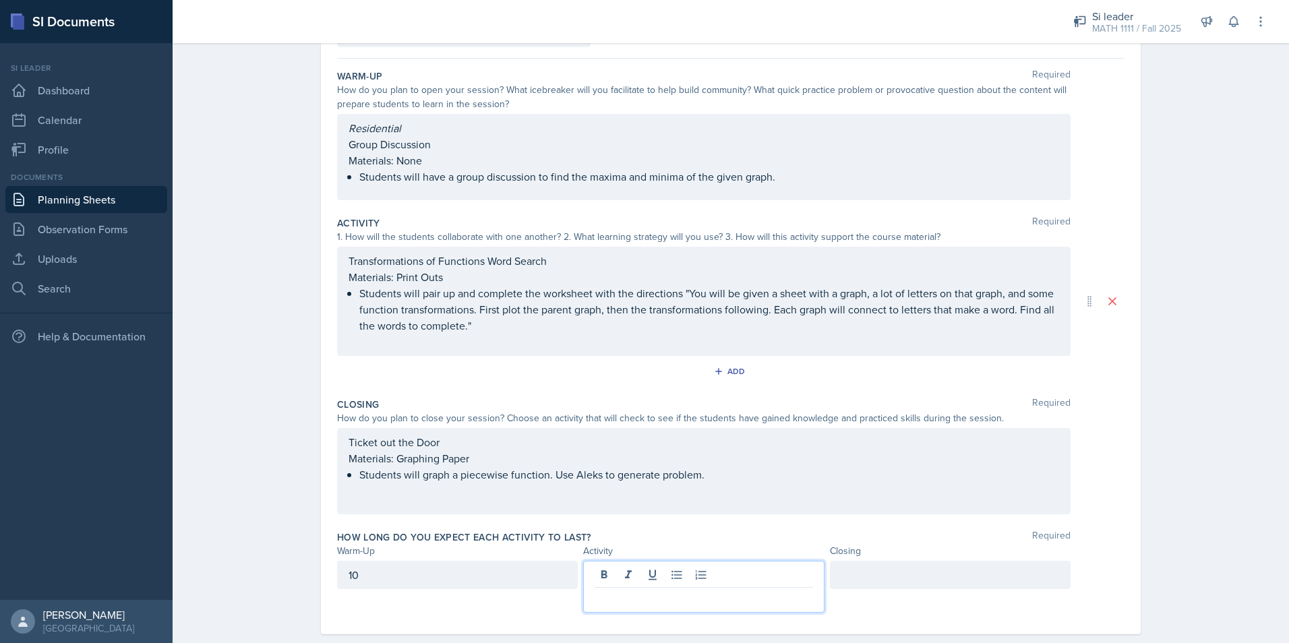
scroll to position [137, 0]
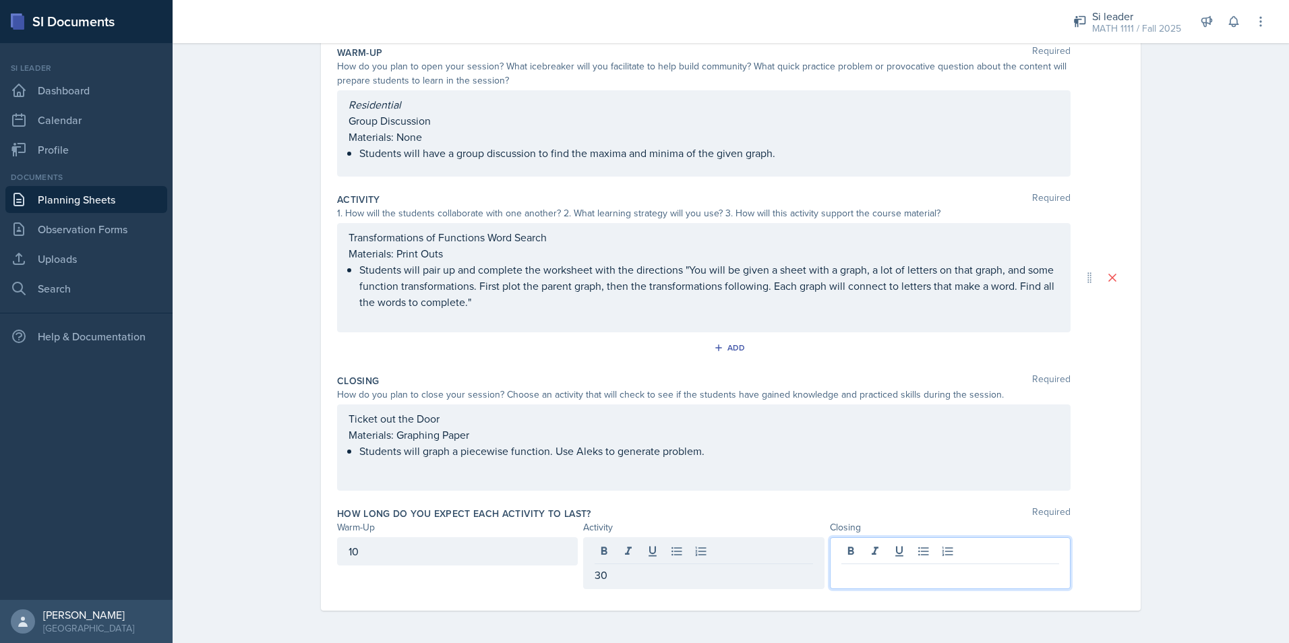
click at [880, 553] on div at bounding box center [950, 563] width 241 height 52
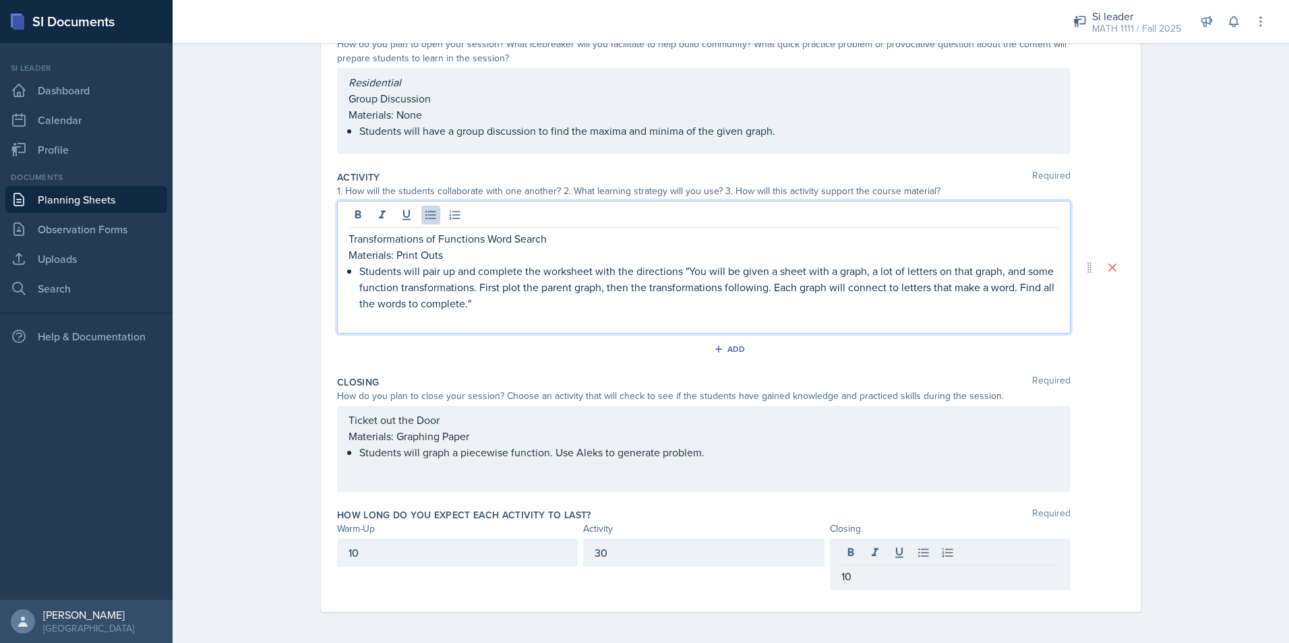
click at [480, 306] on p "Students will pair up and complete the worksheet with the directions "You will …" at bounding box center [709, 287] width 700 height 49
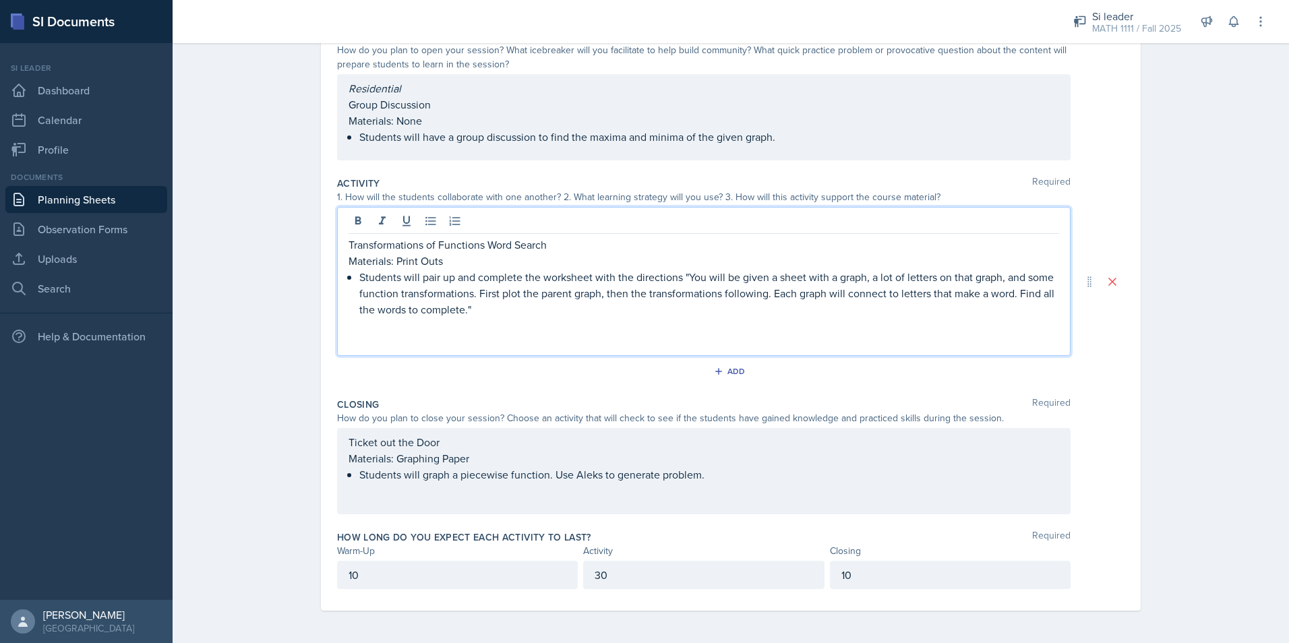
scroll to position [161, 0]
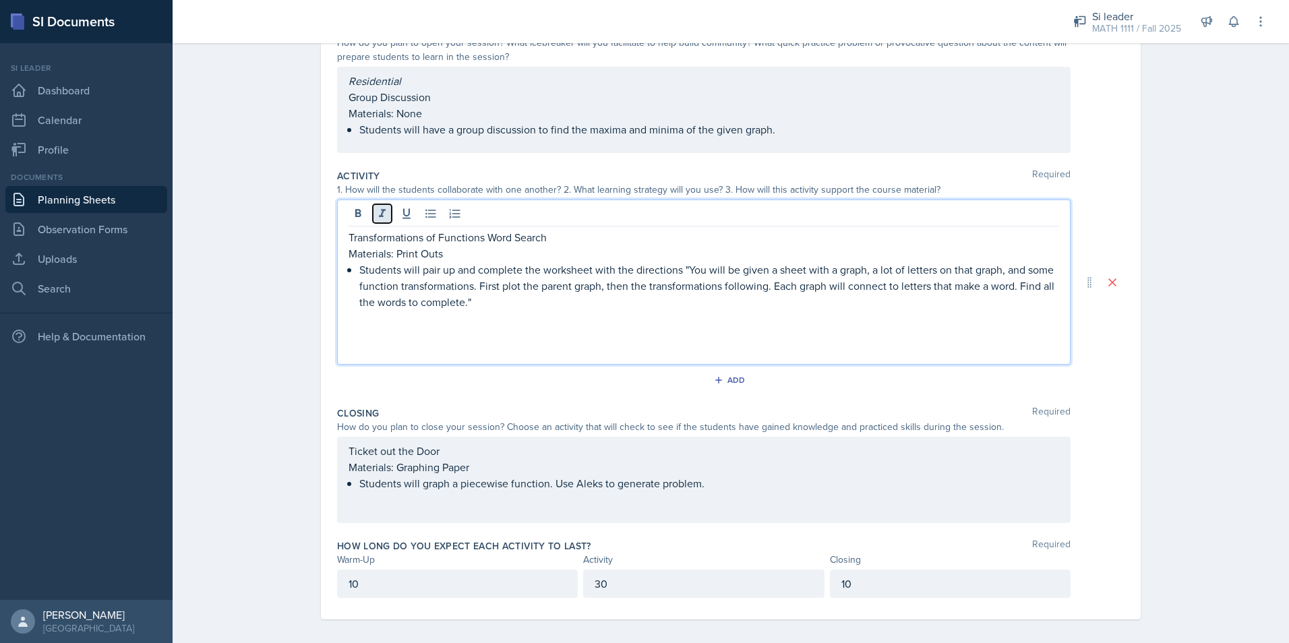
click at [373, 210] on button at bounding box center [382, 213] width 19 height 19
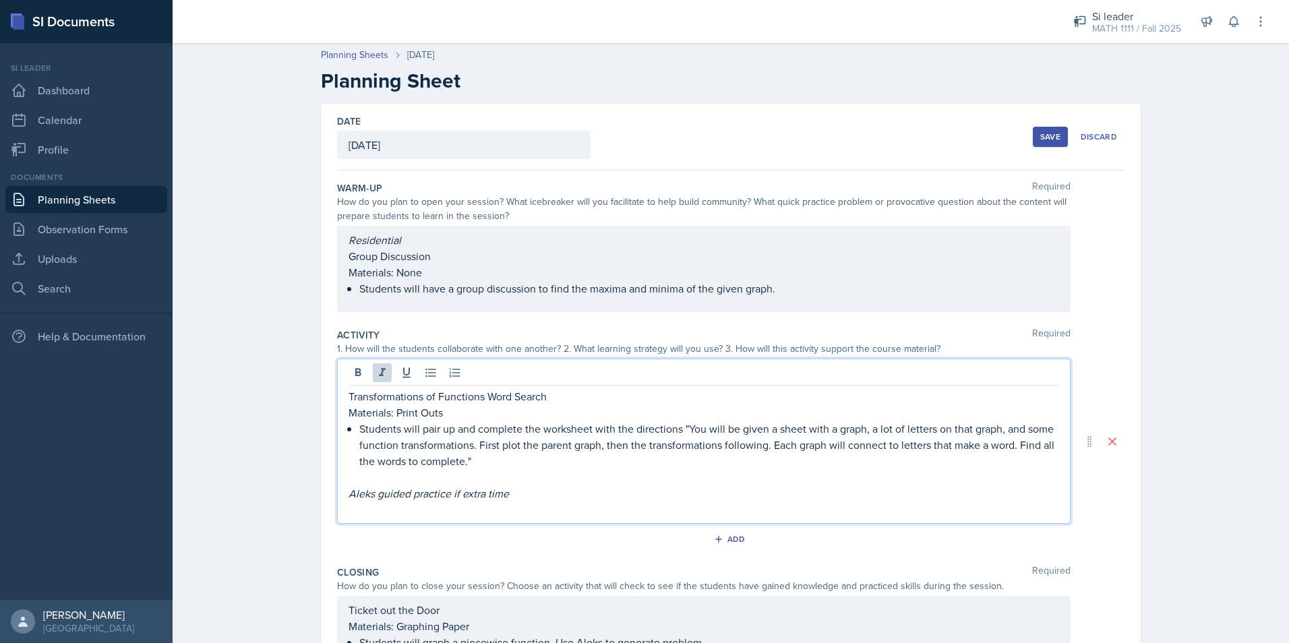
scroll to position [0, 0]
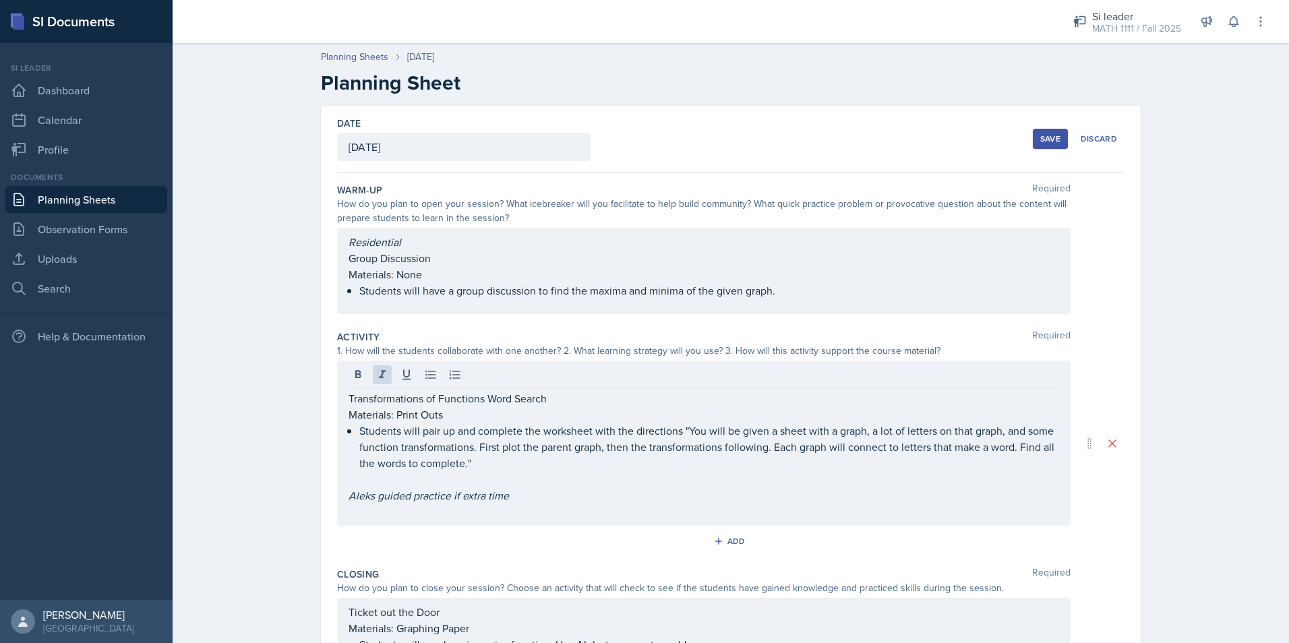
click at [1045, 133] on div "Save" at bounding box center [1050, 138] width 20 height 11
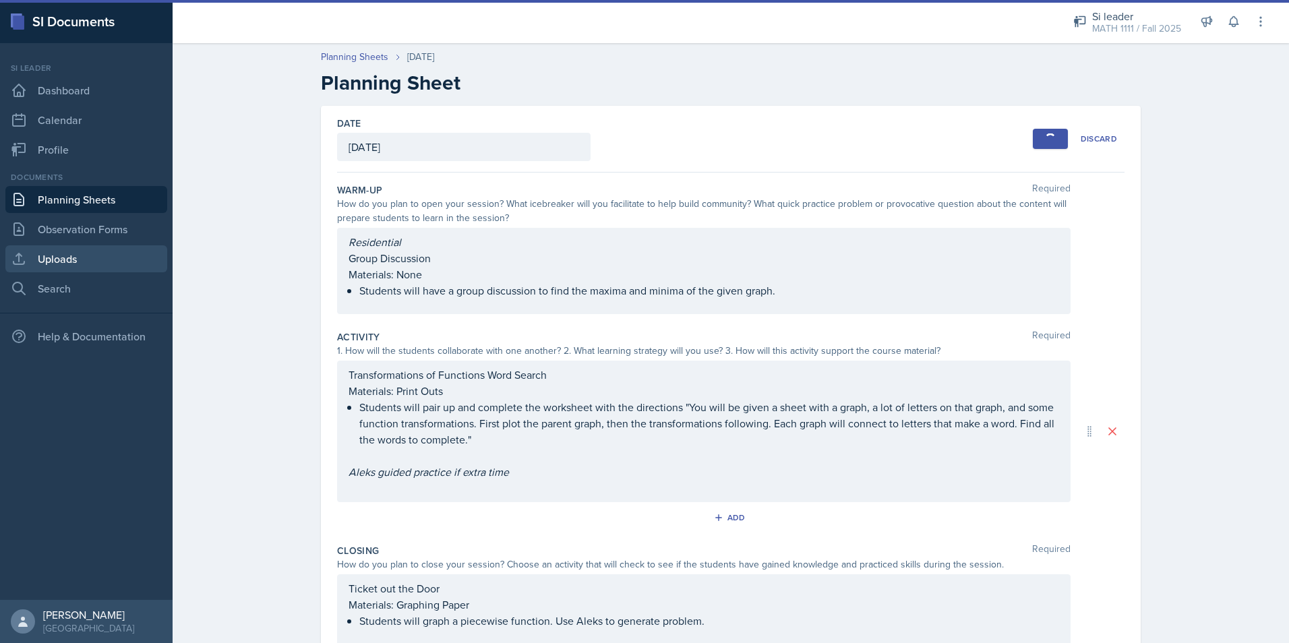
click at [55, 255] on link "Uploads" at bounding box center [86, 258] width 162 height 27
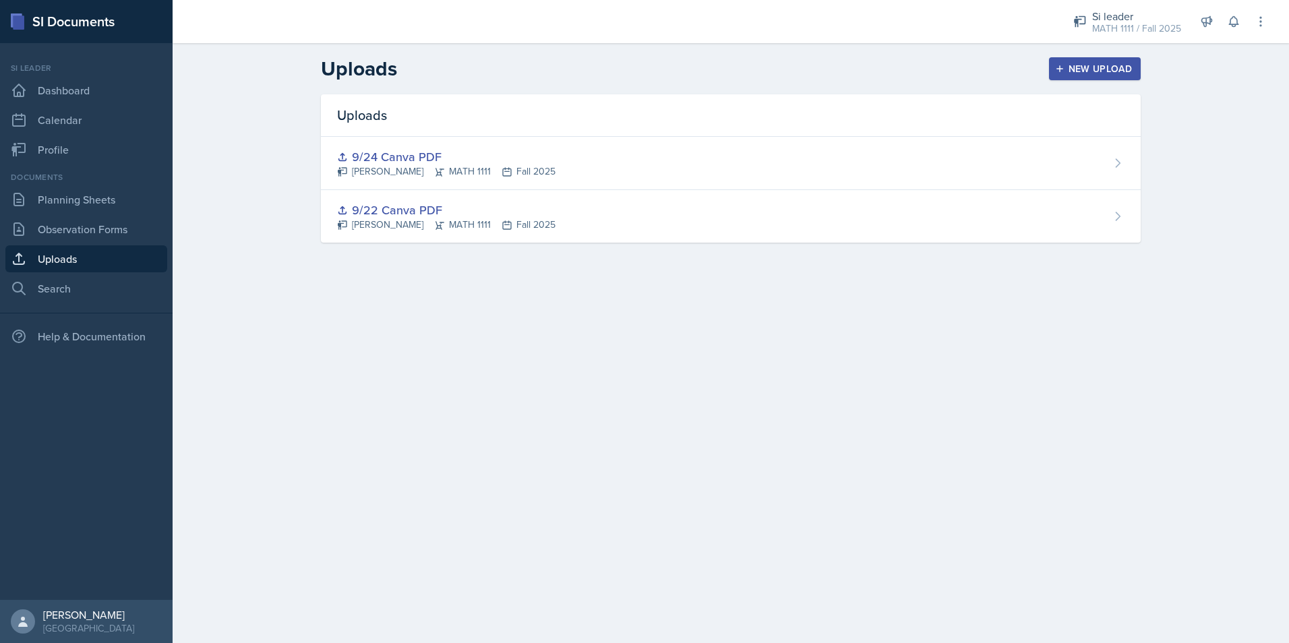
click at [1089, 73] on div "New Upload" at bounding box center [1094, 68] width 75 height 11
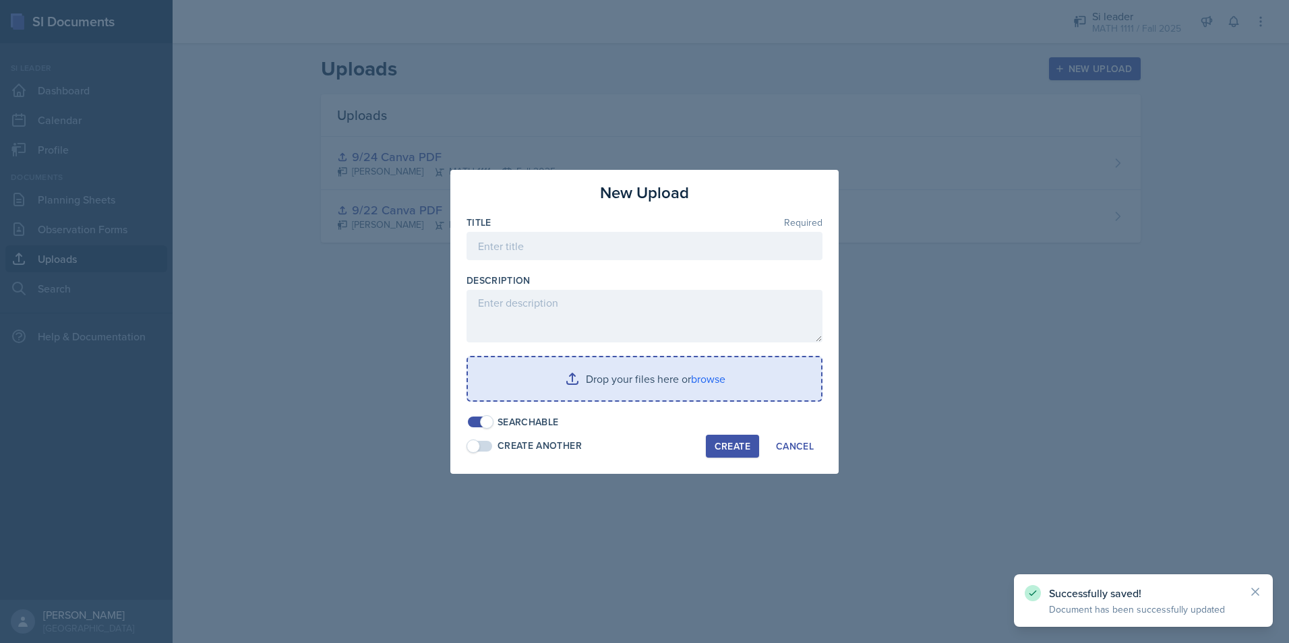
click at [578, 377] on input "file" at bounding box center [644, 378] width 353 height 43
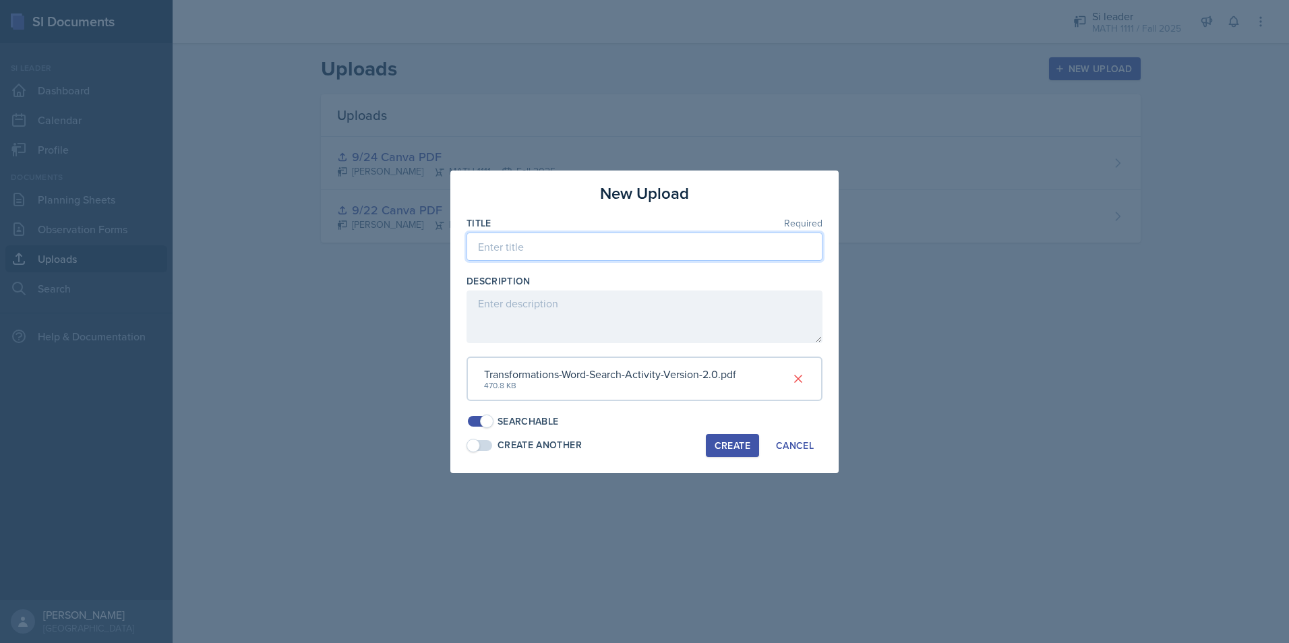
click at [612, 240] on input at bounding box center [644, 247] width 356 height 28
type input "Transformations Word Search"
click at [733, 448] on div "Create" at bounding box center [732, 445] width 36 height 11
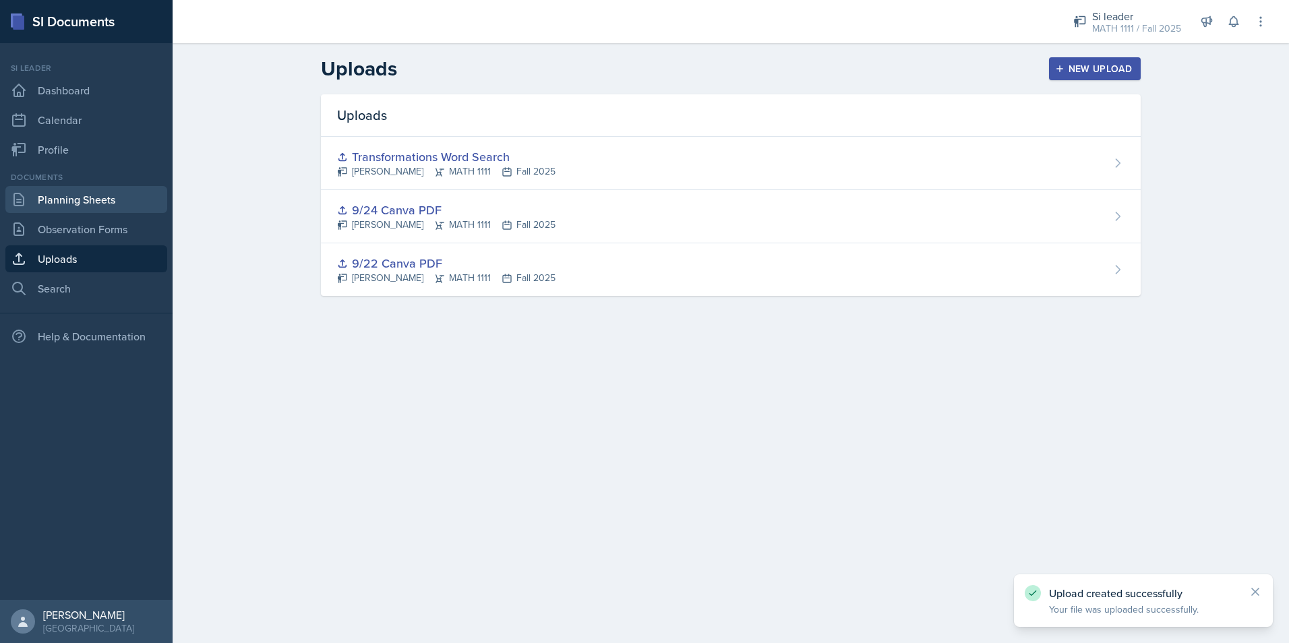
click at [90, 196] on link "Planning Sheets" at bounding box center [86, 199] width 162 height 27
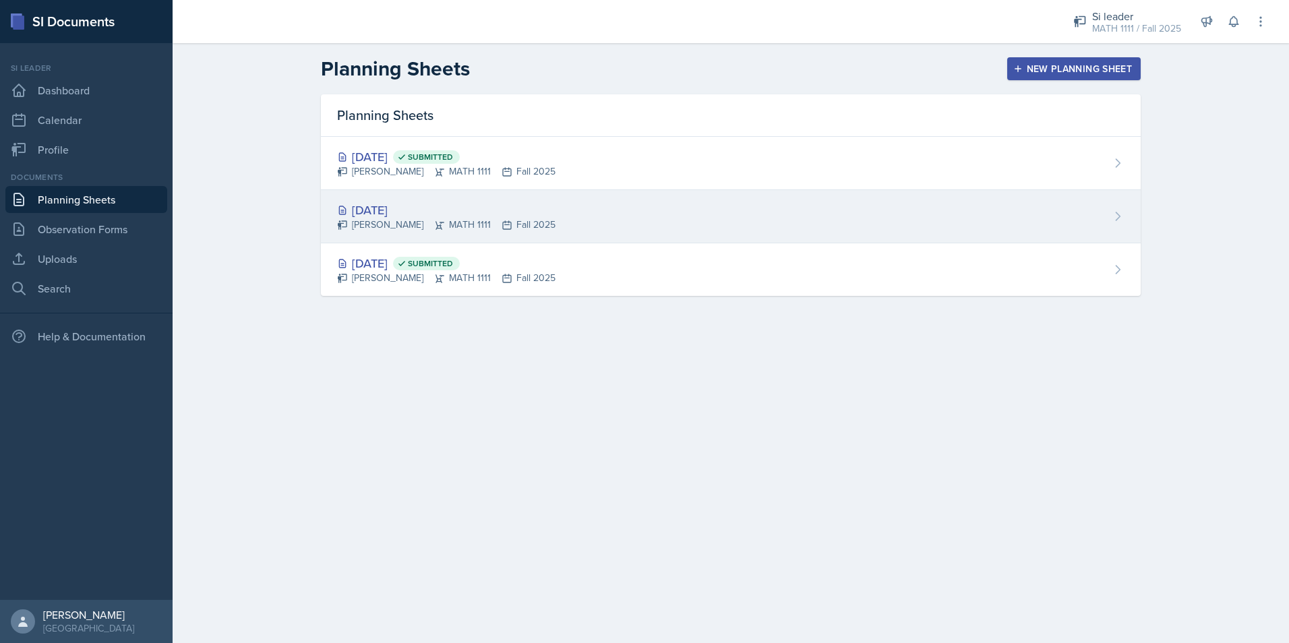
click at [712, 206] on div "[DATE] [PERSON_NAME] MATH 1111 Fall 2025" at bounding box center [730, 216] width 819 height 53
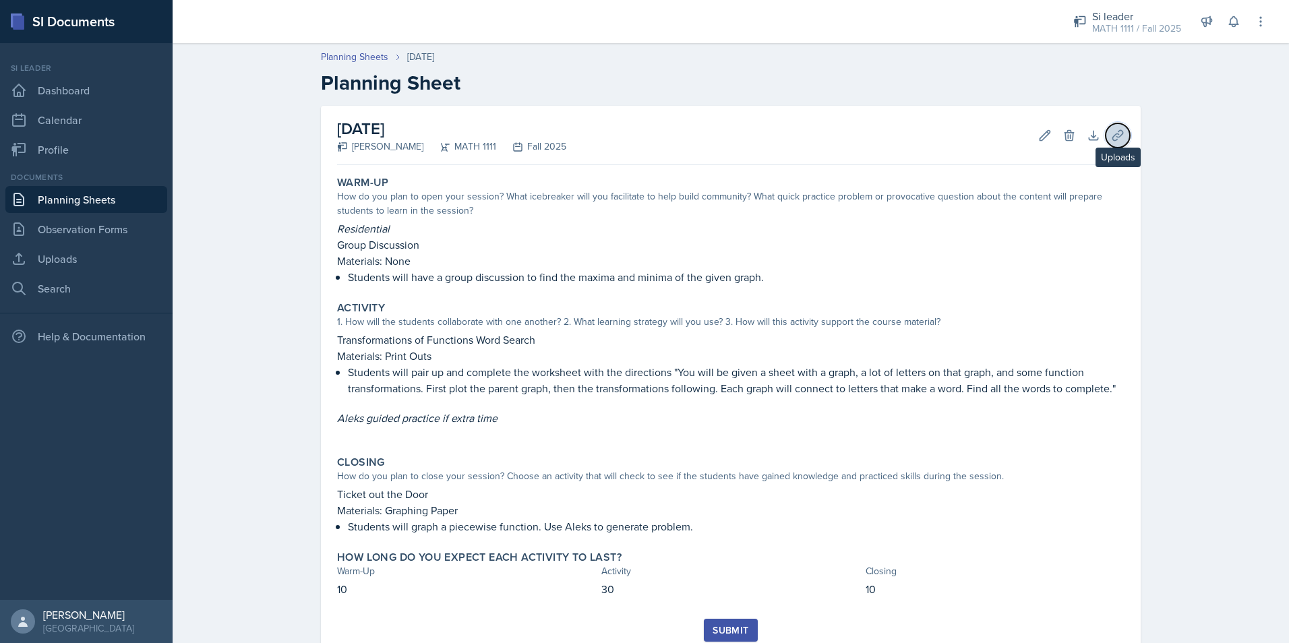
click at [1111, 131] on icon at bounding box center [1117, 135] width 13 height 13
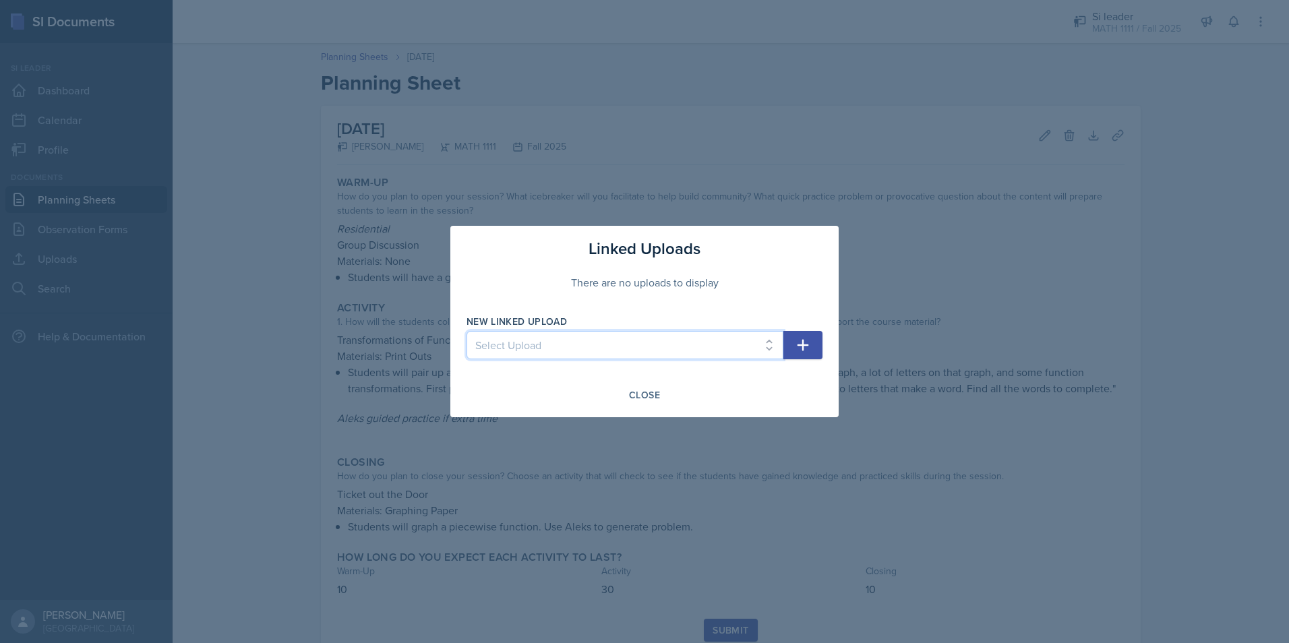
click at [687, 336] on select "Select Upload 9/22 Canva PDF 9/24 Canva PDF Transformations Word Search" at bounding box center [624, 345] width 317 height 28
select select "e521b826-7b52-4e6a-9ec7-287a462c0f33"
click at [466, 331] on select "Select Upload 9/22 Canva PDF 9/24 Canva PDF Transformations Word Search" at bounding box center [624, 345] width 317 height 28
click at [811, 350] on button "button" at bounding box center [802, 345] width 39 height 28
select select
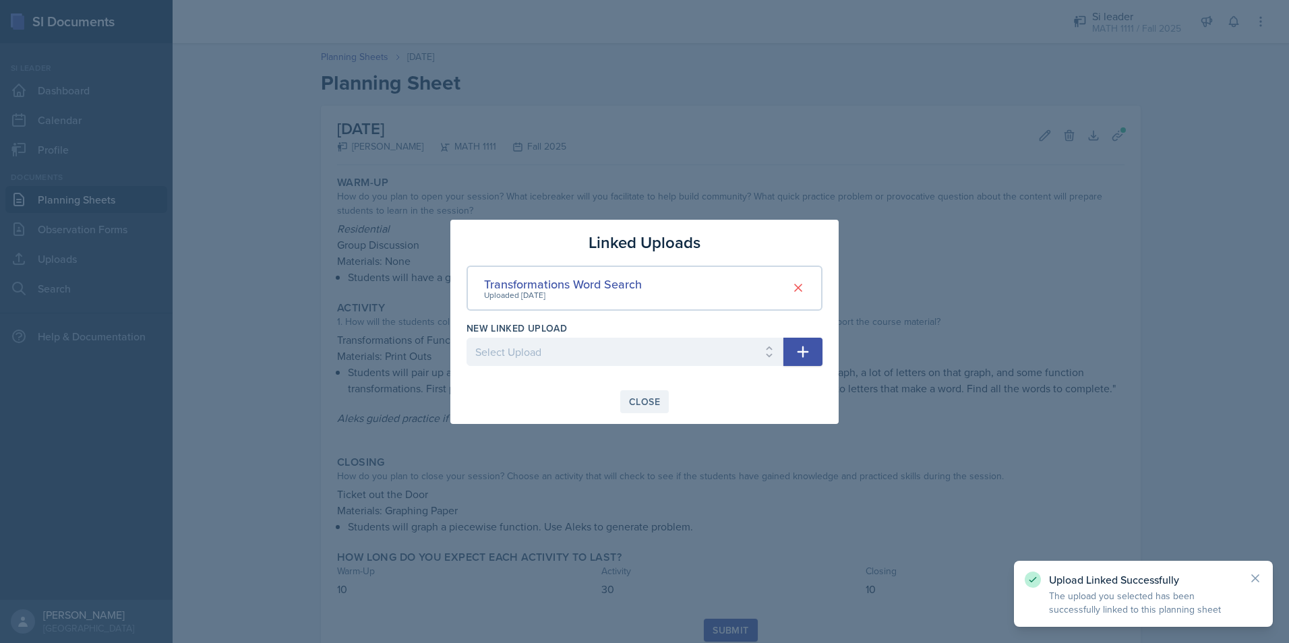
click at [648, 402] on div "Close" at bounding box center [644, 401] width 31 height 11
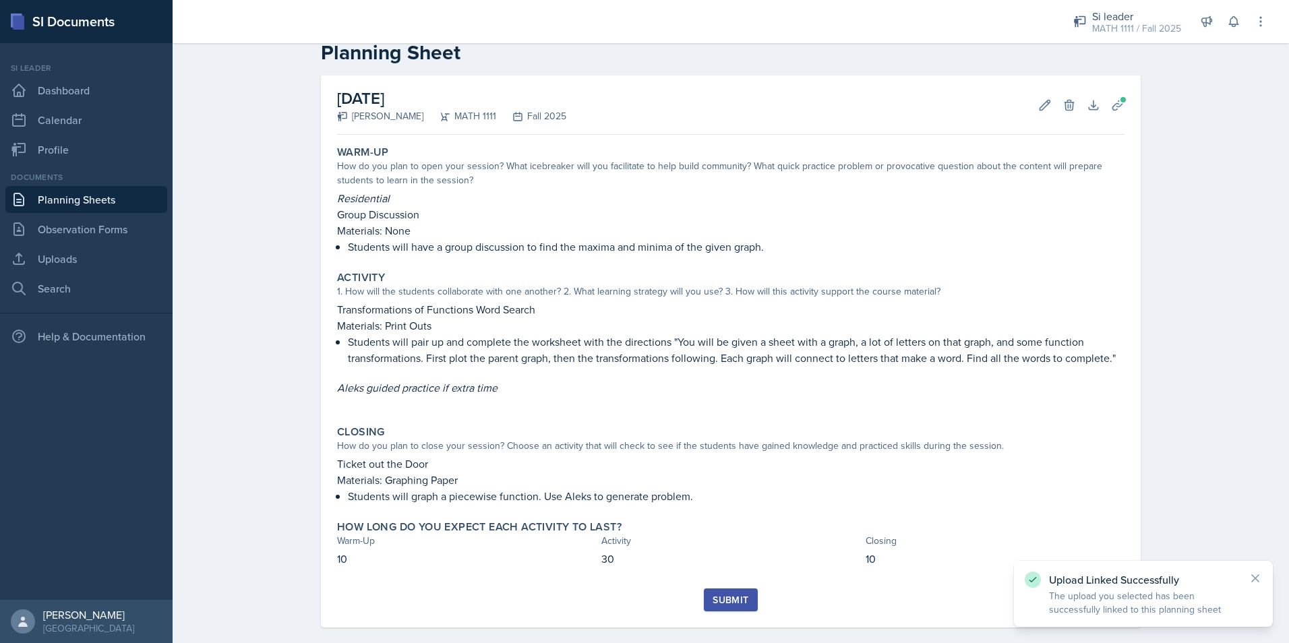
scroll to position [47, 0]
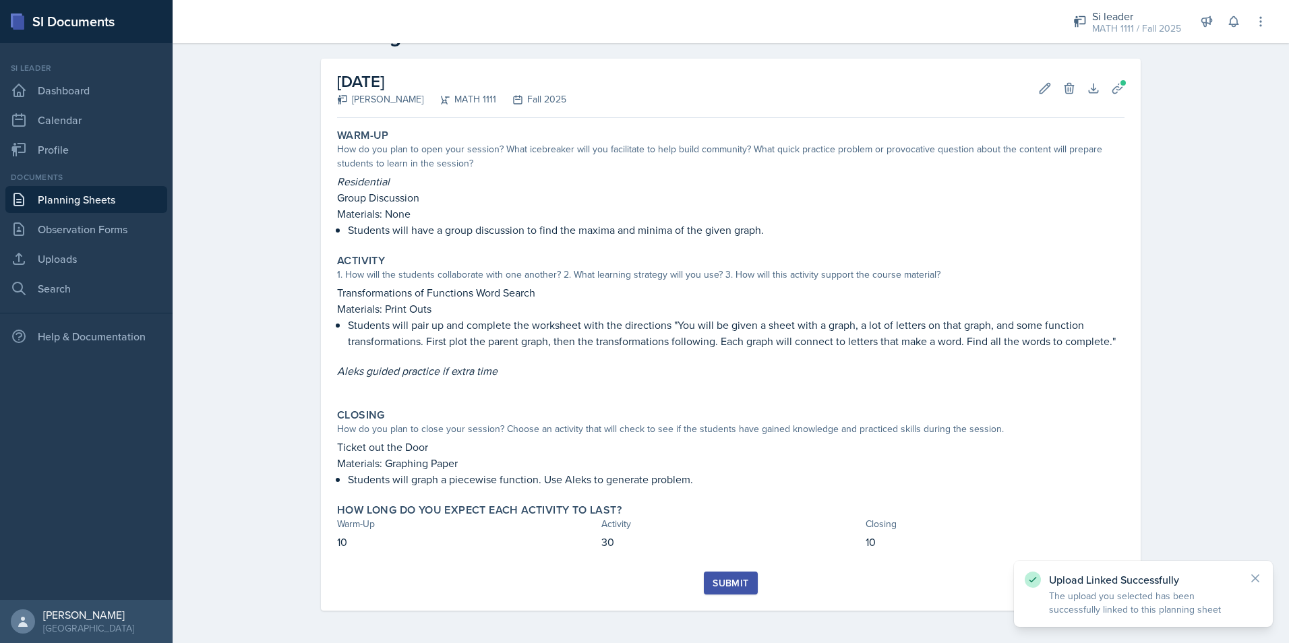
click at [733, 580] on div "Submit" at bounding box center [730, 583] width 36 height 11
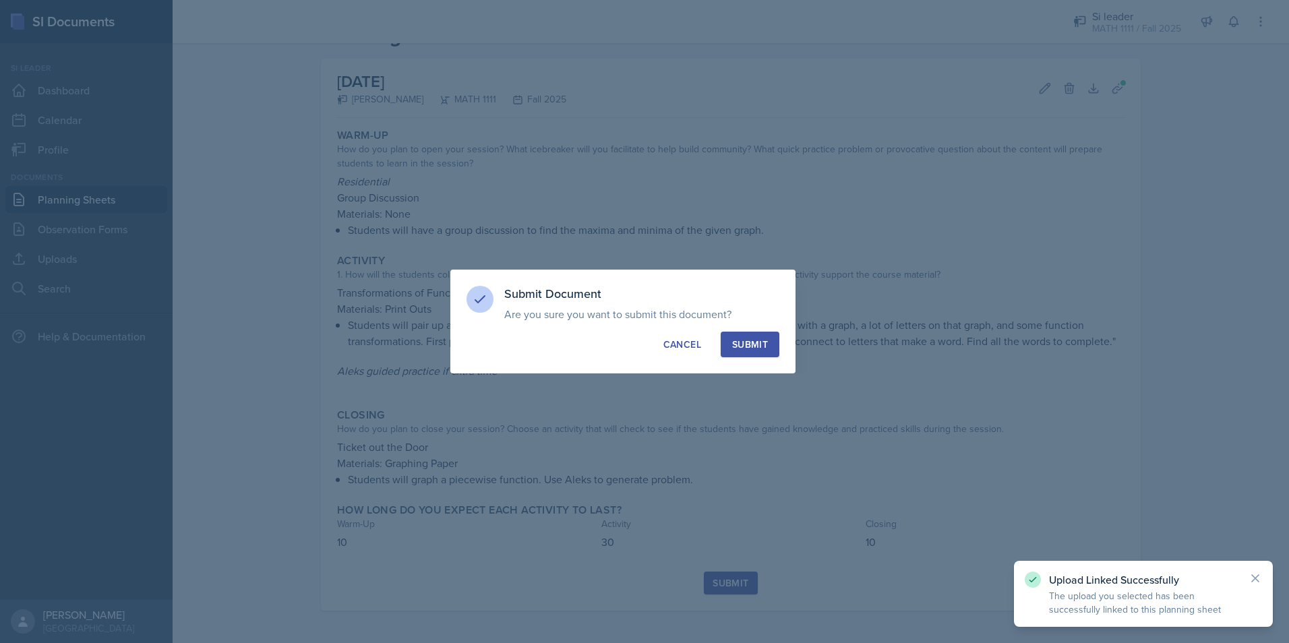
click at [764, 338] on div "Submit" at bounding box center [750, 344] width 36 height 13
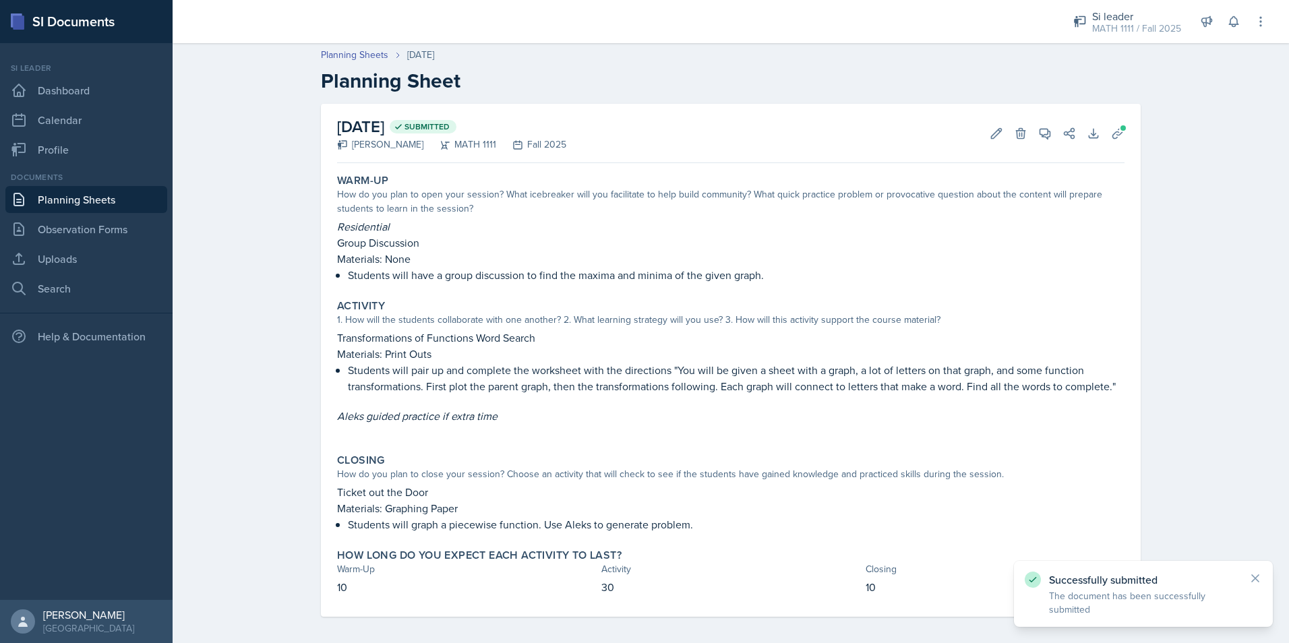
scroll to position [0, 0]
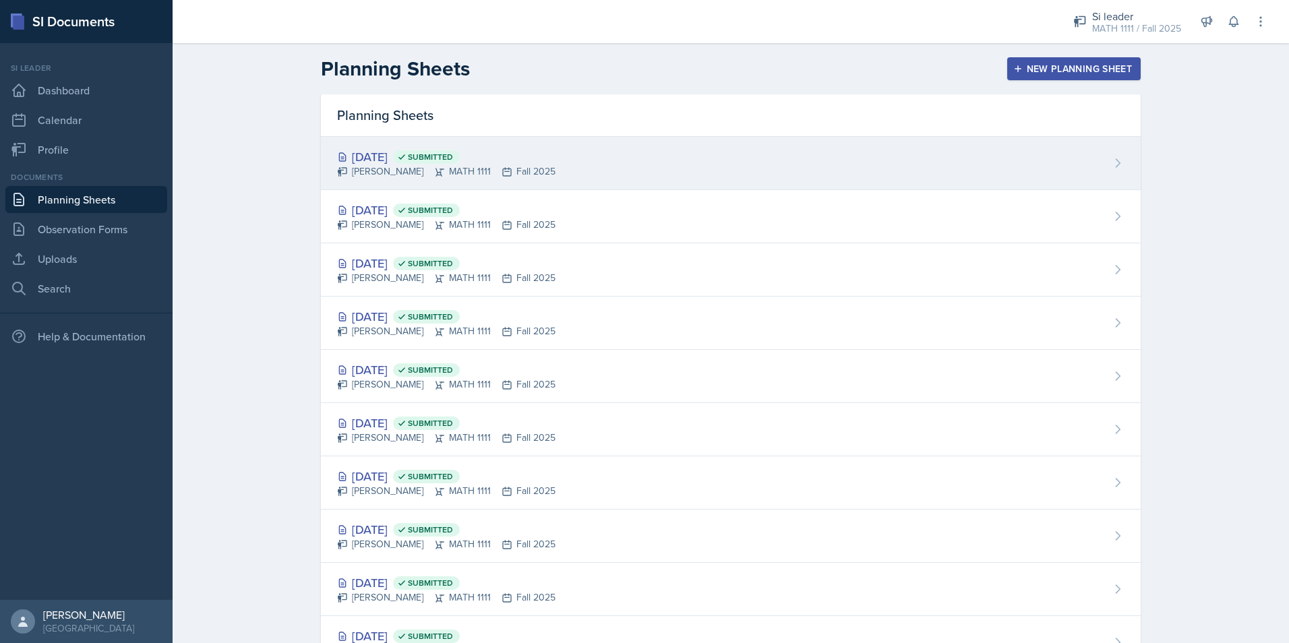
click at [404, 158] on div "Sep 25th, 2025 Submitted" at bounding box center [446, 157] width 218 height 18
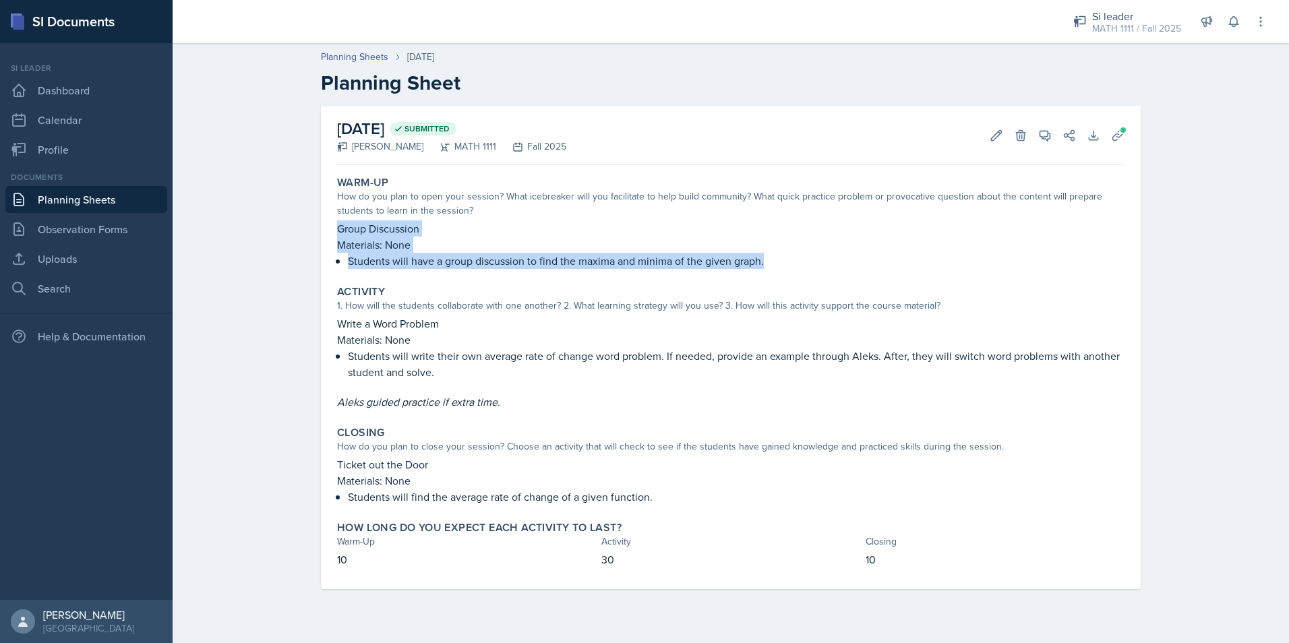
drag, startPoint x: 340, startPoint y: 226, endPoint x: 775, endPoint y: 268, distance: 436.6
click at [775, 268] on div "Group Discussion Materials: None Students will have a group discussion to find …" at bounding box center [730, 244] width 787 height 49
copy div "Group Discussion Materials: None Students will have a group discussion to find …"
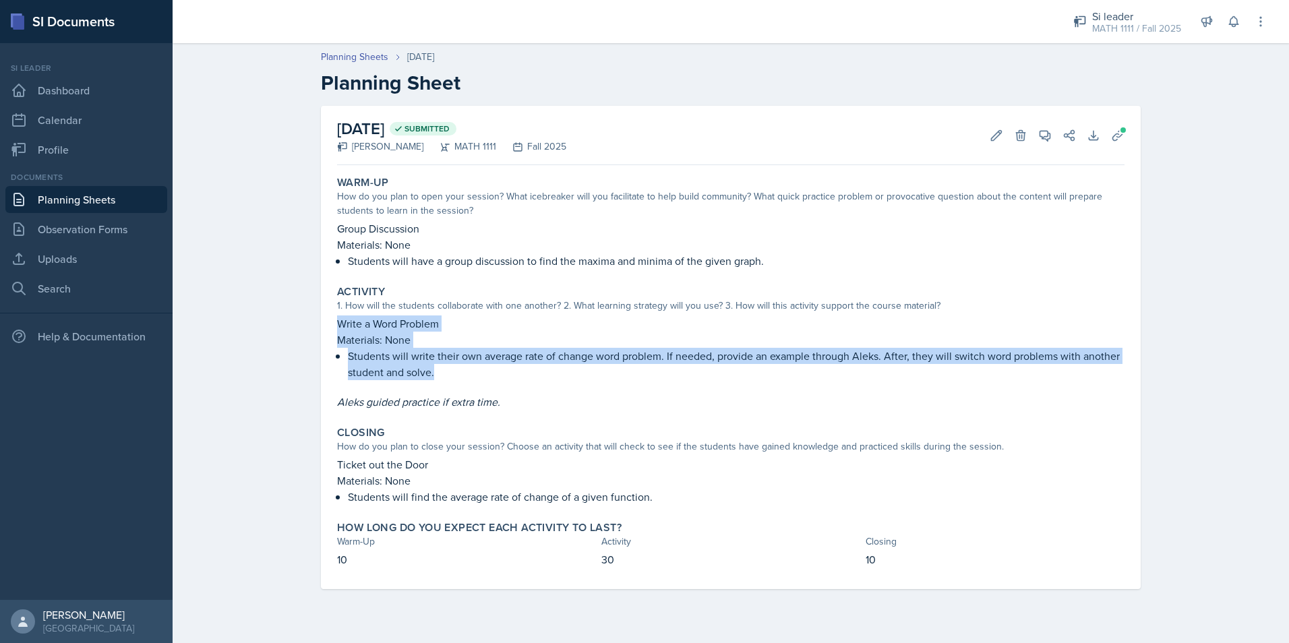
drag, startPoint x: 340, startPoint y: 326, endPoint x: 462, endPoint y: 382, distance: 134.2
click at [462, 382] on div "Write a Word Problem Materials: None Students will write their own average rate…" at bounding box center [730, 362] width 787 height 94
copy div "Write a Word Problem Materials: None Students will write their own average rate…"
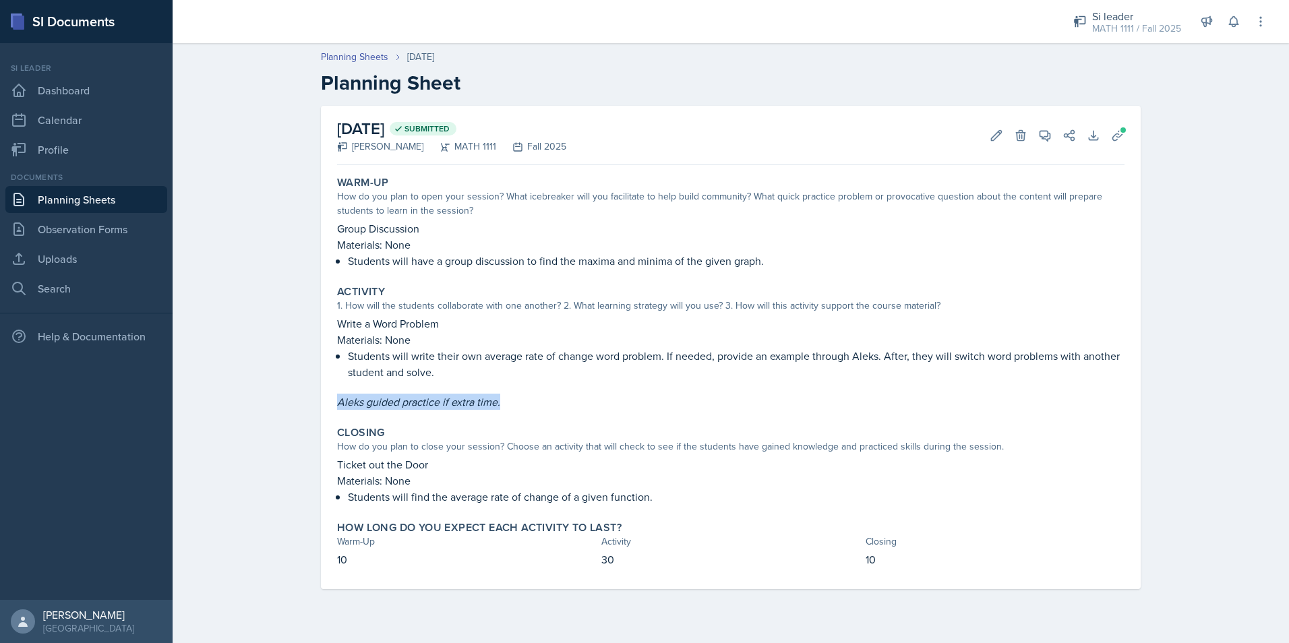
drag, startPoint x: 337, startPoint y: 401, endPoint x: 512, endPoint y: 408, distance: 175.4
click at [512, 408] on p "Aleks guided practice if extra time." at bounding box center [730, 402] width 787 height 16
copy em "Aleks guided practice if extra time."
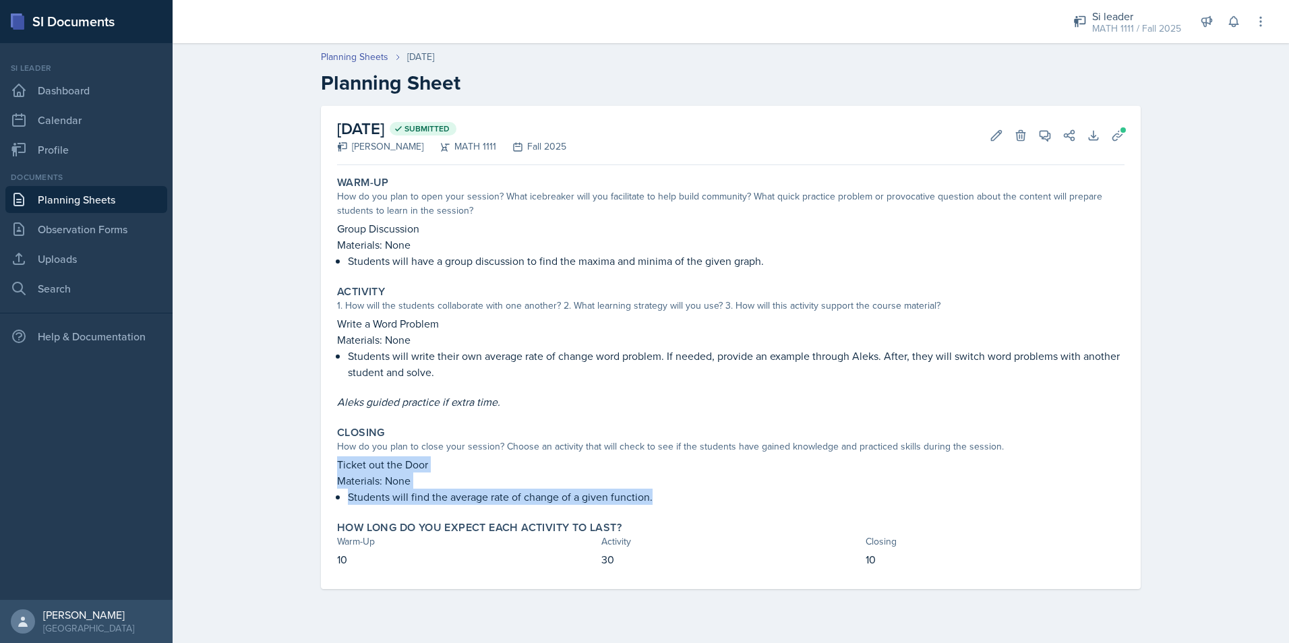
drag, startPoint x: 338, startPoint y: 465, endPoint x: 658, endPoint y: 507, distance: 322.8
click at [658, 507] on div "Closing How do you plan to close your session? Choose an activity that will che…" at bounding box center [731, 466] width 798 height 90
copy div "Ticket out the Door Materials: None Students will find the average rate of chan…"
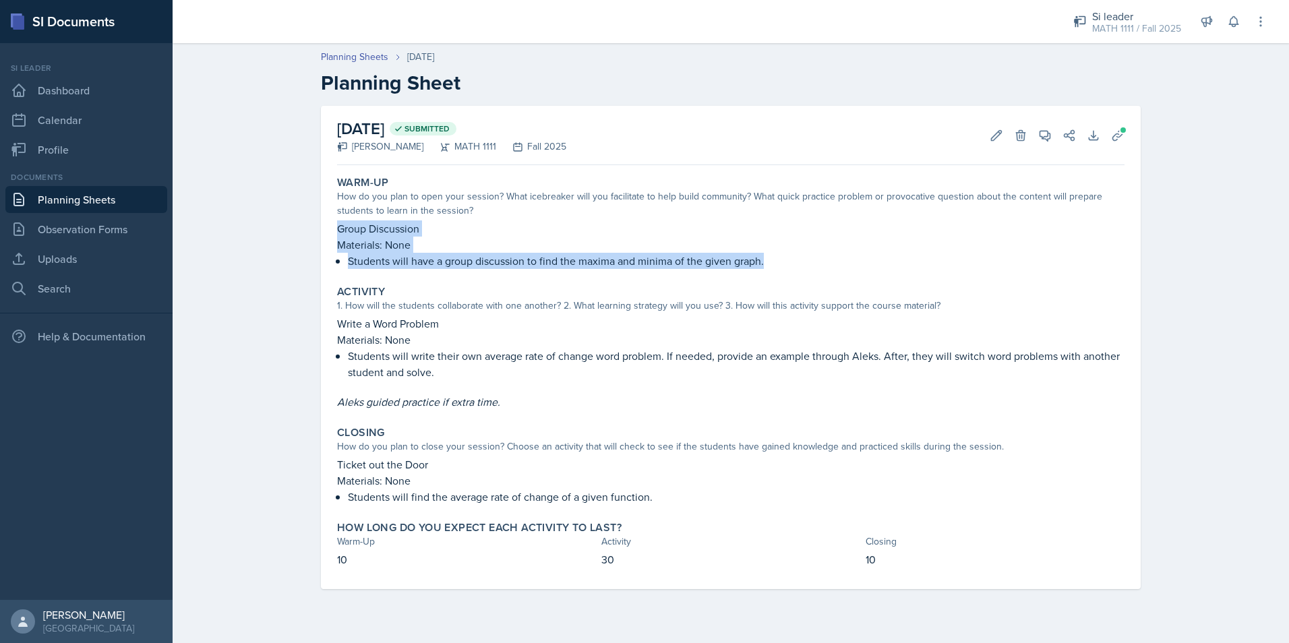
drag, startPoint x: 337, startPoint y: 228, endPoint x: 772, endPoint y: 260, distance: 435.8
click at [772, 260] on div "Group Discussion Materials: None Students will have a group discussion to find …" at bounding box center [730, 244] width 787 height 49
copy div "Group Discussion Materials: None Students will have a group discussion to find …"
click at [367, 56] on link "Planning Sheets" at bounding box center [354, 57] width 67 height 14
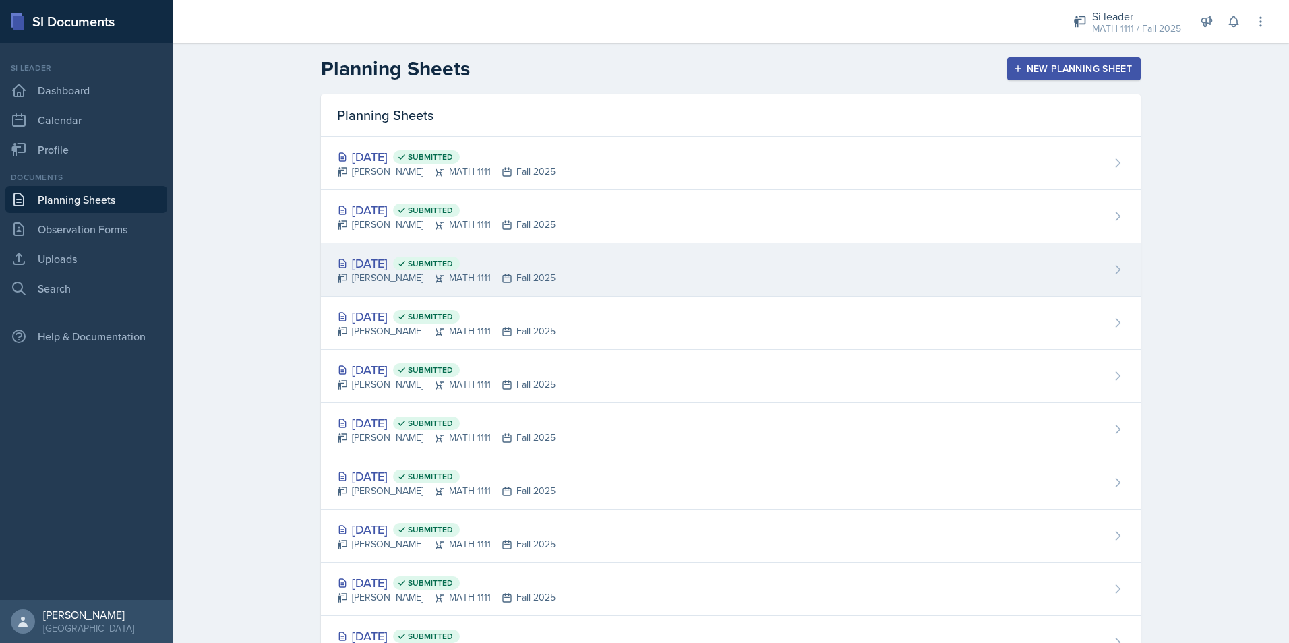
click at [398, 253] on div "Sep 18th, 2025 Submitted Alyssa Bryant MATH 1111 Fall 2025" at bounding box center [730, 269] width 819 height 53
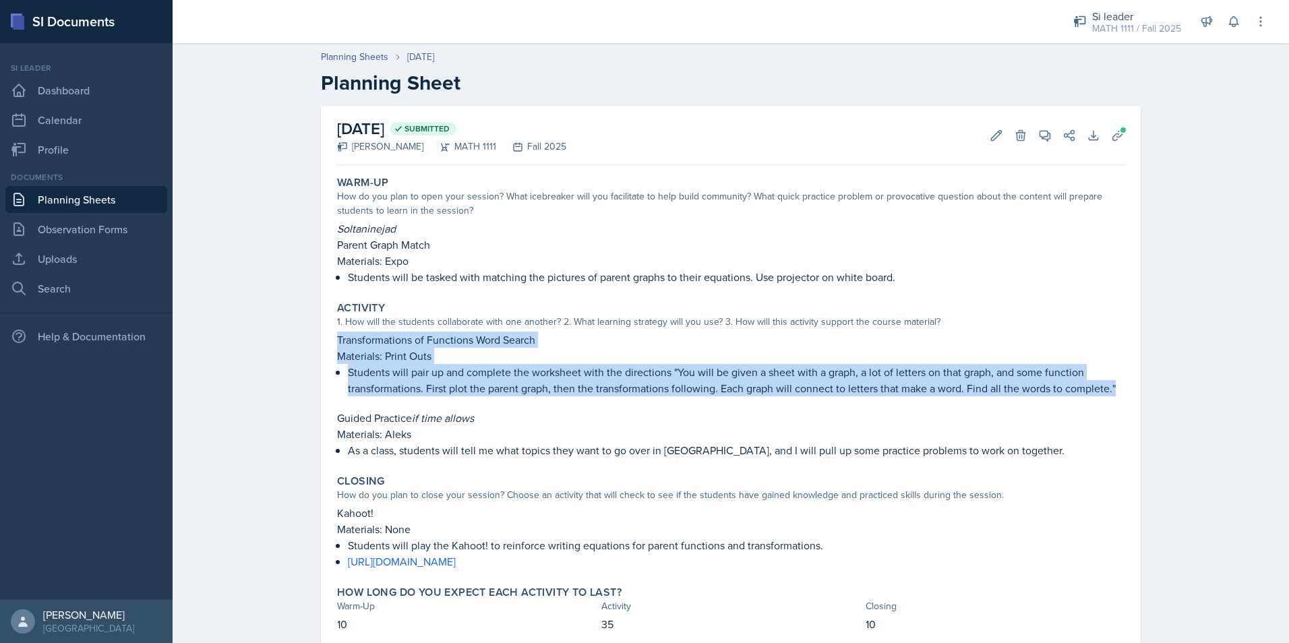
drag, startPoint x: 334, startPoint y: 340, endPoint x: 1197, endPoint y: 383, distance: 863.7
click at [1197, 383] on div "Planning Sheets Sep 18th, 2025 Planning Sheet September 18th, 2025 Submitted Al…" at bounding box center [731, 361] width 1116 height 650
copy div "Transformations of Functions Word Search Materials: Print Outs Students will pa…"
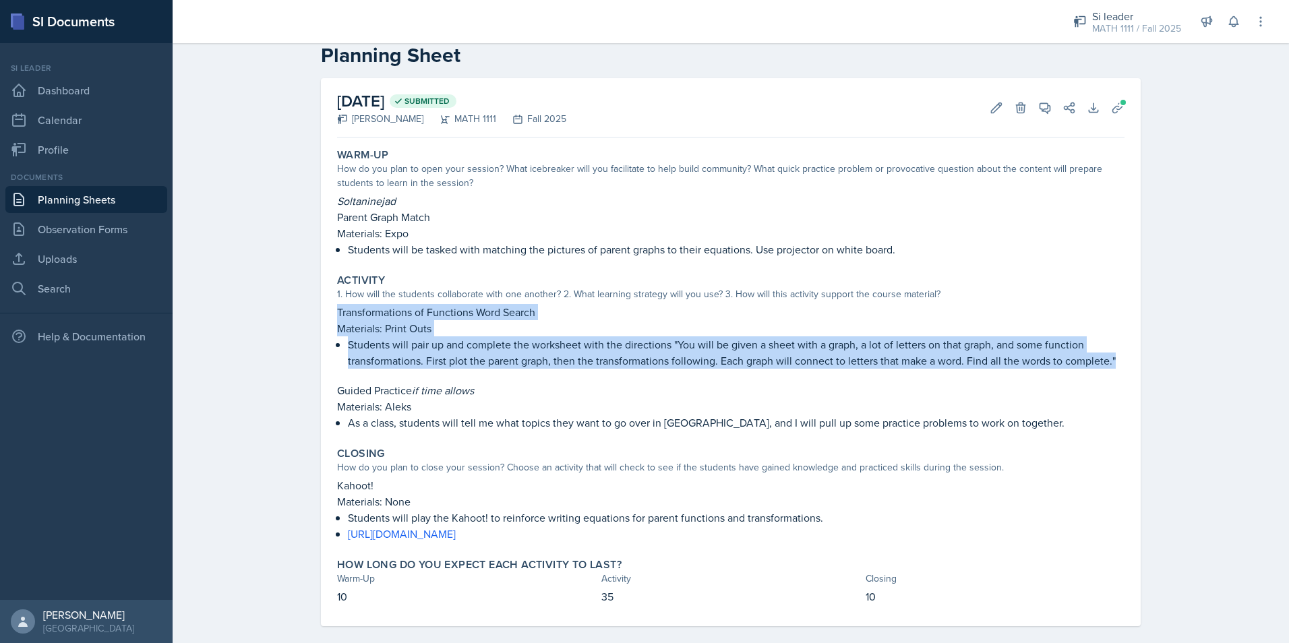
scroll to position [43, 0]
